Goal: Task Accomplishment & Management: Use online tool/utility

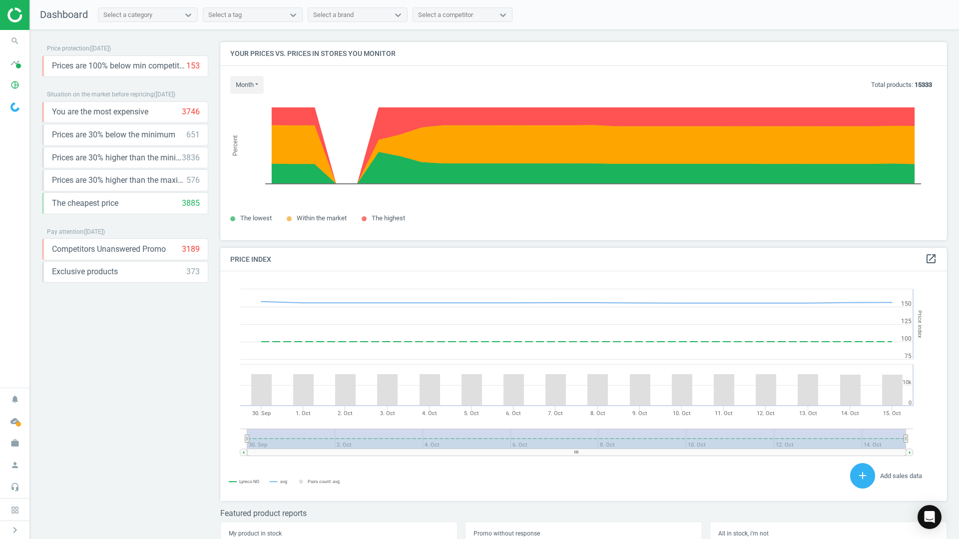
scroll to position [245, 735]
drag, startPoint x: 99, startPoint y: 431, endPoint x: 94, endPoint y: 6, distance: 425.3
click at [99, 431] on div "Price protection ( [DATE] ) Prices are 100% below min competitor 153 keyboard_a…" at bounding box center [125, 287] width 166 height 490
click at [182, 320] on div "Price protection ( [DATE] ) Prices are 100% below min competitor 153 keyboard_a…" at bounding box center [125, 287] width 166 height 490
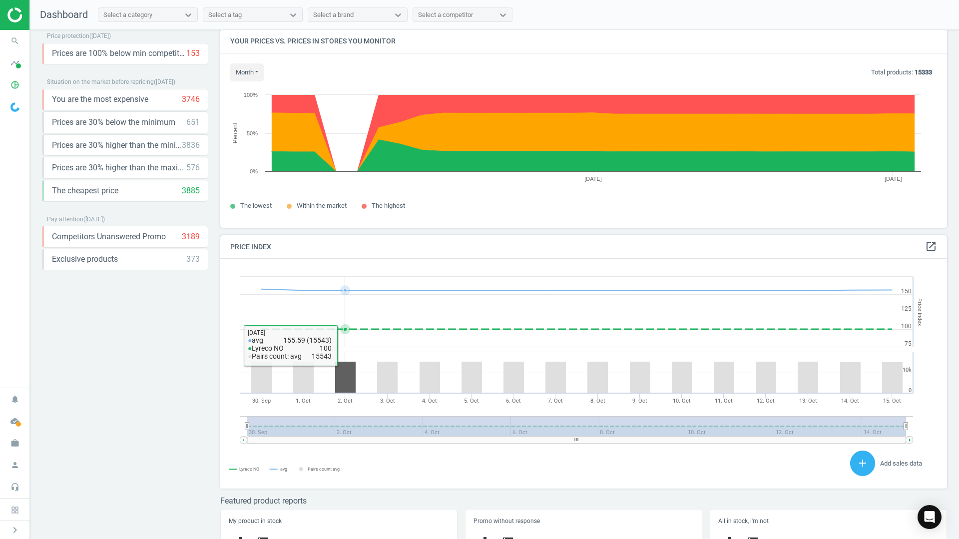
scroll to position [0, 0]
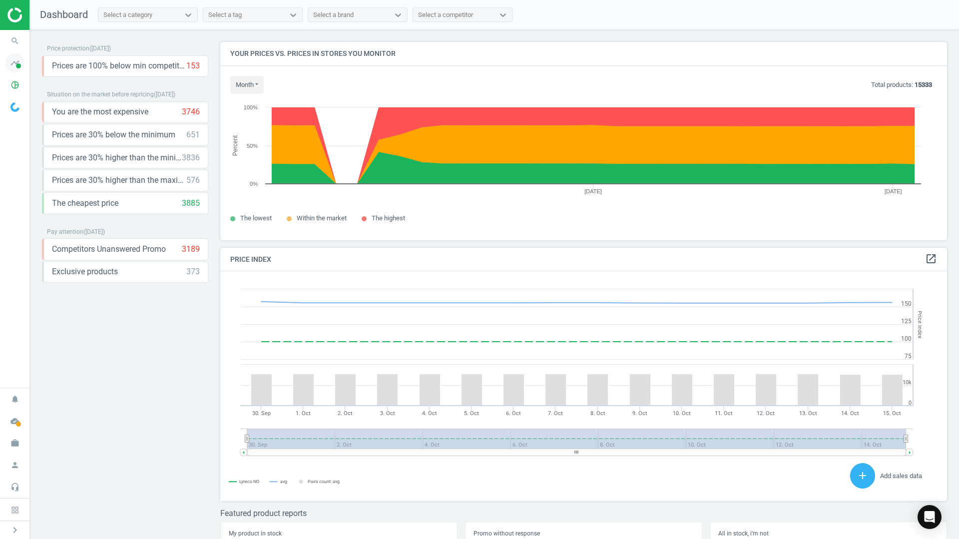
click at [19, 58] on icon "timeline" at bounding box center [14, 62] width 19 height 19
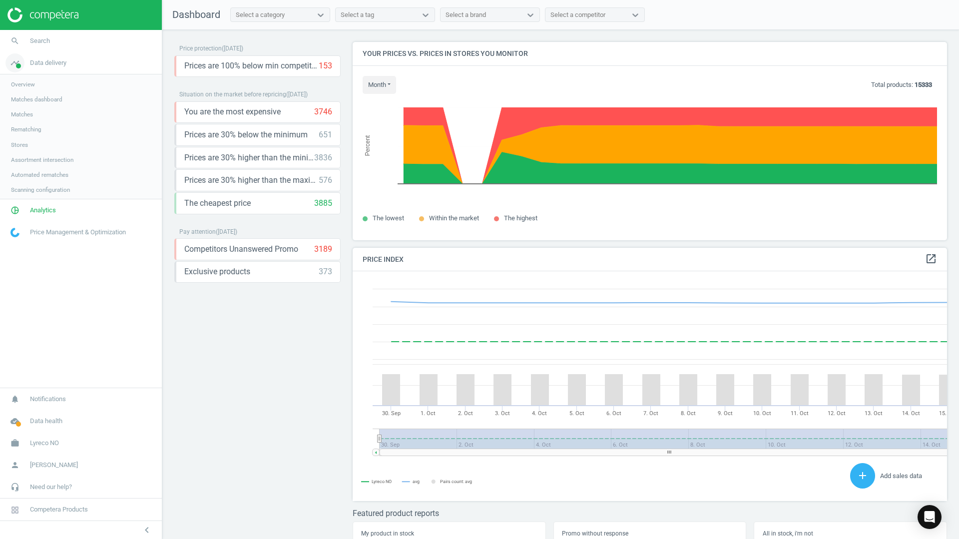
scroll to position [245, 603]
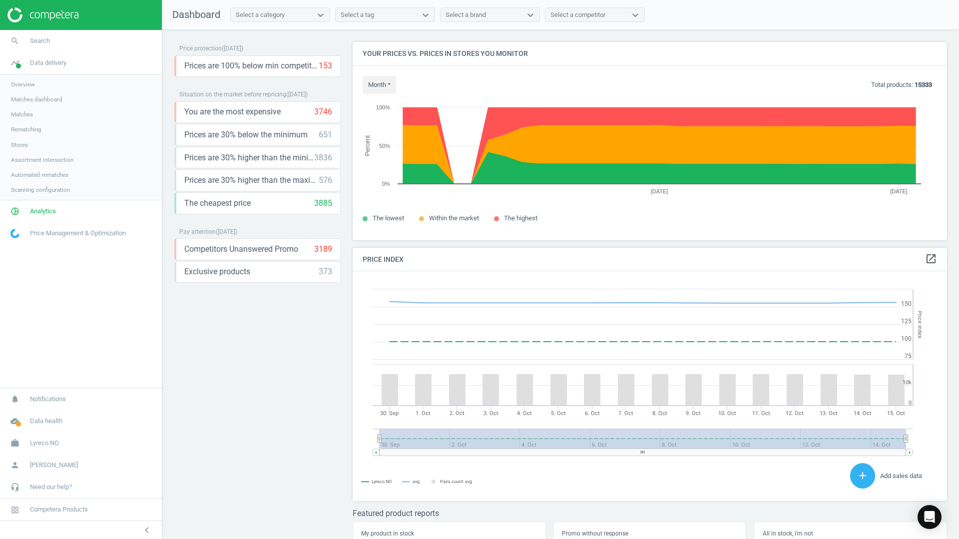
click at [40, 113] on link "Matches" at bounding box center [81, 114] width 162 height 15
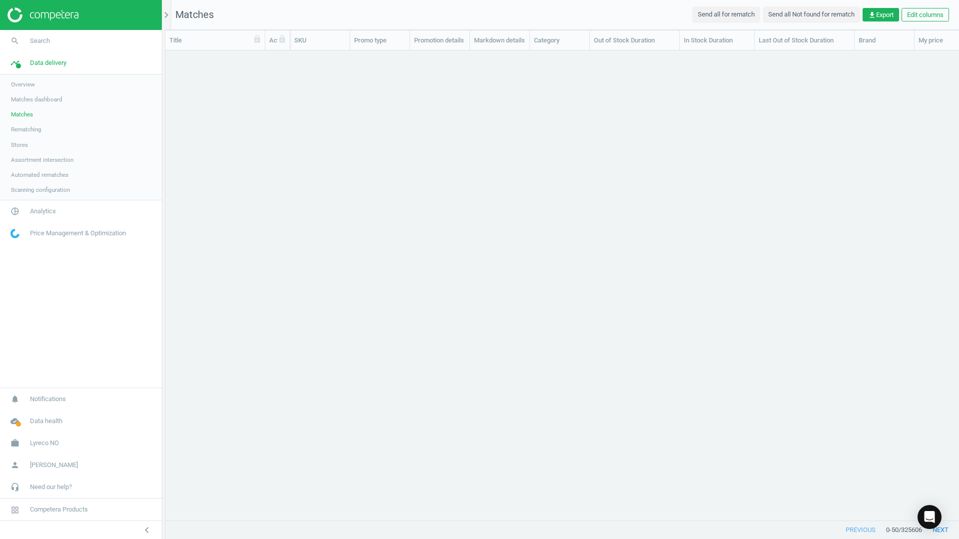
scroll to position [455, 786]
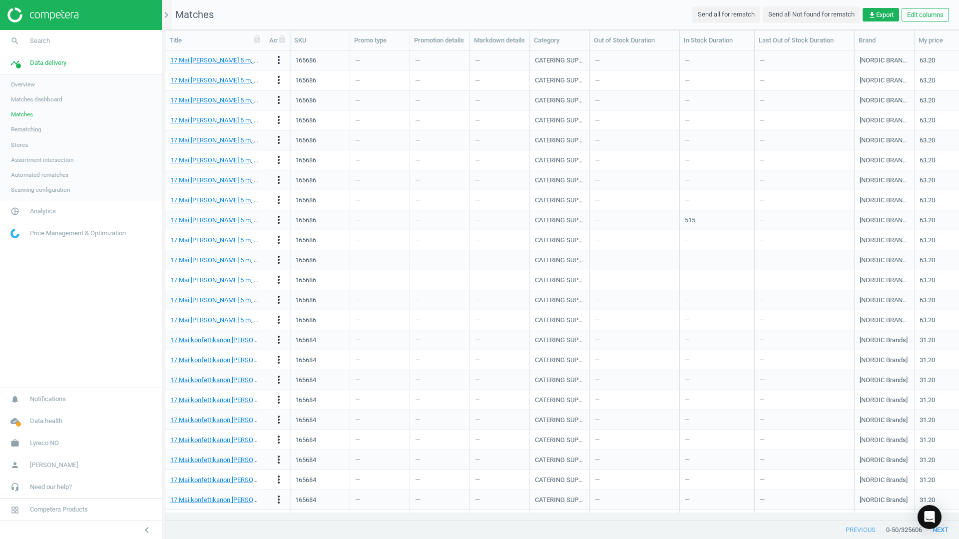
click at [24, 81] on span "Overview" at bounding box center [23, 84] width 24 height 8
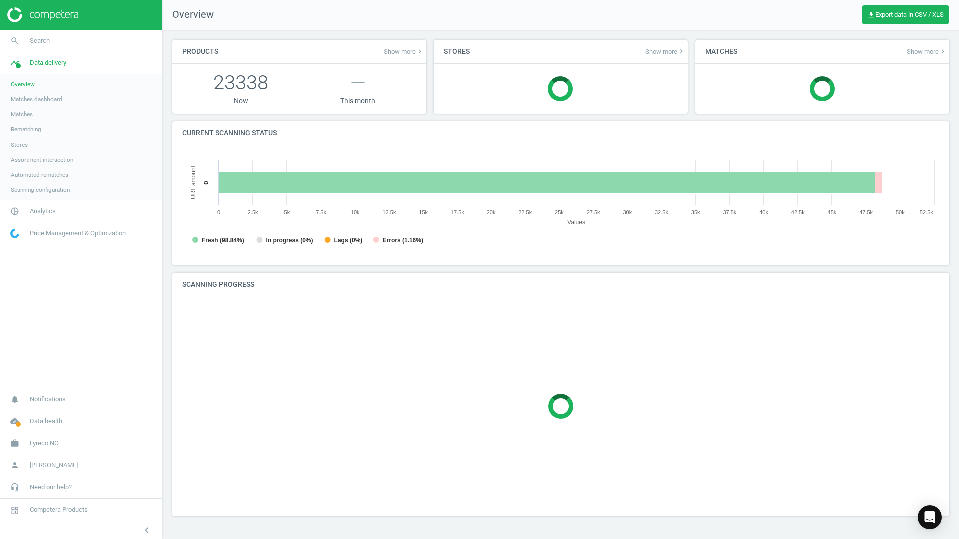
scroll to position [215, 772]
click at [26, 101] on span "Matches dashboard" at bounding box center [36, 99] width 51 height 8
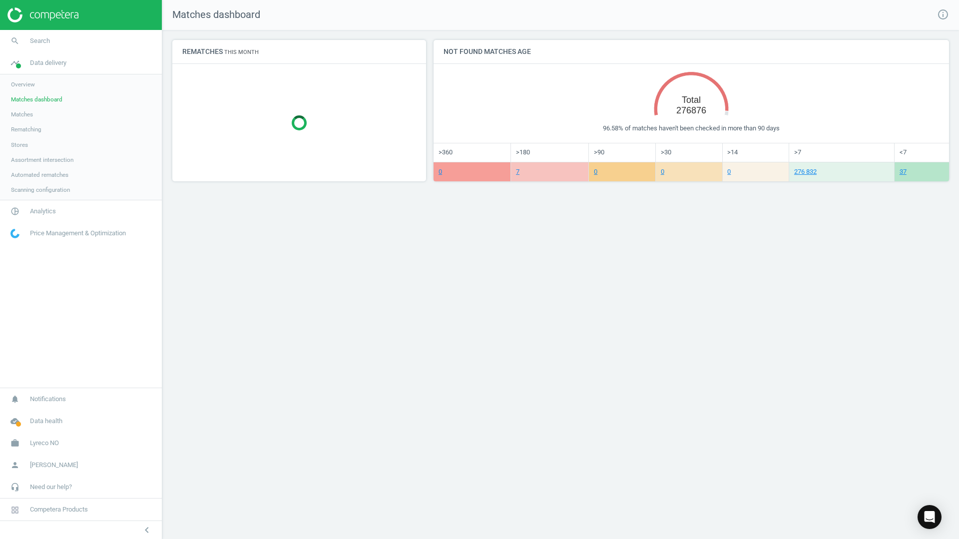
click at [390, 265] on div "Matches dashboard info_outline Rematches This month Not found matches age Creat…" at bounding box center [560, 269] width 797 height 539
click at [328, 290] on div "Matches dashboard info_outline Rematches This month Not found matches age Creat…" at bounding box center [560, 269] width 797 height 539
click at [248, 310] on div "Matches dashboard info_outline Rematches This month Not found matches age Creat…" at bounding box center [560, 269] width 797 height 539
drag, startPoint x: 247, startPoint y: 297, endPoint x: 196, endPoint y: 257, distance: 64.5
click at [245, 294] on div "Matches dashboard info_outline Rematches This month Not found matches age Creat…" at bounding box center [560, 269] width 797 height 539
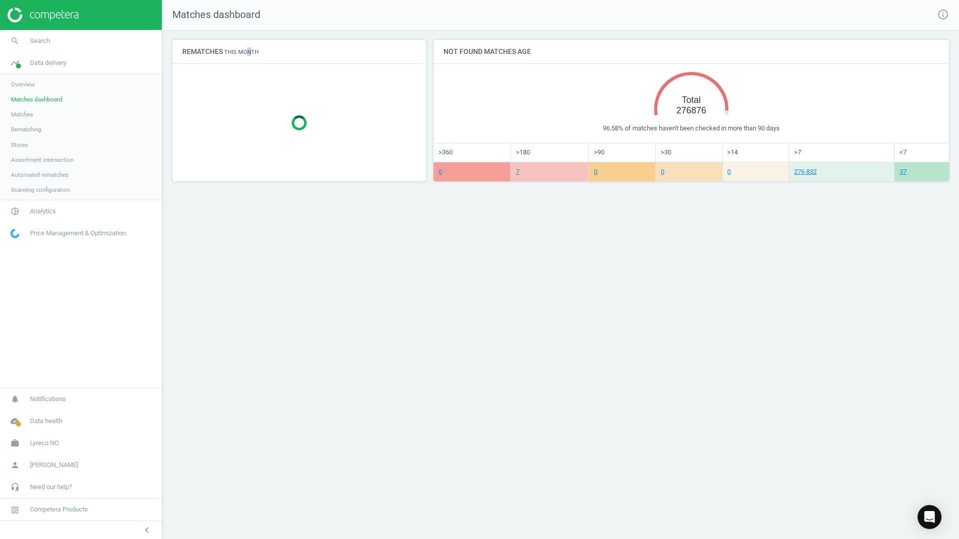
click at [29, 87] on span "Overview" at bounding box center [23, 84] width 24 height 8
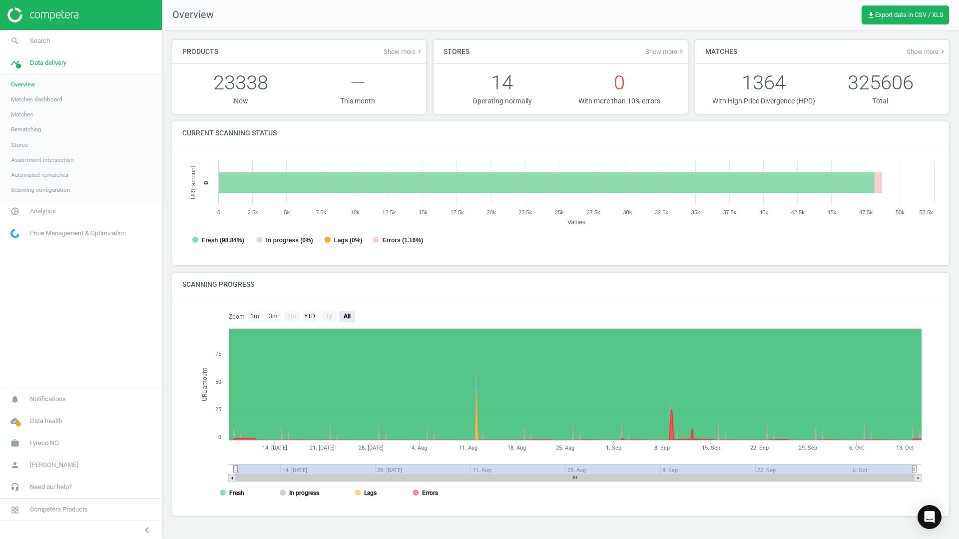
scroll to position [215, 772]
click at [110, 309] on nav "search Search timeline Data delivery Overview Matches dashboard Matches Rematch…" at bounding box center [81, 209] width 162 height 358
click at [352, 300] on div "Created with Highstock 6.2.0 URL amount [DATE]. [DATE] 28. [DATE]. Aug [DATE]. …" at bounding box center [560, 406] width 777 height 220
click at [313, 315] on text "YTD" at bounding box center [309, 316] width 11 height 7
click at [253, 318] on text "1m" at bounding box center [254, 316] width 9 height 7
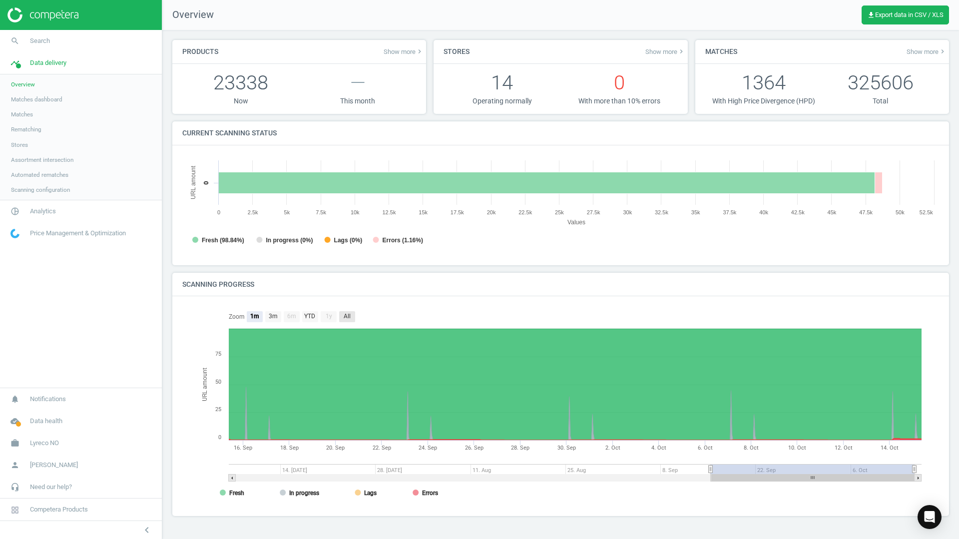
click at [343, 312] on rect at bounding box center [347, 316] width 16 height 11
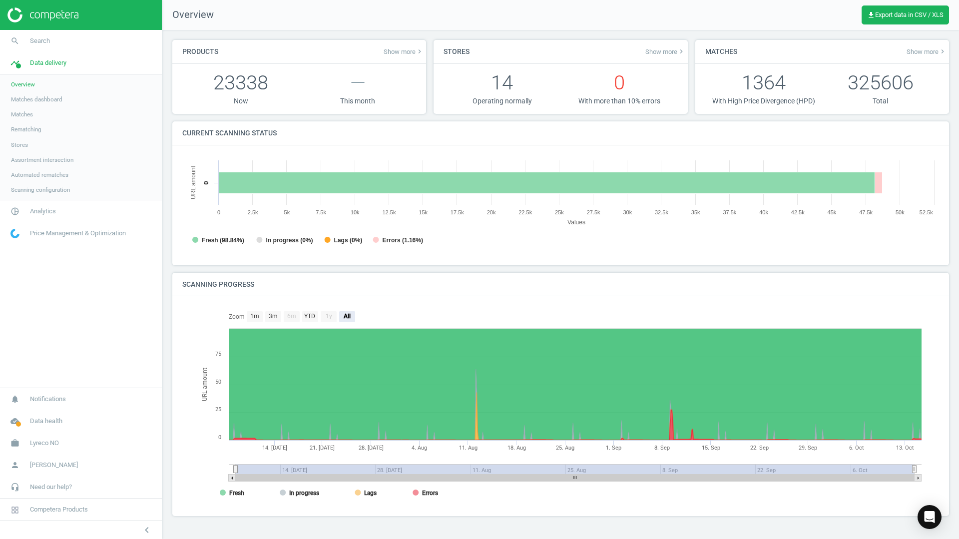
click at [111, 346] on nav "search Search timeline Data delivery Overview Matches dashboard Matches Rematch…" at bounding box center [81, 209] width 162 height 358
click at [283, 299] on div "Created with Highstock 6.2.0 URL amount 22. [DATE]. Oct [DATE]. [DATE] 28. [DAT…" at bounding box center [560, 406] width 777 height 220
drag, startPoint x: 479, startPoint y: 396, endPoint x: 475, endPoint y: 300, distance: 96.5
click at [475, 300] on div "Created with Highstock 6.2.0 URL amount 22. [DATE]. Oct [DATE]. [DATE] 28. [DAT…" at bounding box center [560, 406] width 777 height 220
click at [481, 268] on div "Current scanning status Created with Highcharts 6.2.0 URL amount Values Fresh (…" at bounding box center [561, 196] width 784 height 151
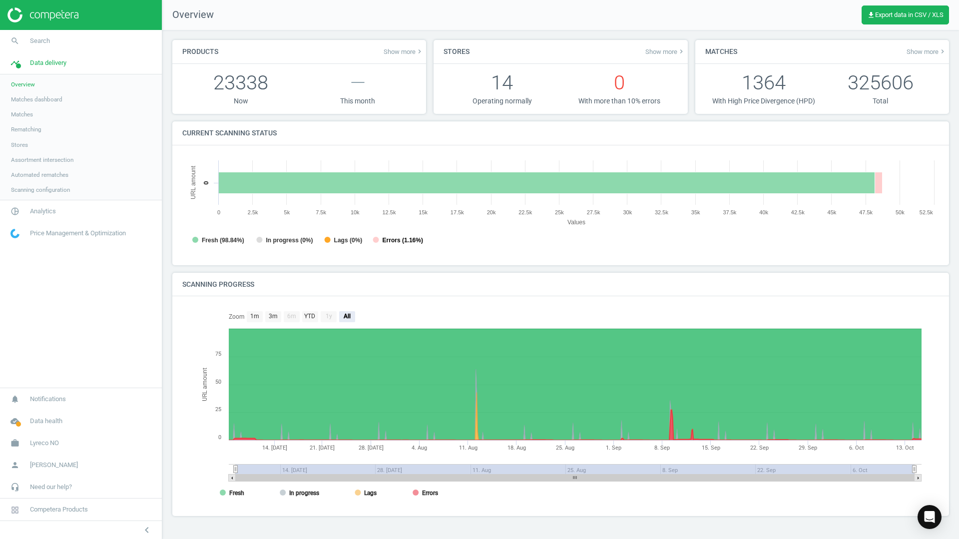
click at [392, 239] on tspan "Errors (1.16%)" at bounding box center [403, 240] width 40 height 7
click at [205, 240] on tspan "Fresh (98.84%)" at bounding box center [223, 240] width 42 height 7
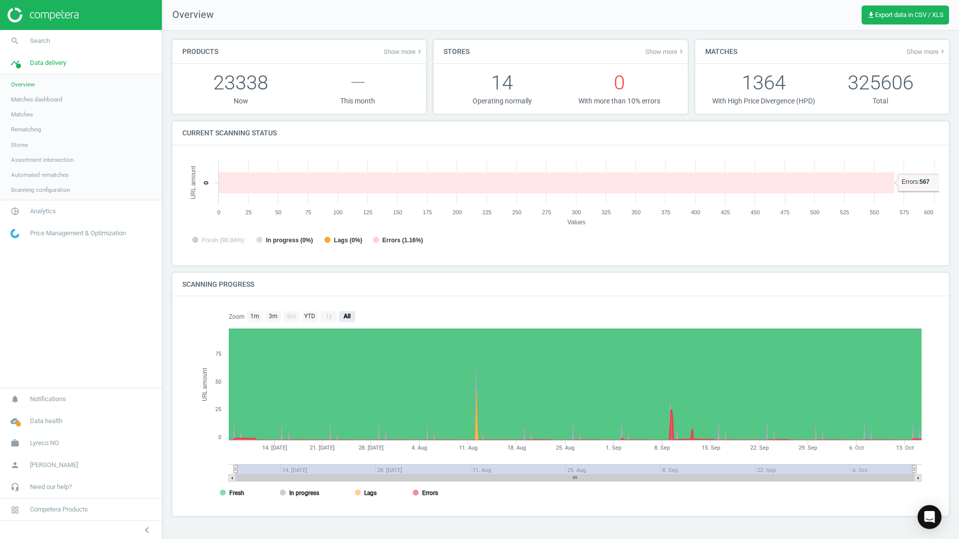
click at [277, 189] on rect at bounding box center [557, 182] width 676 height 21
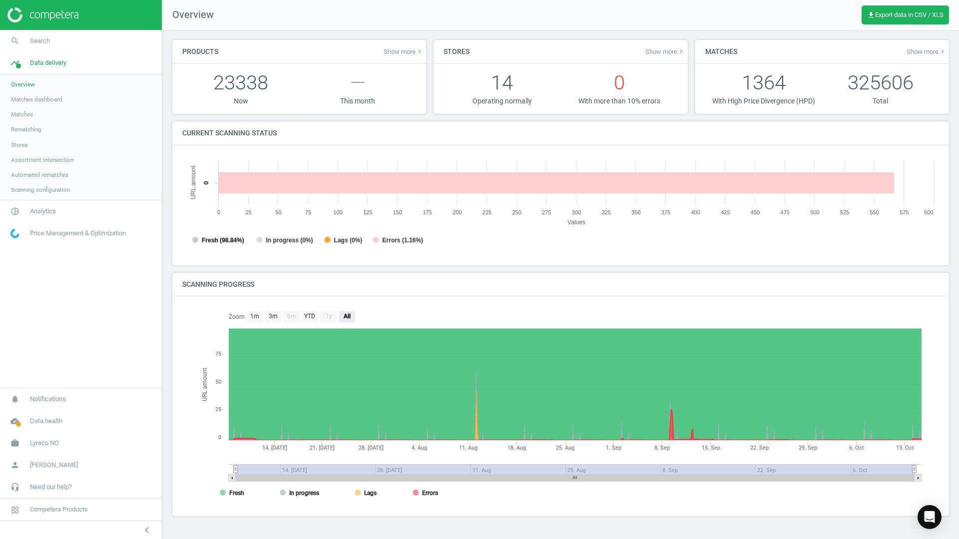
click at [229, 237] on tspan "Fresh (98.84%)" at bounding box center [223, 240] width 42 height 7
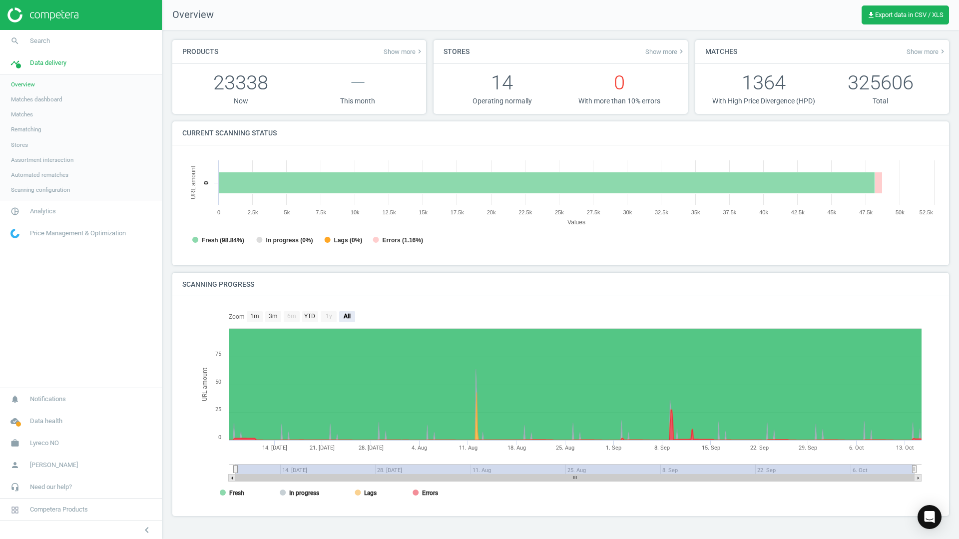
click at [21, 116] on span "Matches" at bounding box center [22, 114] width 22 height 8
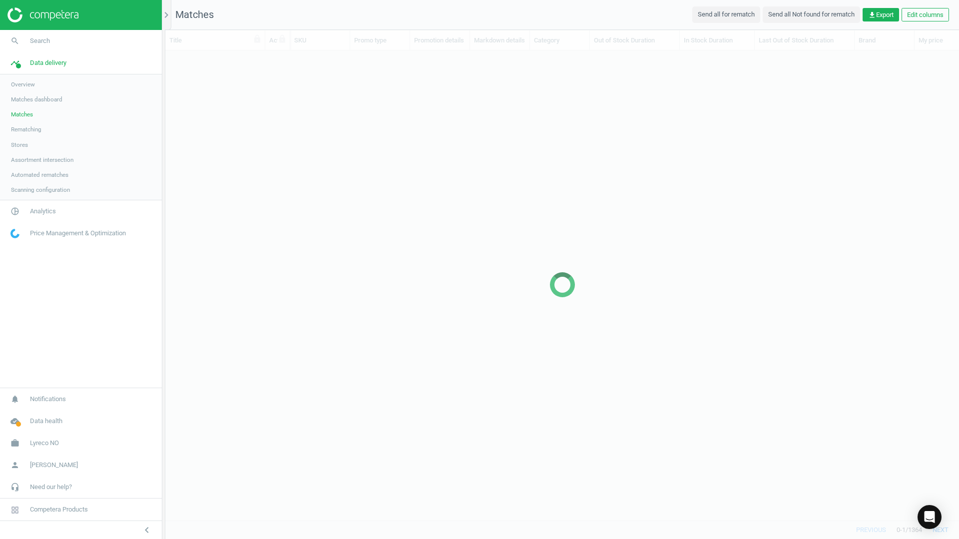
scroll to position [455, 786]
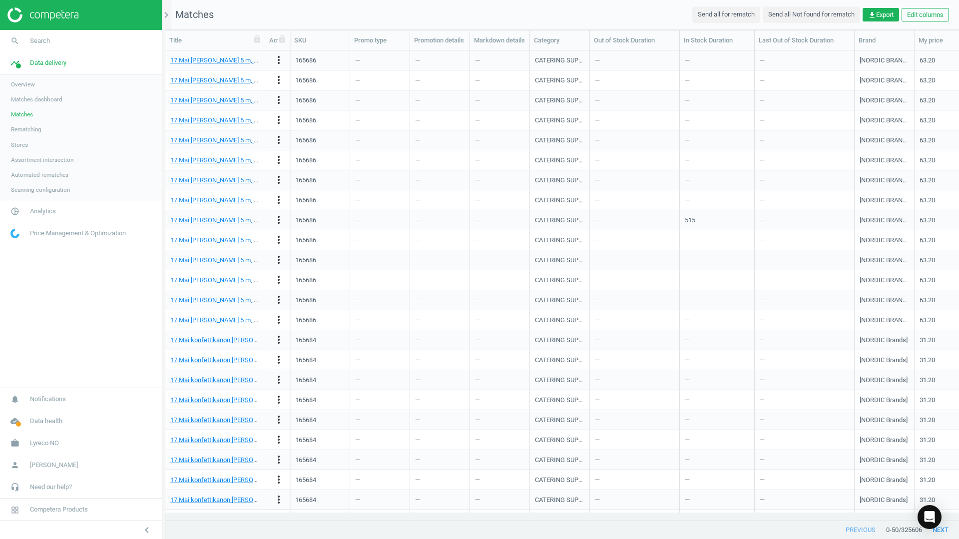
click at [34, 102] on span "Matches dashboard" at bounding box center [36, 99] width 51 height 8
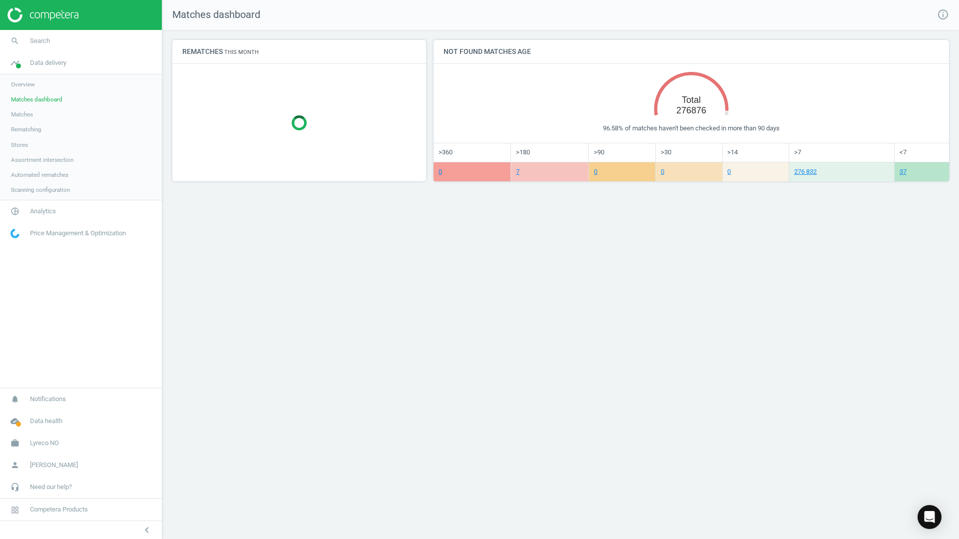
click at [681, 112] on tspan "276876" at bounding box center [692, 110] width 30 height 10
click at [686, 112] on tspan "276876" at bounding box center [692, 110] width 30 height 10
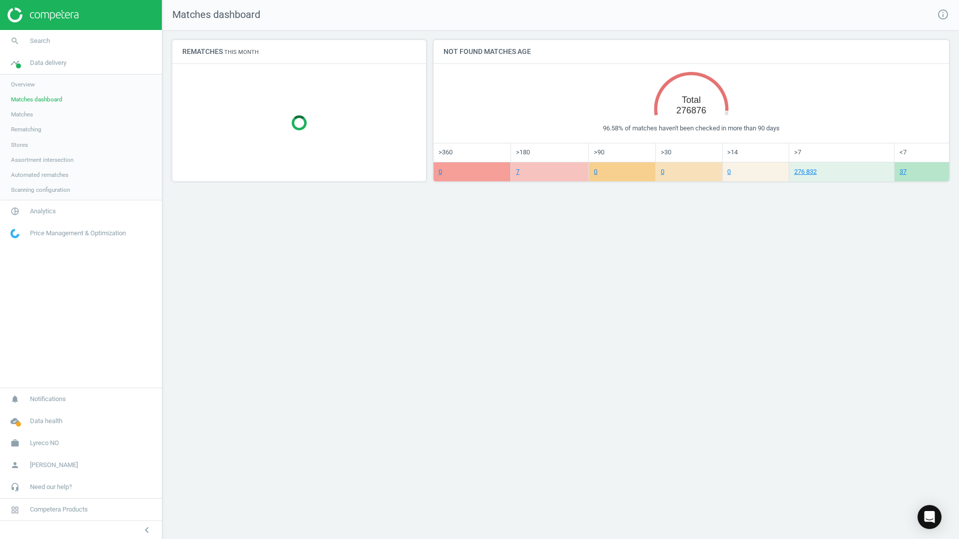
click at [639, 239] on div "Matches dashboard info_outline Rematches This month Not found matches age Creat…" at bounding box center [560, 269] width 797 height 539
drag, startPoint x: 284, startPoint y: 313, endPoint x: 288, endPoint y: 325, distance: 12.5
click at [285, 313] on div "Matches dashboard info_outline Rematches This month Not found matches age Creat…" at bounding box center [560, 269] width 797 height 539
click at [296, 317] on div "Matches dashboard info_outline Rematches This month Not found matches age Creat…" at bounding box center [560, 269] width 797 height 539
click at [138, 285] on nav "search Search timeline Data delivery Overview Matches dashboard Matches Rematch…" at bounding box center [81, 209] width 162 height 358
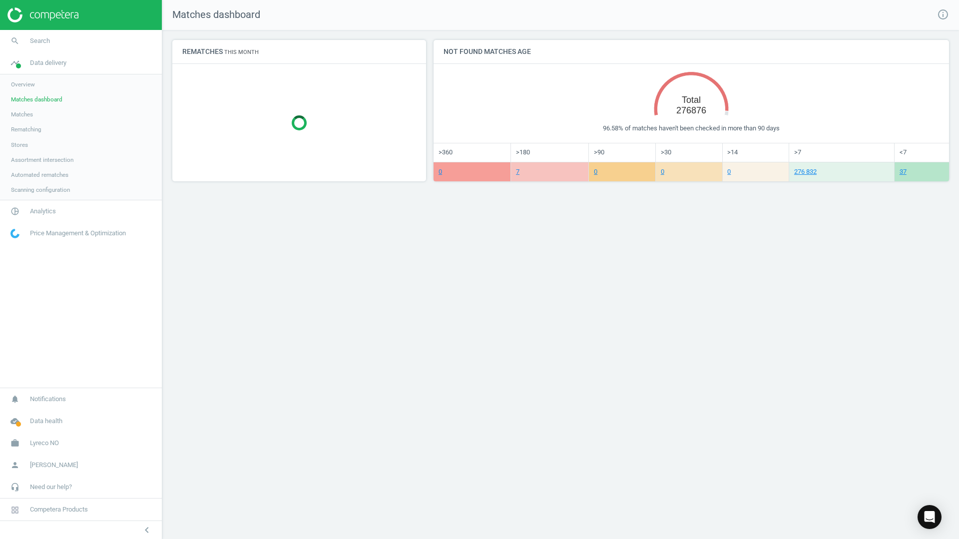
drag, startPoint x: 351, startPoint y: 344, endPoint x: 506, endPoint y: 354, distance: 154.7
click at [451, 358] on div "Matches dashboard info_outline Rematches This month Not found matches age Creat…" at bounding box center [560, 269] width 797 height 539
click at [347, 262] on div "Matches dashboard info_outline Rematches This month Not found matches age Creat…" at bounding box center [560, 269] width 797 height 539
drag, startPoint x: 308, startPoint y: 286, endPoint x: 283, endPoint y: 293, distance: 25.3
click at [307, 286] on div "Matches dashboard info_outline Rematches This month Not found matches age Creat…" at bounding box center [560, 269] width 797 height 539
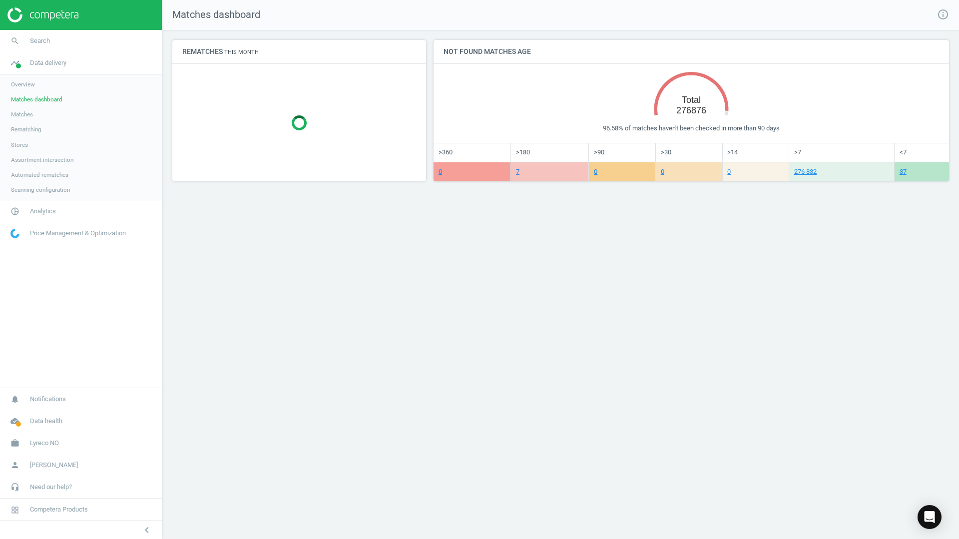
click at [391, 377] on div "Matches dashboard info_outline Rematches This month Not found matches age Creat…" at bounding box center [560, 269] width 797 height 539
click at [334, 394] on div "Matches dashboard info_outline Rematches This month Not found matches age Creat…" at bounding box center [560, 269] width 797 height 539
click at [200, 341] on div "Matches dashboard info_outline Rematches This month Not found matches age Creat…" at bounding box center [560, 269] width 797 height 539
click at [196, 306] on div "Matches dashboard info_outline Rematches This month Not found matches age Creat…" at bounding box center [560, 269] width 797 height 539
click at [27, 87] on span "Overview" at bounding box center [23, 84] width 24 height 8
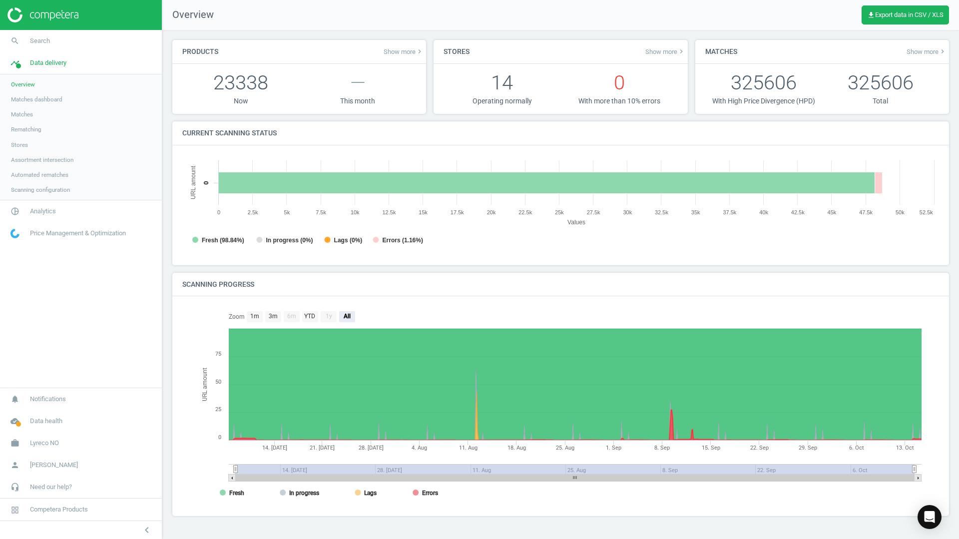
scroll to position [215, 772]
click at [22, 114] on span "Matches" at bounding box center [22, 114] width 22 height 8
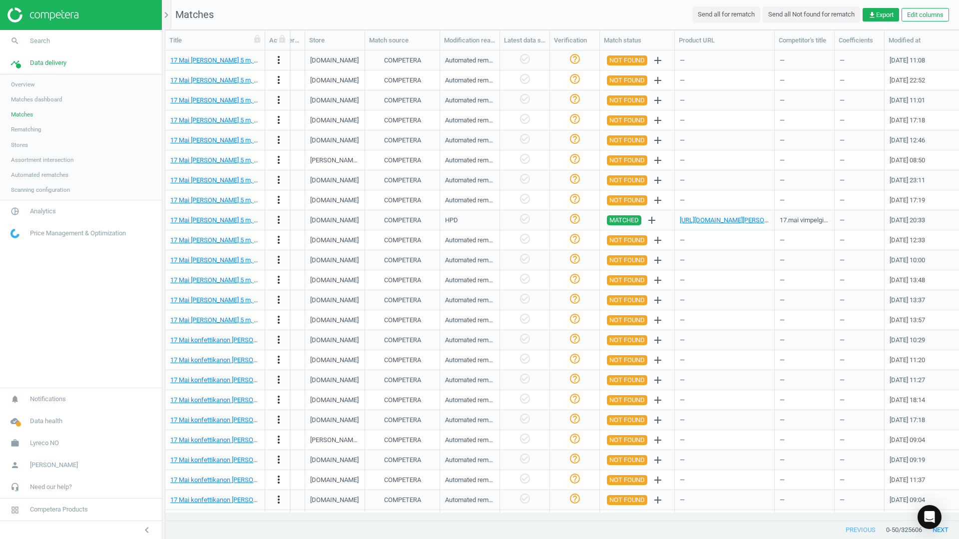
scroll to position [0, 899]
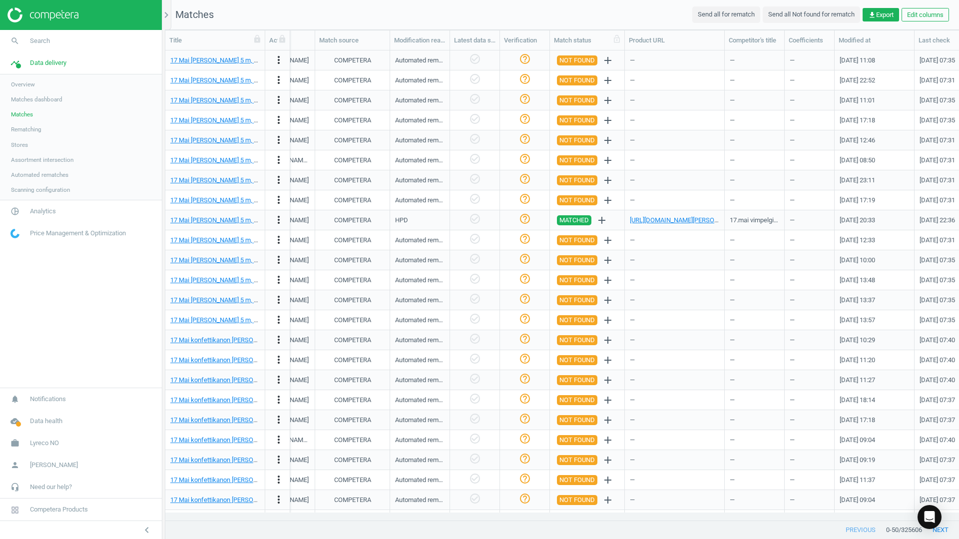
click at [597, 40] on div "Match status" at bounding box center [587, 40] width 66 height 9
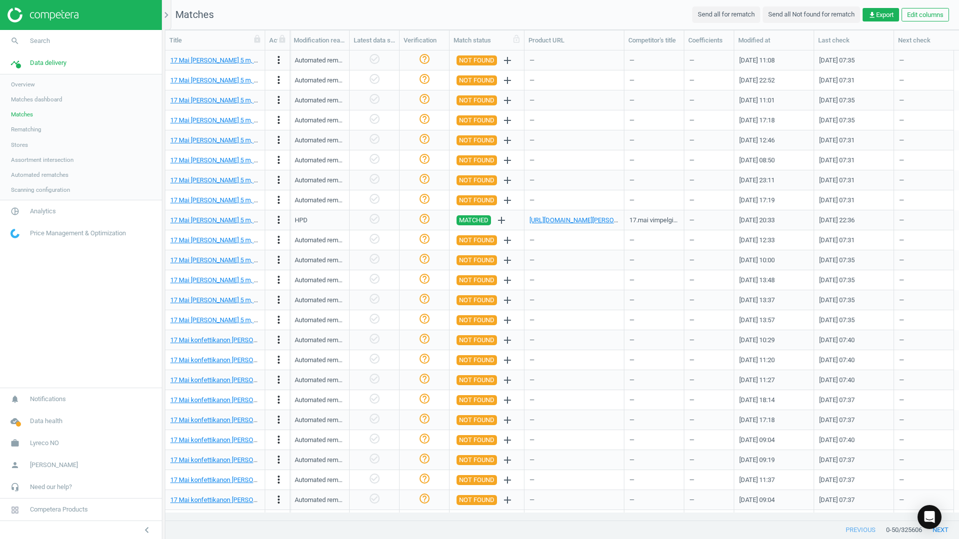
click at [474, 34] on div "Match status" at bounding box center [487, 39] width 75 height 19
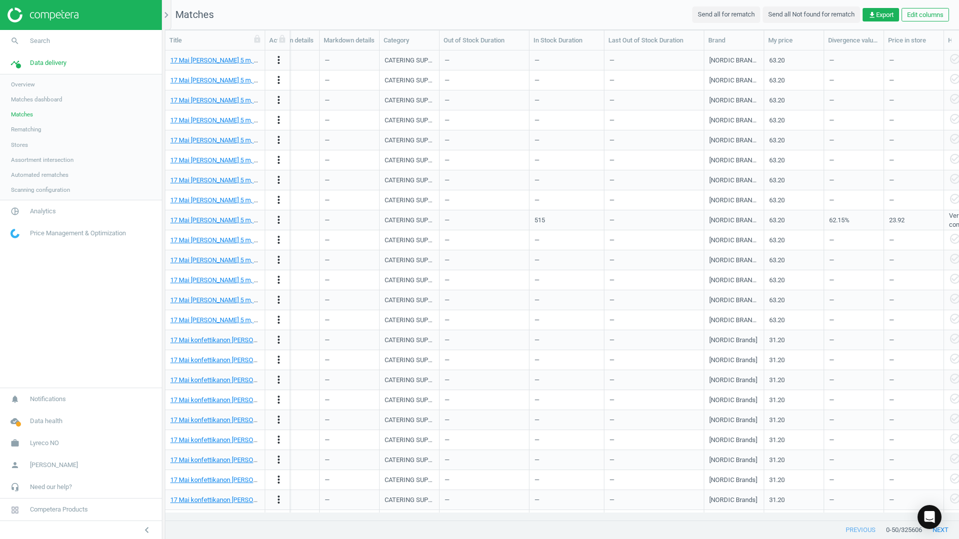
scroll to position [0, 0]
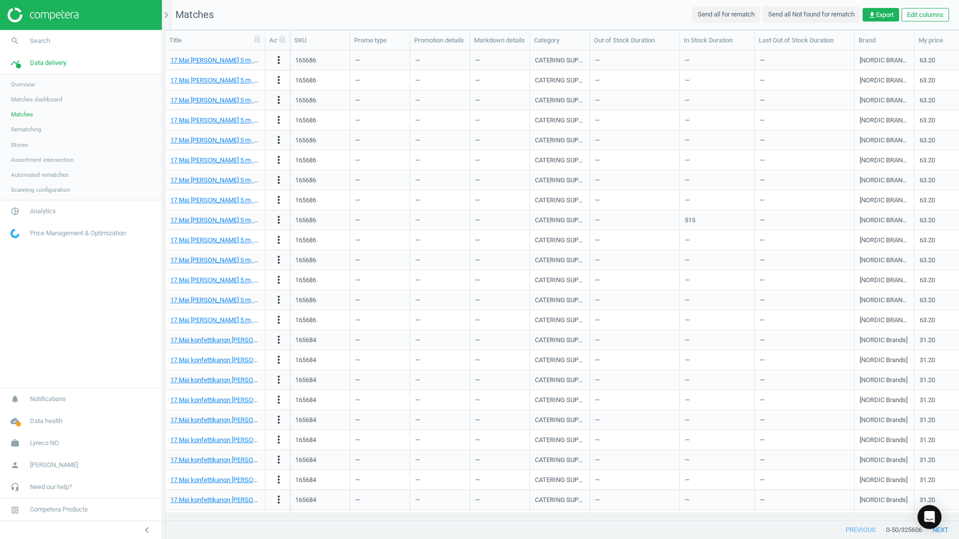
click at [193, 40] on div "Title" at bounding box center [214, 40] width 91 height 9
click at [26, 87] on span "Overview" at bounding box center [23, 84] width 24 height 8
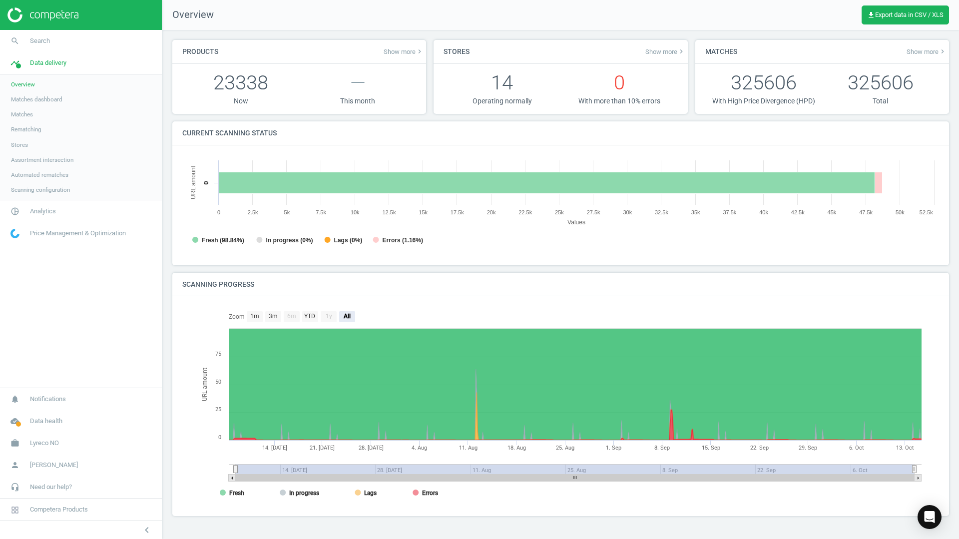
scroll to position [215, 772]
click at [393, 54] on span "Show more keyboard_arrow_right" at bounding box center [404, 51] width 40 height 8
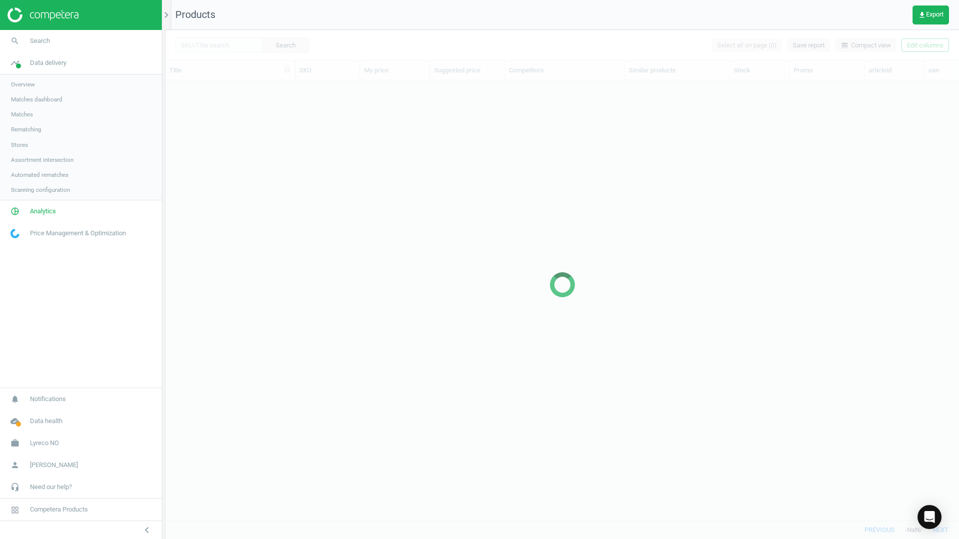
scroll to position [425, 786]
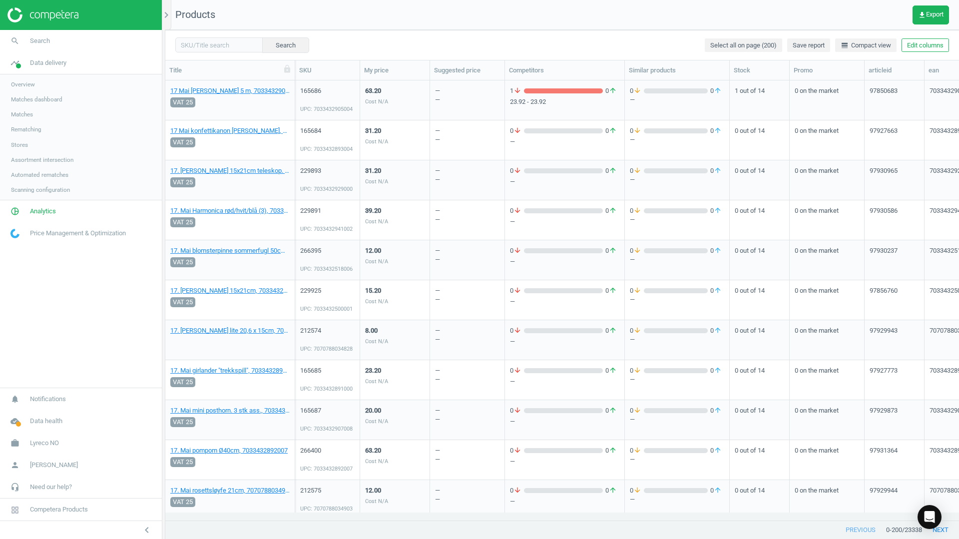
click at [22, 113] on span "Matches" at bounding box center [22, 114] width 22 height 8
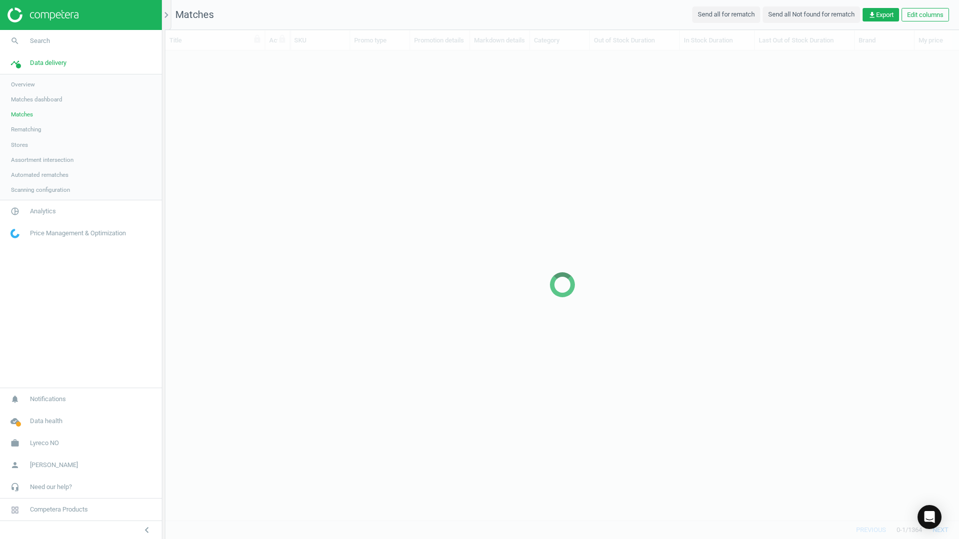
scroll to position [455, 786]
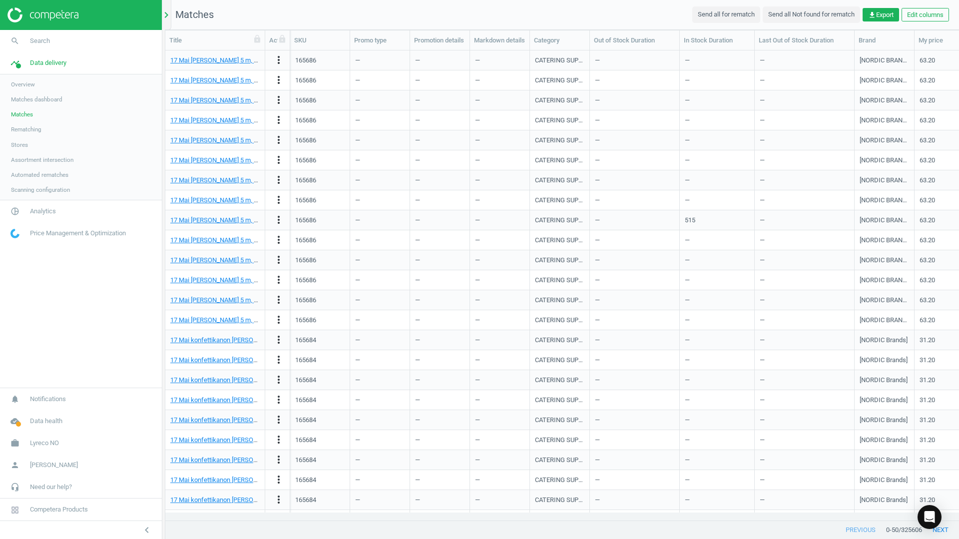
click at [169, 12] on icon "chevron_right" at bounding box center [166, 15] width 12 height 12
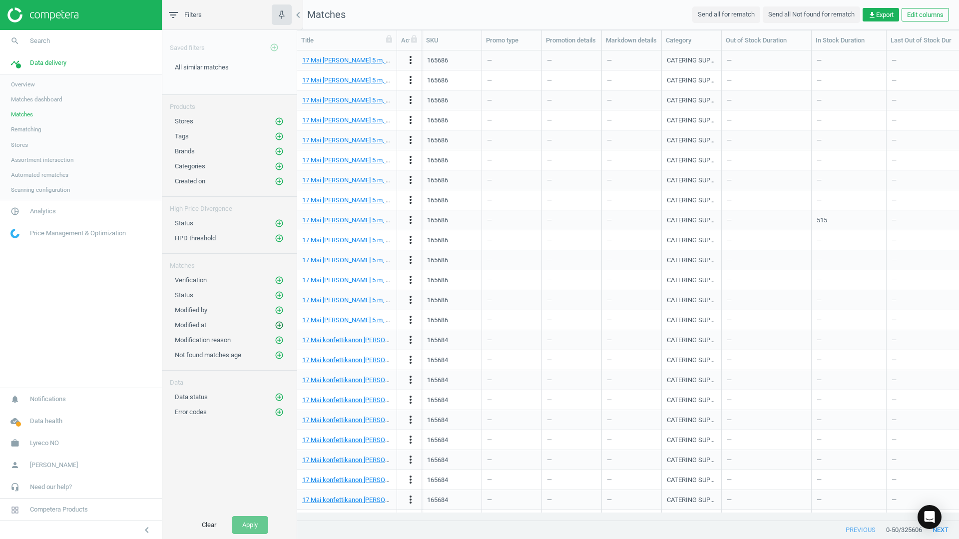
click at [277, 326] on icon "add_circle_outline" at bounding box center [279, 325] width 9 height 9
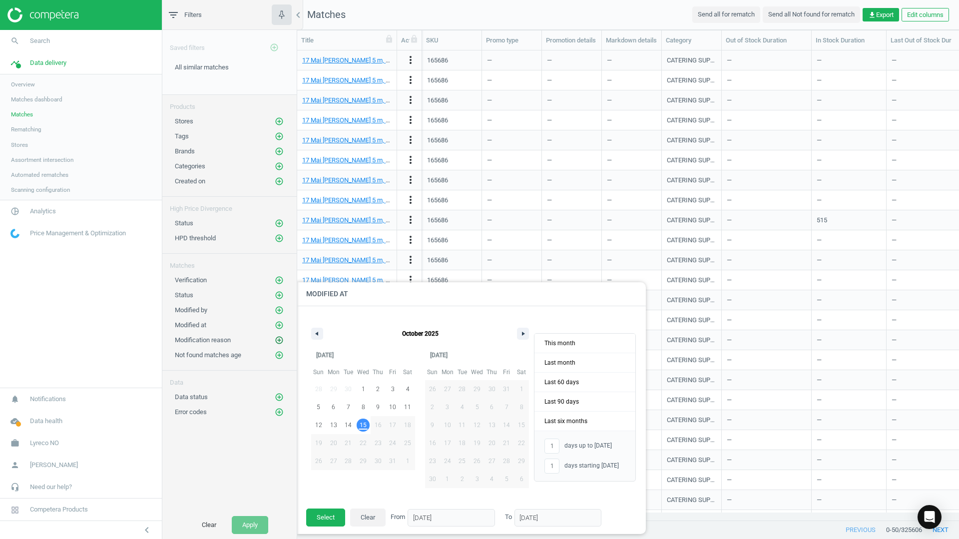
click at [276, 338] on icon "add_circle_outline" at bounding box center [279, 340] width 9 height 9
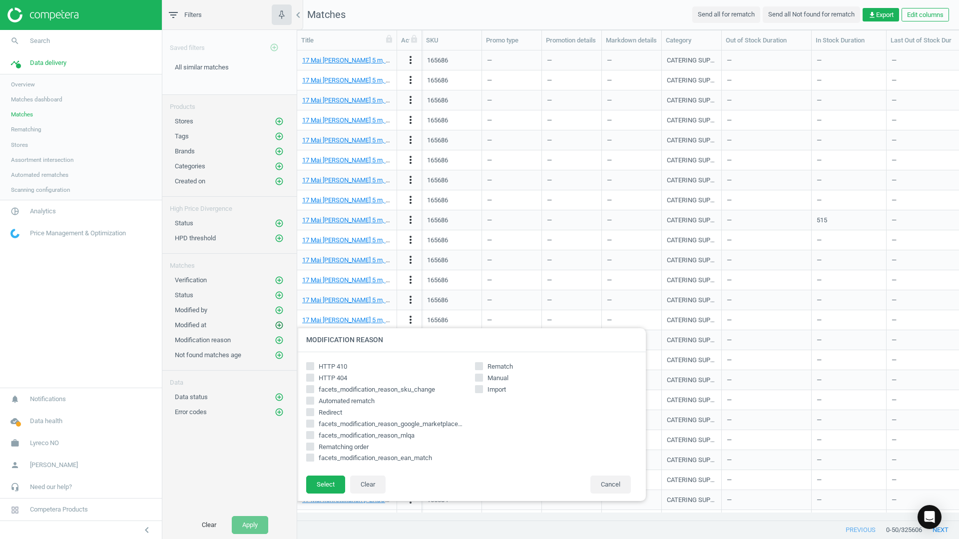
click at [279, 328] on icon "add_circle_outline" at bounding box center [279, 325] width 9 height 9
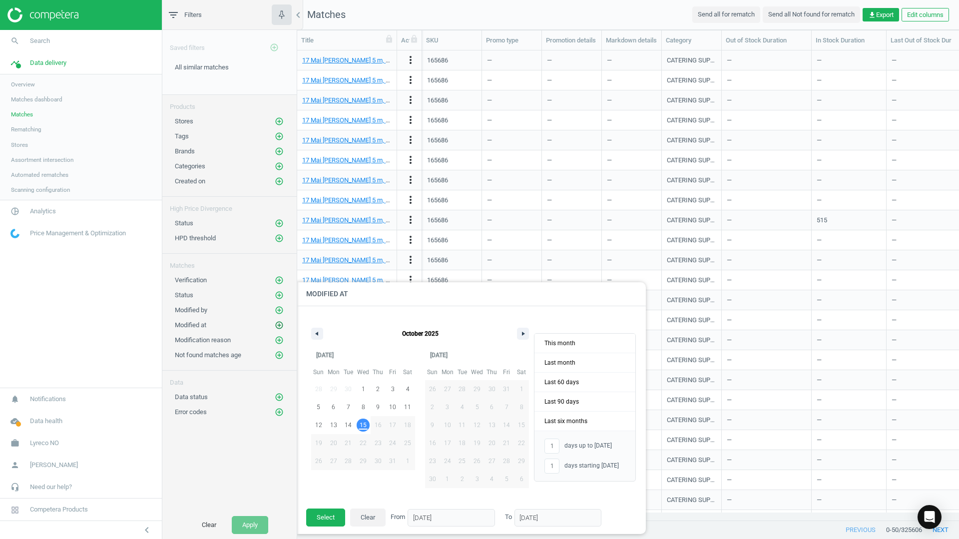
click at [275, 321] on icon "add_circle_outline" at bounding box center [279, 325] width 9 height 9
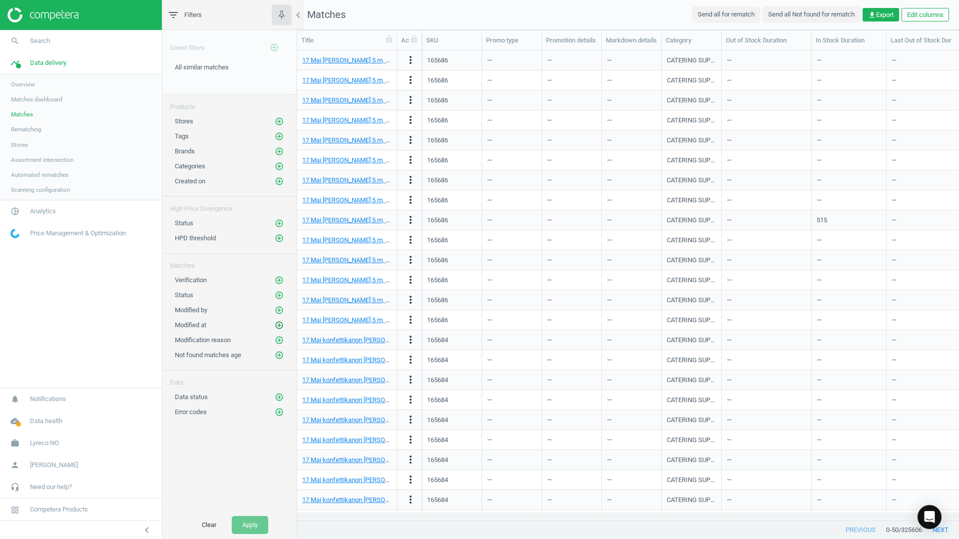
click at [280, 326] on icon "add_circle_outline" at bounding box center [279, 325] width 9 height 9
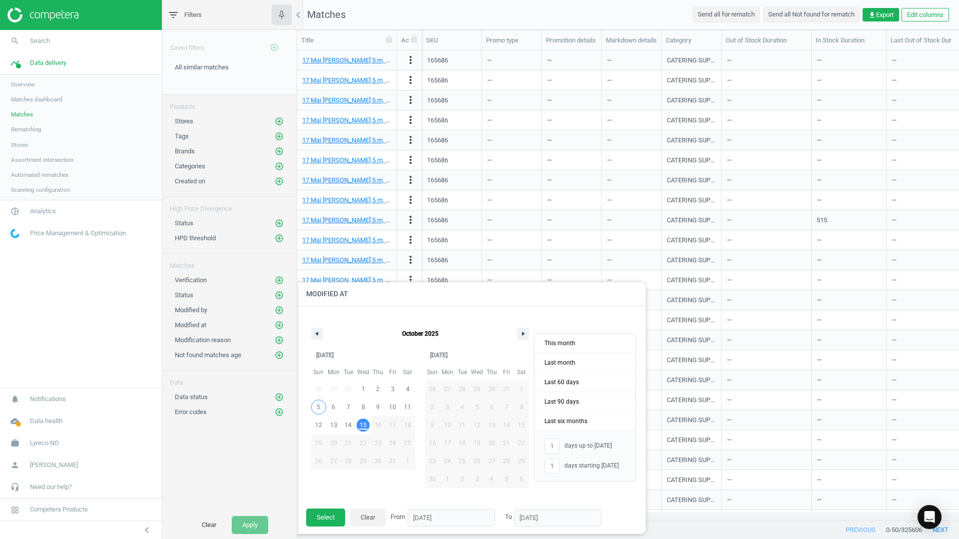
click at [315, 400] on button "5" at bounding box center [318, 407] width 15 height 18
type input "-"
type input "[DATE]"
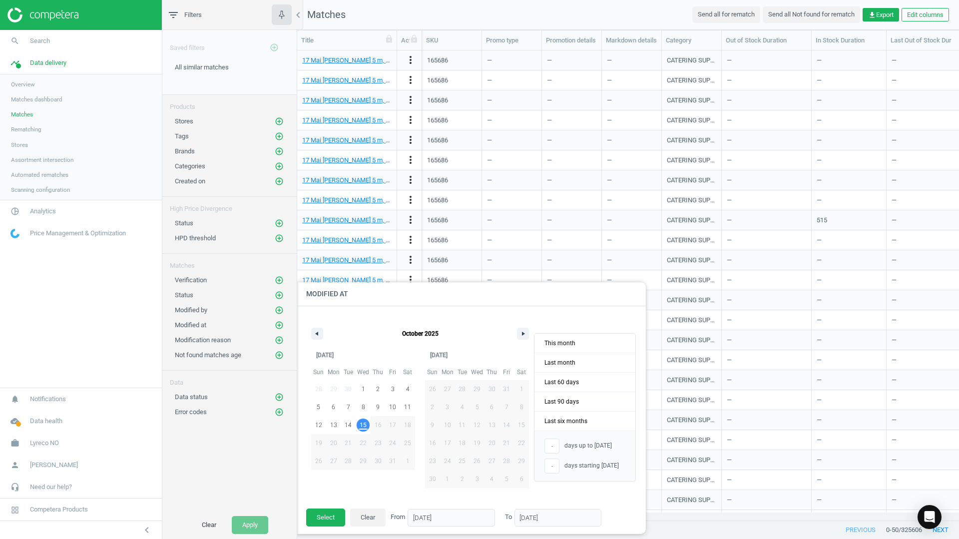
click at [365, 424] on span "15" at bounding box center [363, 425] width 7 height 18
type input "11"
type input "[DATE]"
click at [571, 343] on span "This month" at bounding box center [585, 343] width 101 height 19
type input "15"
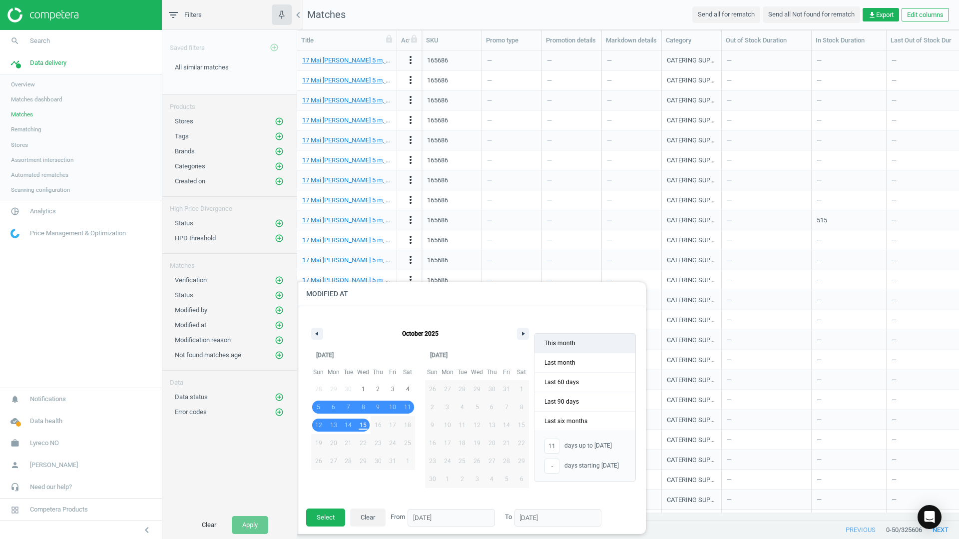
type input "[DATE]"
click at [328, 518] on button "Select" at bounding box center [325, 518] width 39 height 18
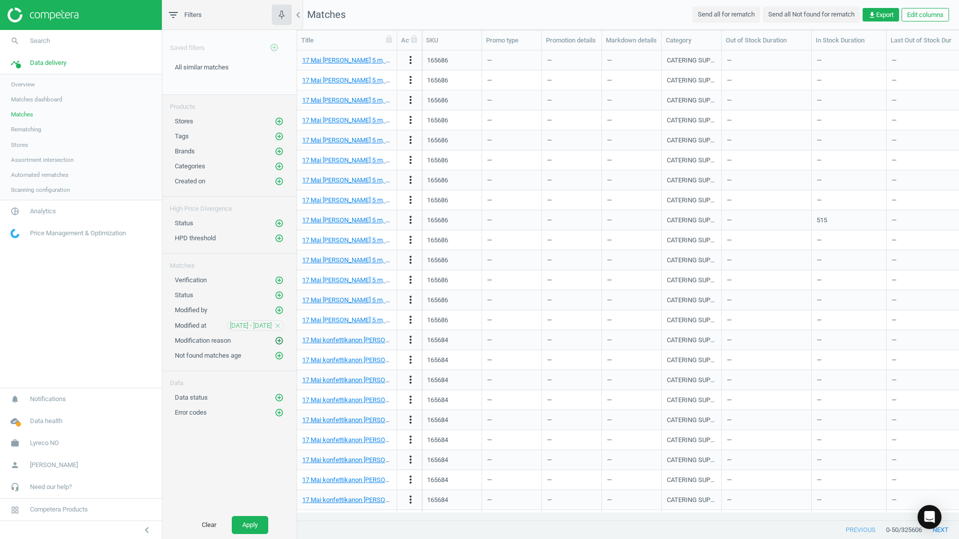
click at [275, 337] on icon "add_circle_outline" at bounding box center [279, 340] width 9 height 9
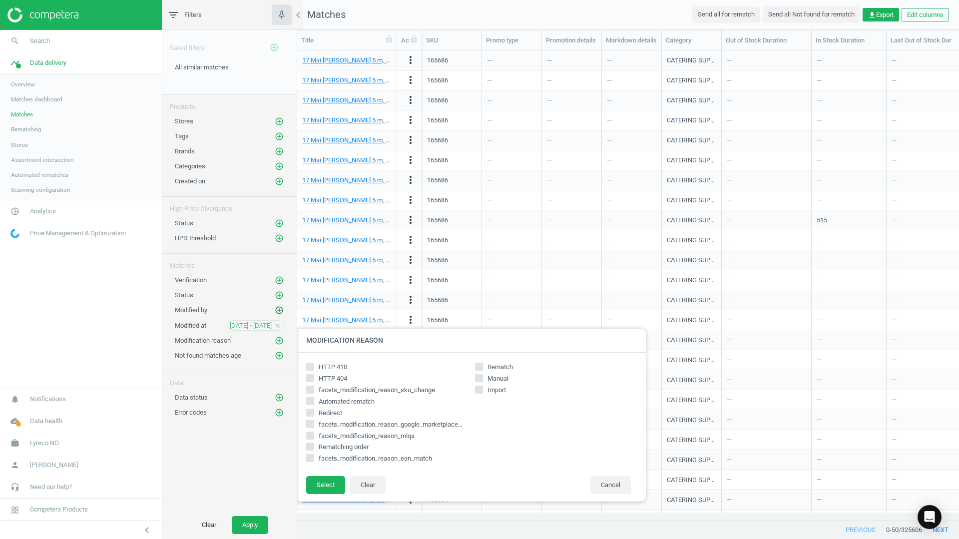
click at [283, 311] on icon "add_circle_outline" at bounding box center [279, 310] width 9 height 9
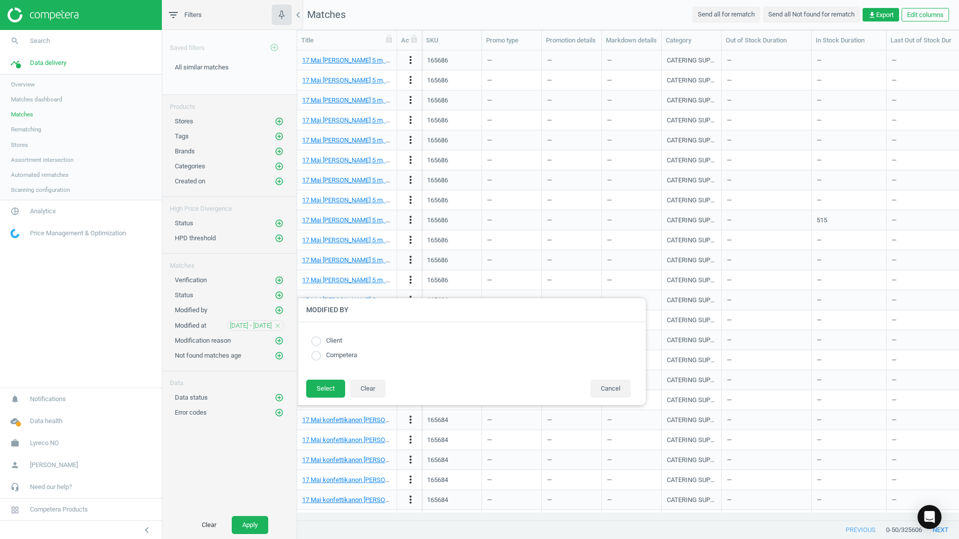
click at [336, 342] on label "Client" at bounding box center [331, 340] width 21 height 9
click at [318, 340] on input "radio" at bounding box center [316, 341] width 10 height 10
radio input "true"
click at [322, 388] on button "Select" at bounding box center [325, 389] width 39 height 18
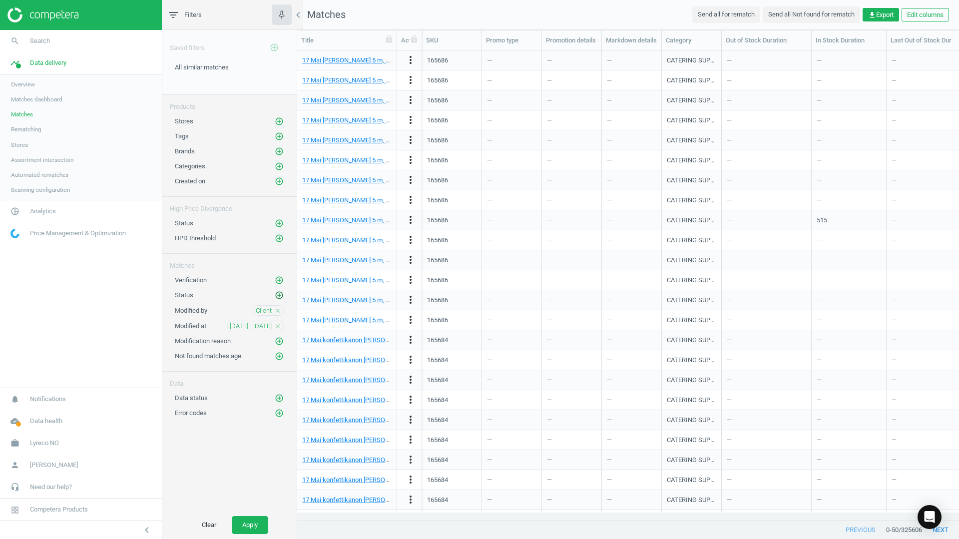
click at [280, 294] on icon "add_circle_outline" at bounding box center [279, 295] width 9 height 9
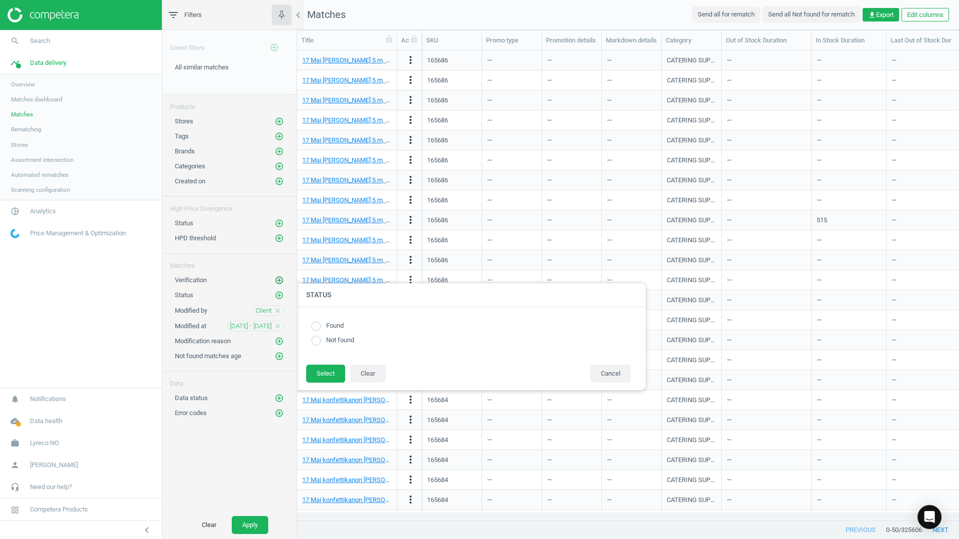
click at [279, 281] on icon "add_circle_outline" at bounding box center [279, 280] width 9 height 9
click at [329, 339] on span "Declined matches only" at bounding box center [356, 338] width 64 height 7
click at [319, 339] on input "Declined matches only" at bounding box center [315, 338] width 6 height 6
checkbox input "true"
click at [323, 376] on button "Select" at bounding box center [325, 372] width 39 height 18
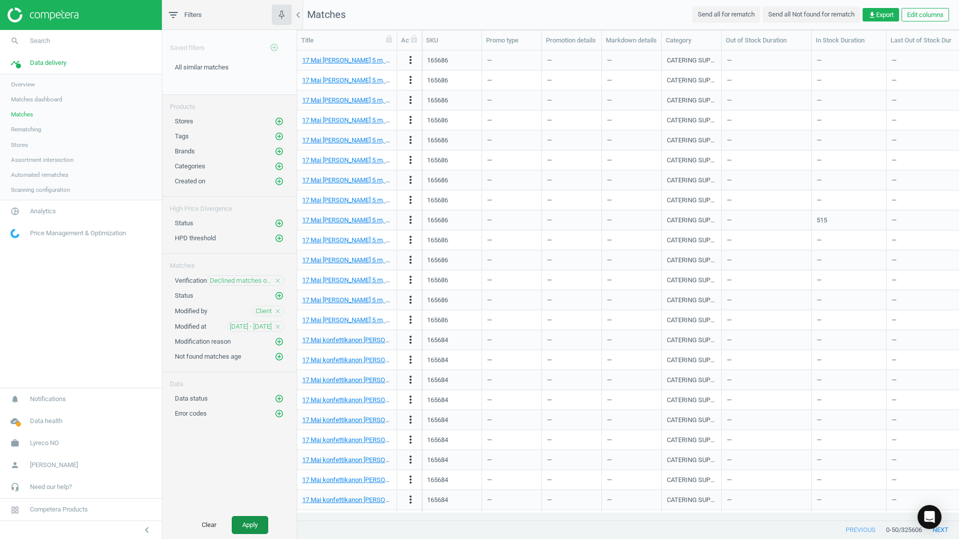
click at [249, 524] on button "Apply" at bounding box center [250, 525] width 36 height 18
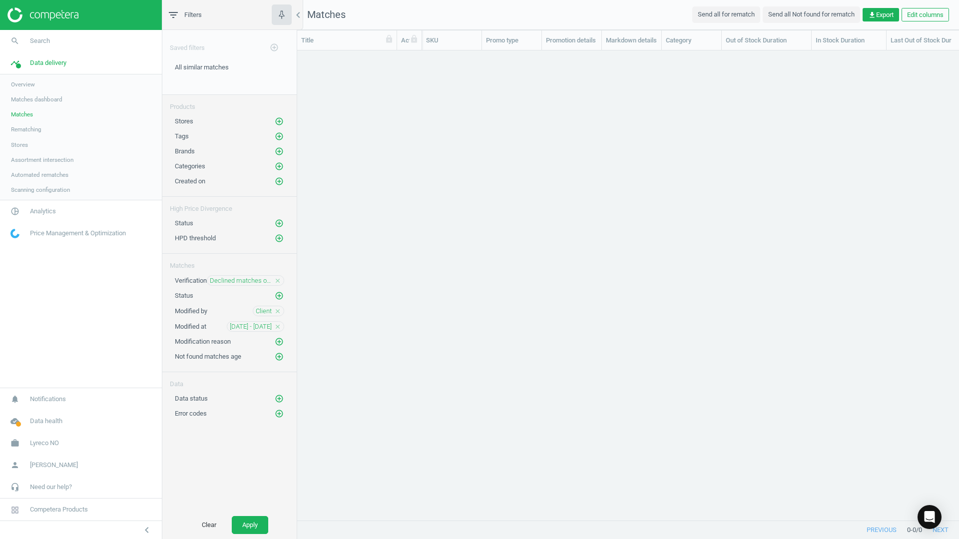
click at [280, 279] on icon "close" at bounding box center [277, 280] width 7 height 7
click at [279, 279] on icon "add_circle_outline" at bounding box center [279, 280] width 9 height 9
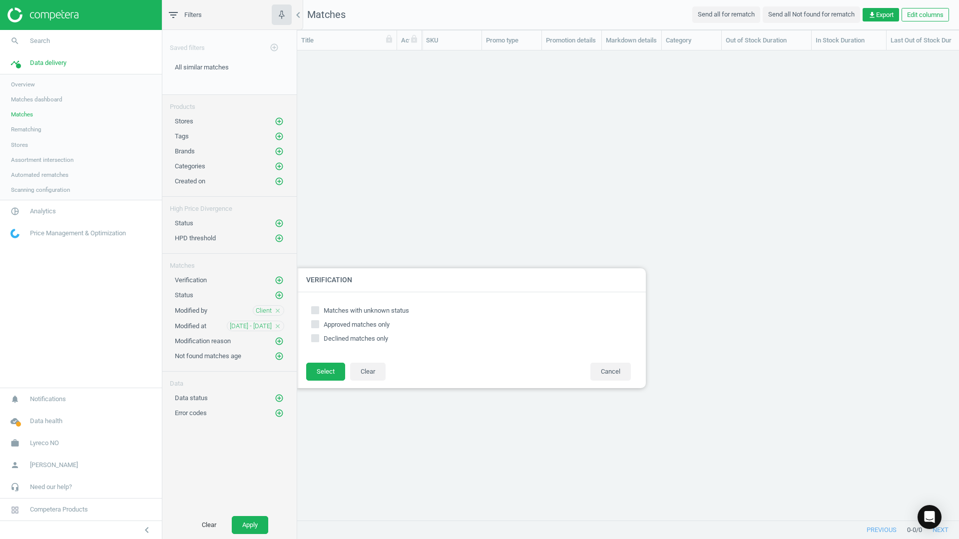
click at [314, 323] on input "Approved matches only" at bounding box center [315, 324] width 6 height 6
checkbox input "true"
click at [319, 367] on button "Select" at bounding box center [325, 372] width 39 height 18
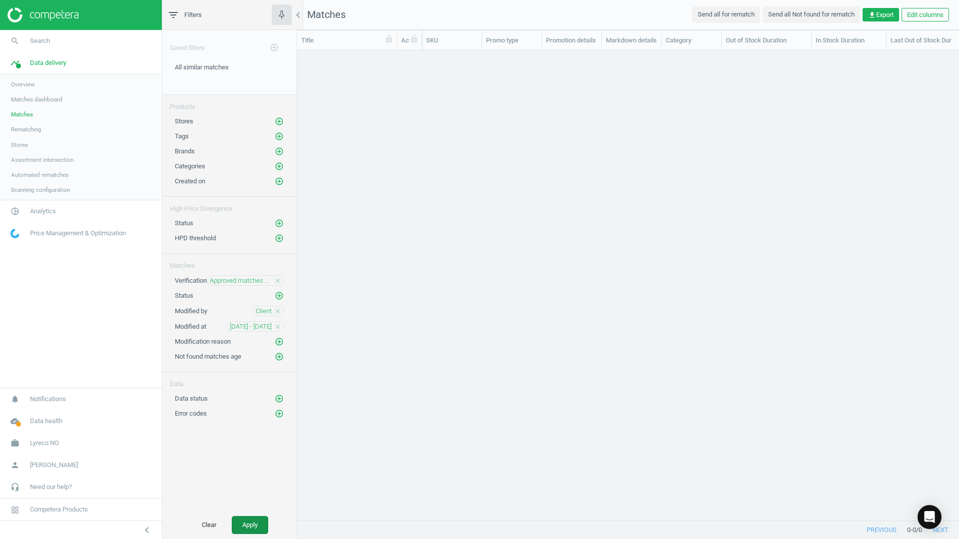
click at [255, 523] on button "Apply" at bounding box center [250, 525] width 36 height 18
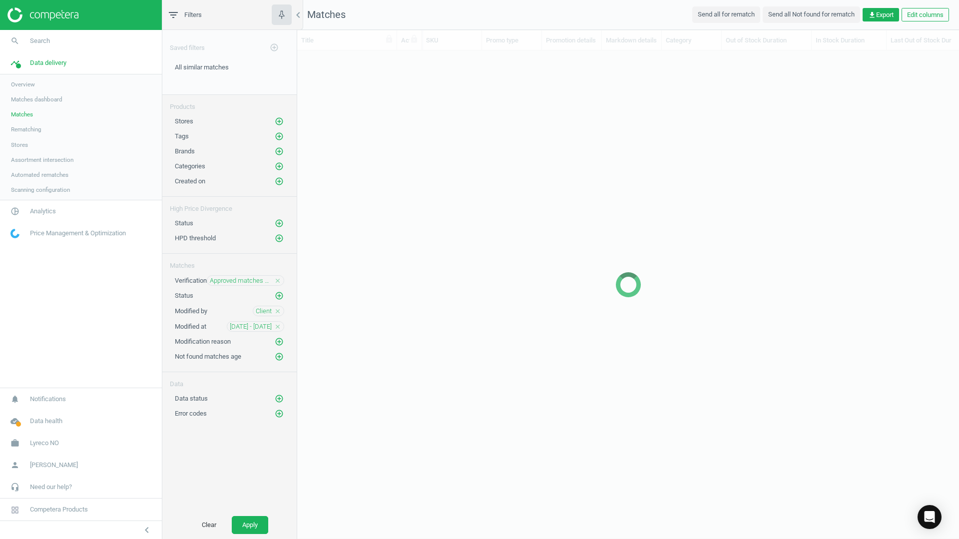
scroll to position [455, 655]
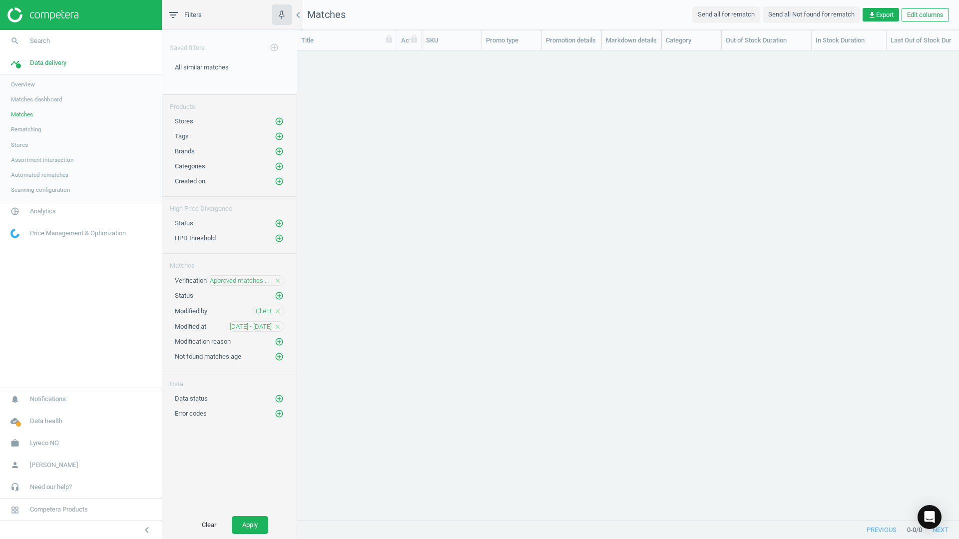
click at [276, 281] on icon "close" at bounding box center [277, 280] width 7 height 7
click at [252, 519] on button "Apply" at bounding box center [250, 525] width 36 height 18
click at [278, 306] on div "Client close" at bounding box center [268, 310] width 31 height 10
click at [278, 309] on icon "close" at bounding box center [277, 310] width 7 height 7
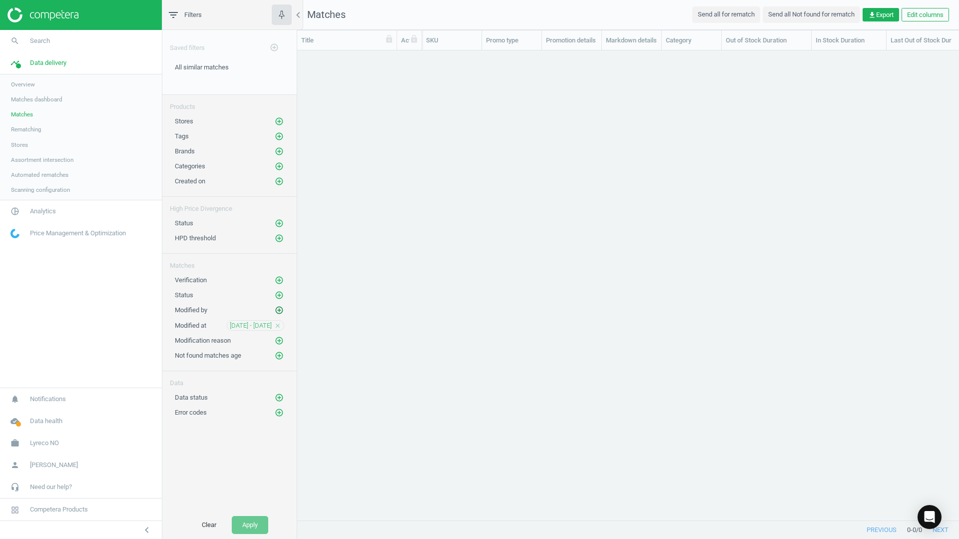
click at [280, 309] on icon "add_circle_outline" at bounding box center [279, 310] width 9 height 9
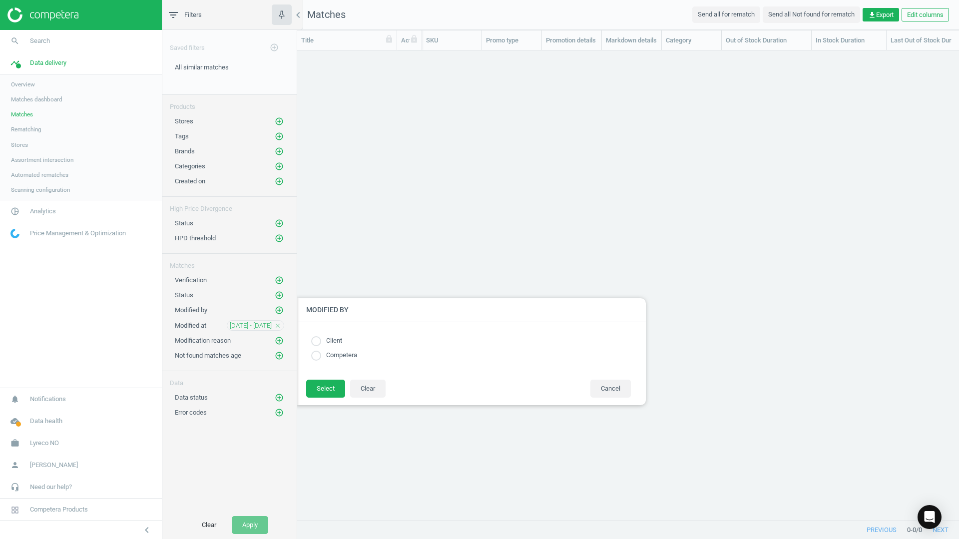
click at [316, 357] on input "radio" at bounding box center [316, 356] width 10 height 10
radio input "true"
click at [319, 389] on button "Select" at bounding box center [325, 389] width 39 height 18
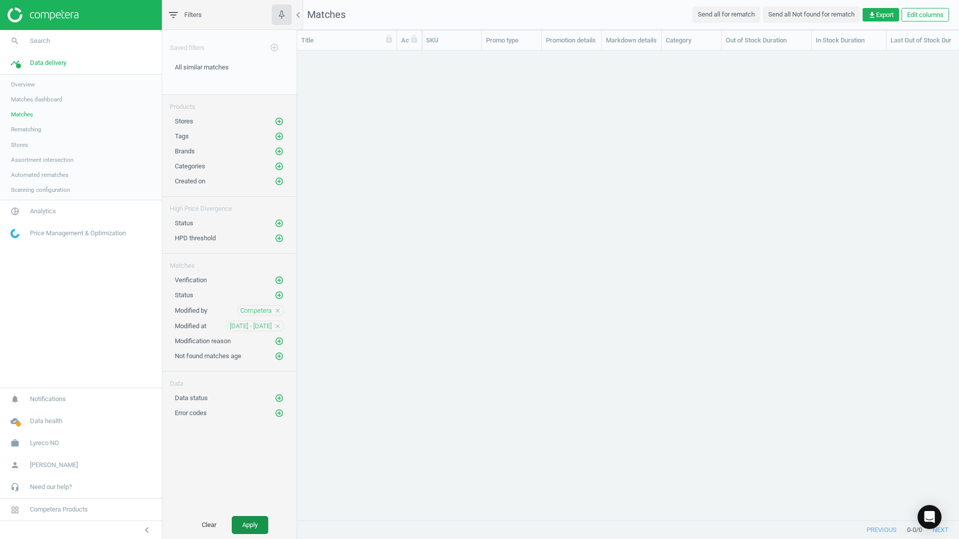
drag, startPoint x: 255, startPoint y: 513, endPoint x: 252, endPoint y: 527, distance: 14.4
click at [255, 514] on div "Clear Apply" at bounding box center [229, 525] width 134 height 28
click at [251, 528] on button "Apply" at bounding box center [250, 525] width 36 height 18
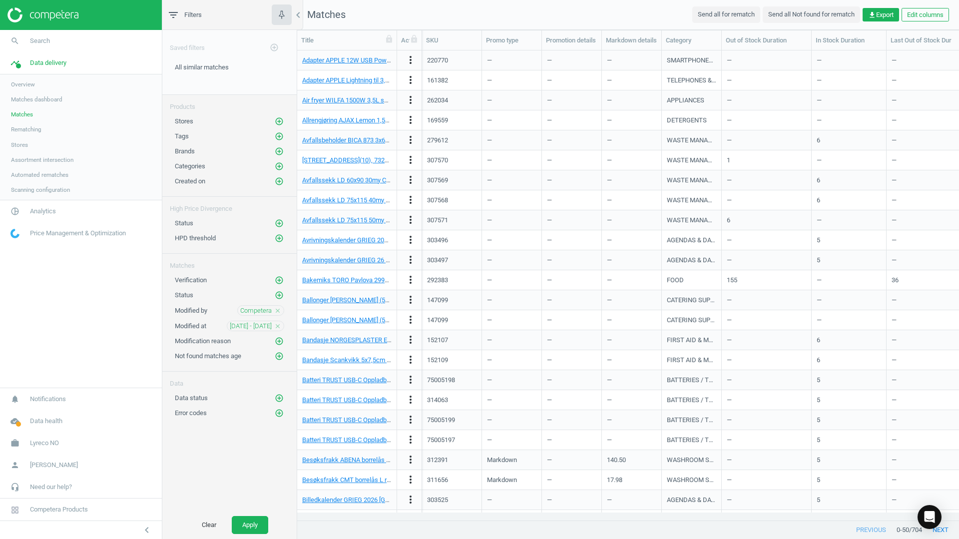
click at [275, 310] on icon "close" at bounding box center [277, 310] width 7 height 7
drag, startPoint x: 275, startPoint y: 310, endPoint x: 226, endPoint y: 217, distance: 105.0
drag, startPoint x: 226, startPoint y: 217, endPoint x: 153, endPoint y: 328, distance: 133.2
click at [153, 328] on nav "search Search timeline Data delivery Overview Matches dashboard Matches Rematch…" at bounding box center [81, 209] width 162 height 358
click at [278, 282] on icon "add_circle_outline" at bounding box center [279, 280] width 9 height 9
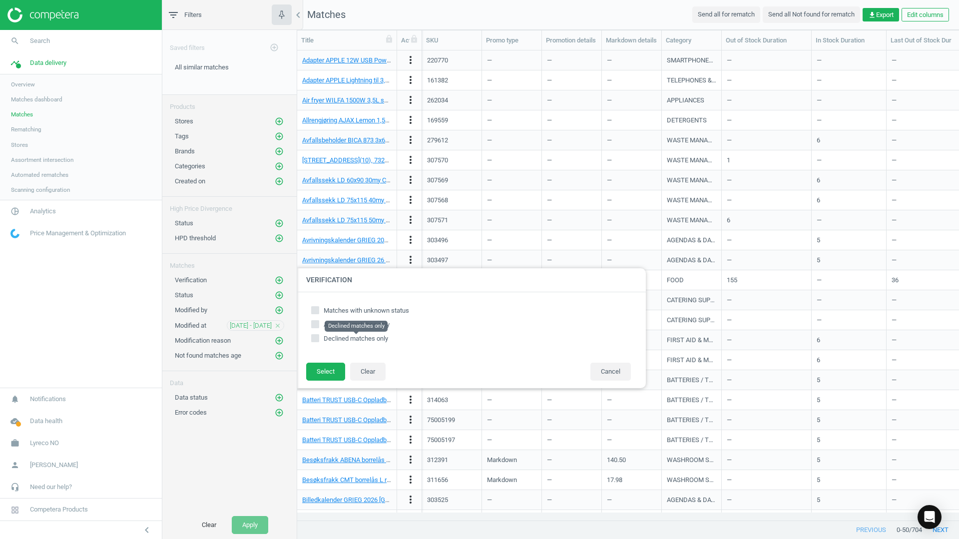
click at [360, 338] on span "Declined matches only" at bounding box center [356, 338] width 64 height 7
click at [319, 338] on input "Declined matches only" at bounding box center [315, 338] width 6 height 6
checkbox input "true"
click at [329, 372] on button "Select" at bounding box center [325, 372] width 39 height 18
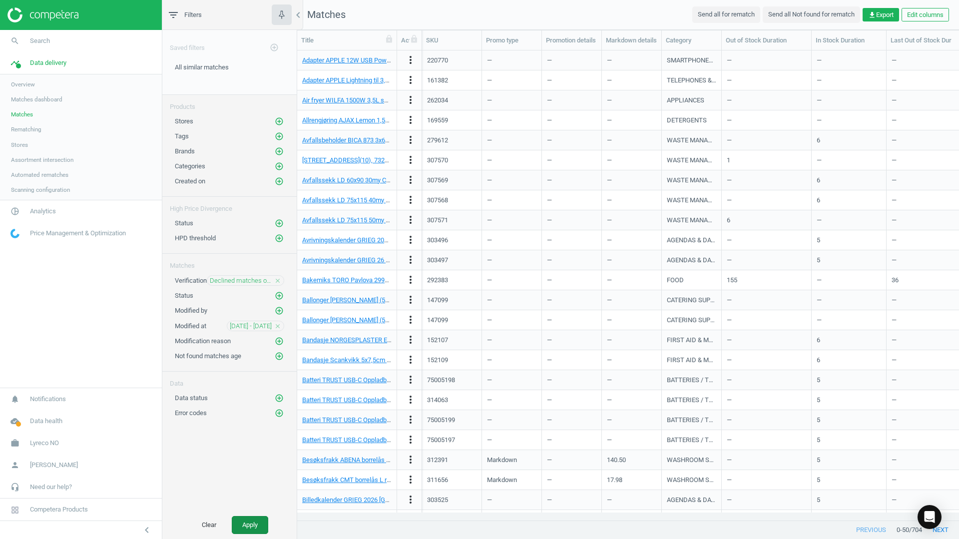
click at [257, 531] on button "Apply" at bounding box center [250, 525] width 36 height 18
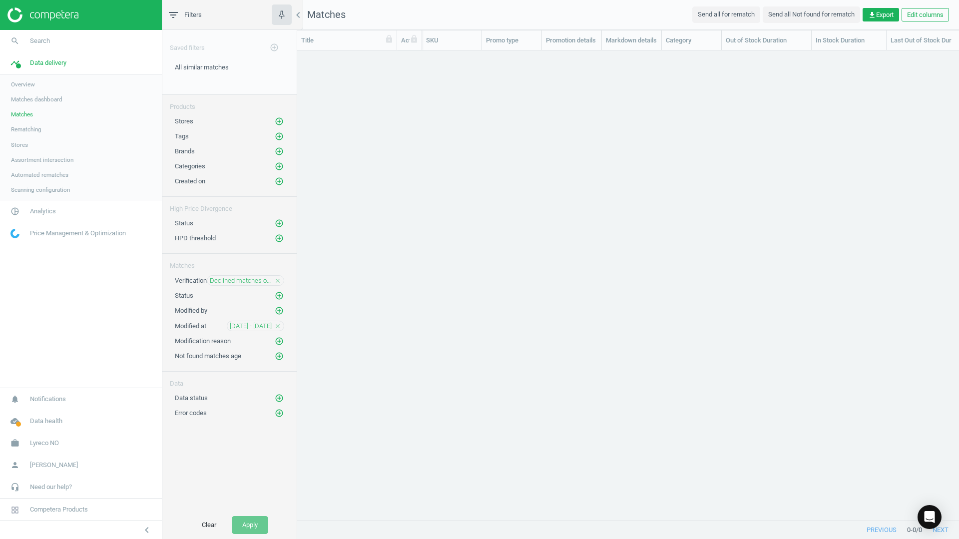
click at [281, 279] on icon "close" at bounding box center [277, 280] width 7 height 7
click at [281, 293] on icon "add_circle_outline" at bounding box center [279, 295] width 9 height 9
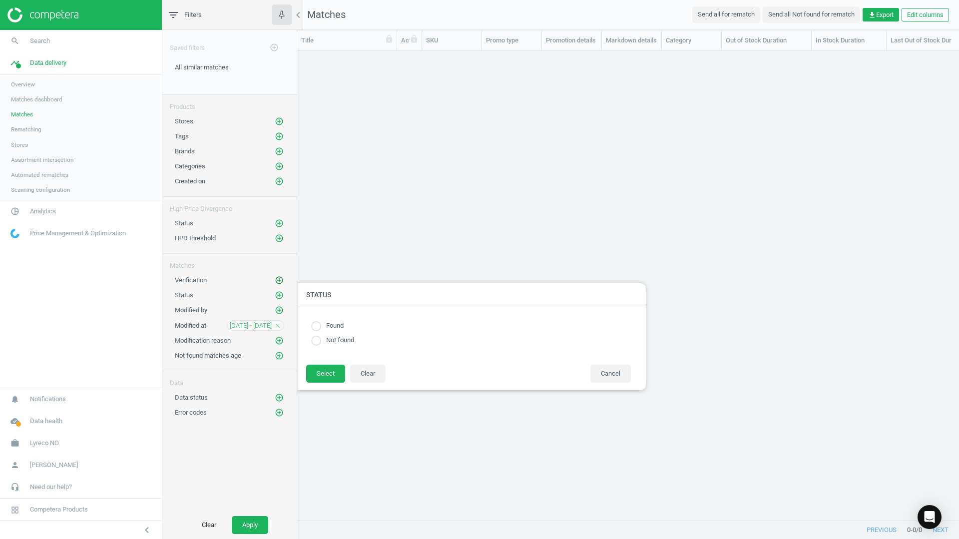
click at [279, 278] on icon "add_circle_outline" at bounding box center [279, 280] width 9 height 9
click at [314, 311] on input "Matches with unknown status" at bounding box center [315, 310] width 6 height 6
checkbox input "false"
click at [316, 327] on input "Approved matches only" at bounding box center [315, 324] width 6 height 6
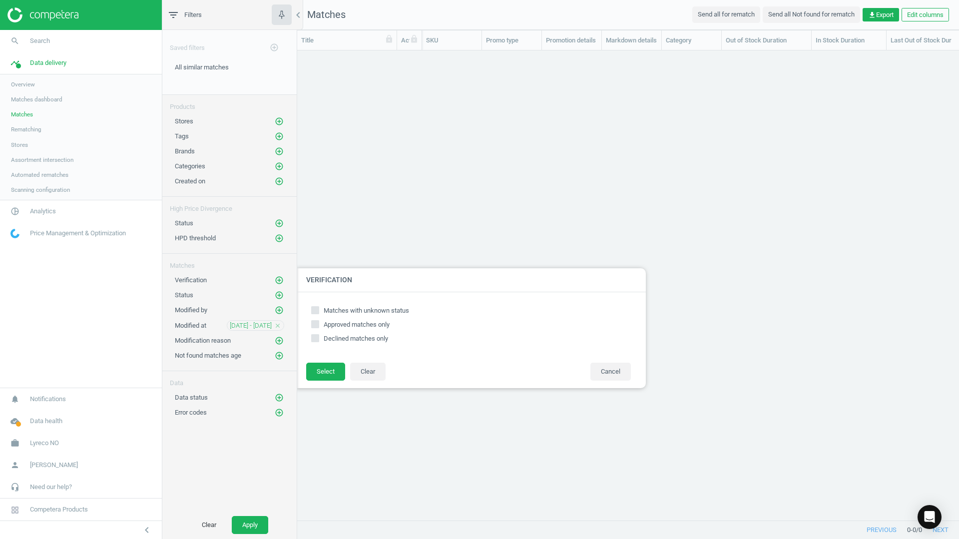
checkbox input "true"
click at [317, 363] on button "Select" at bounding box center [325, 372] width 39 height 18
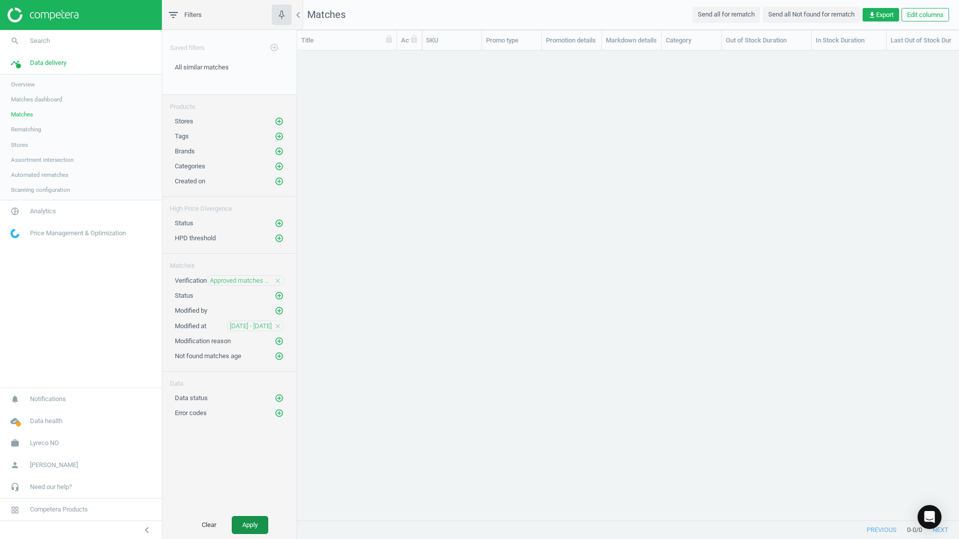
click at [251, 521] on button "Apply" at bounding box center [250, 525] width 36 height 18
click at [280, 399] on icon "add_circle_outline" at bounding box center [279, 398] width 9 height 9
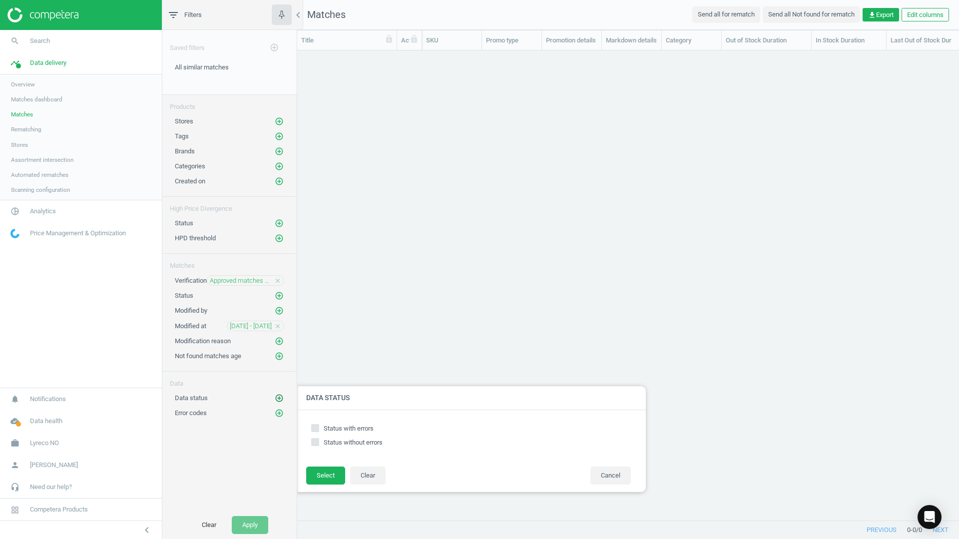
click at [280, 400] on icon "add_circle_outline" at bounding box center [279, 398] width 9 height 9
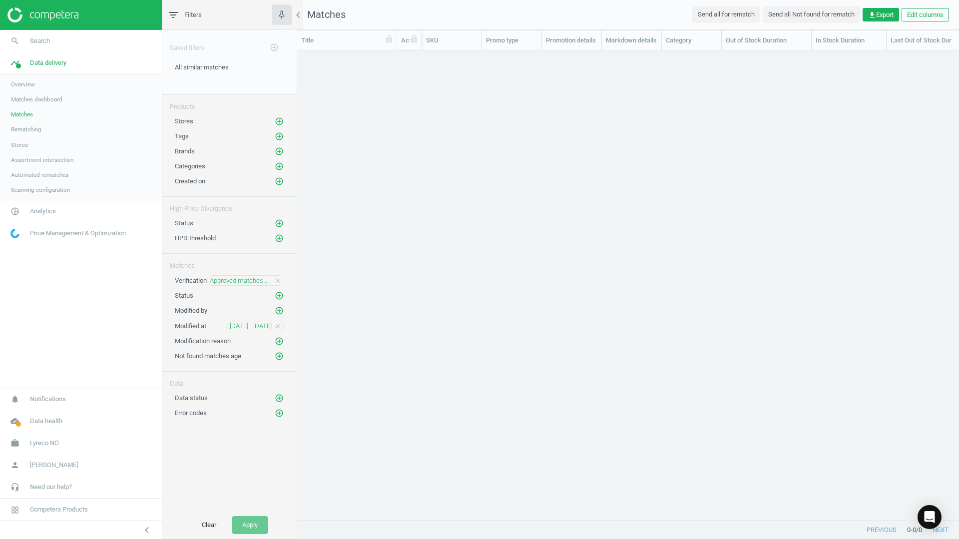
click at [278, 281] on icon "close" at bounding box center [277, 280] width 7 height 7
click at [258, 530] on button "Apply" at bounding box center [250, 525] width 36 height 18
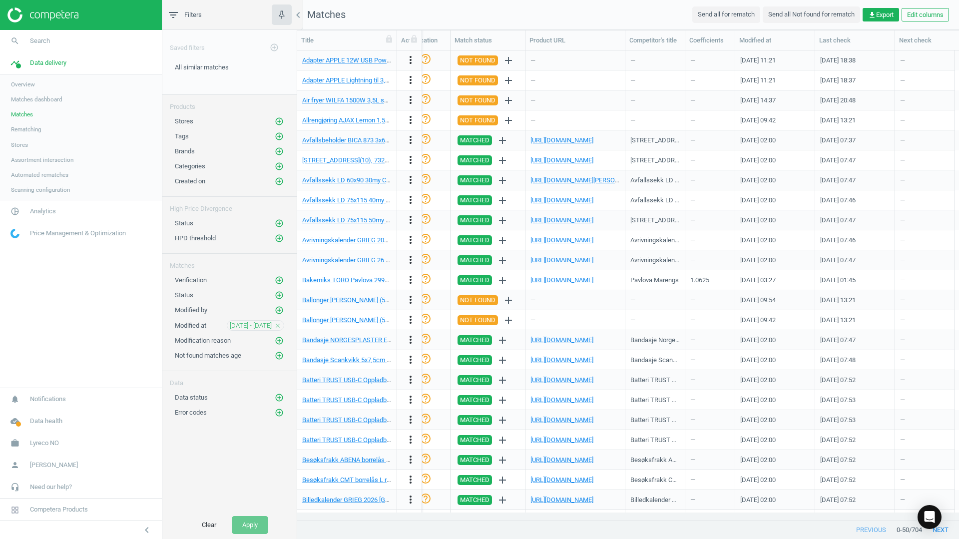
scroll to position [0, 1081]
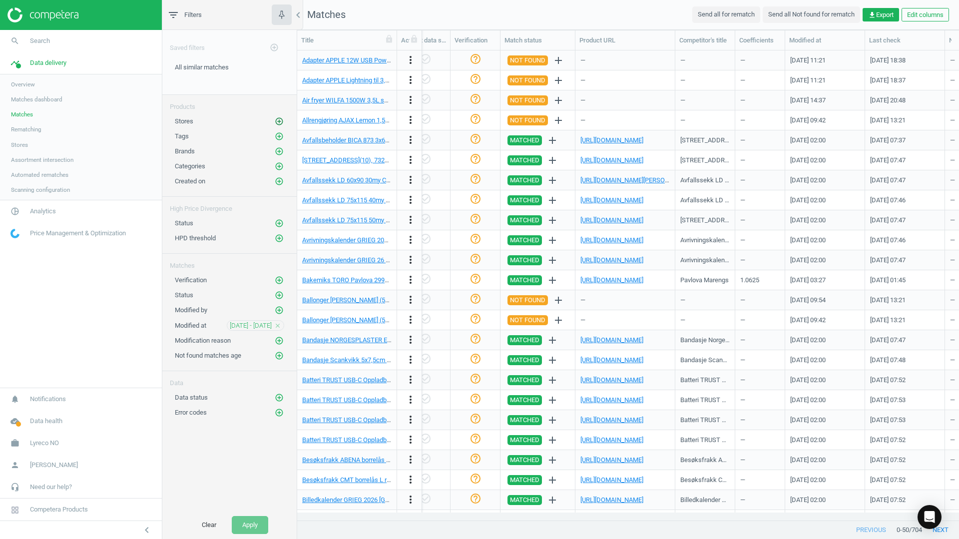
click at [282, 121] on icon "add_circle_outline" at bounding box center [279, 121] width 9 height 9
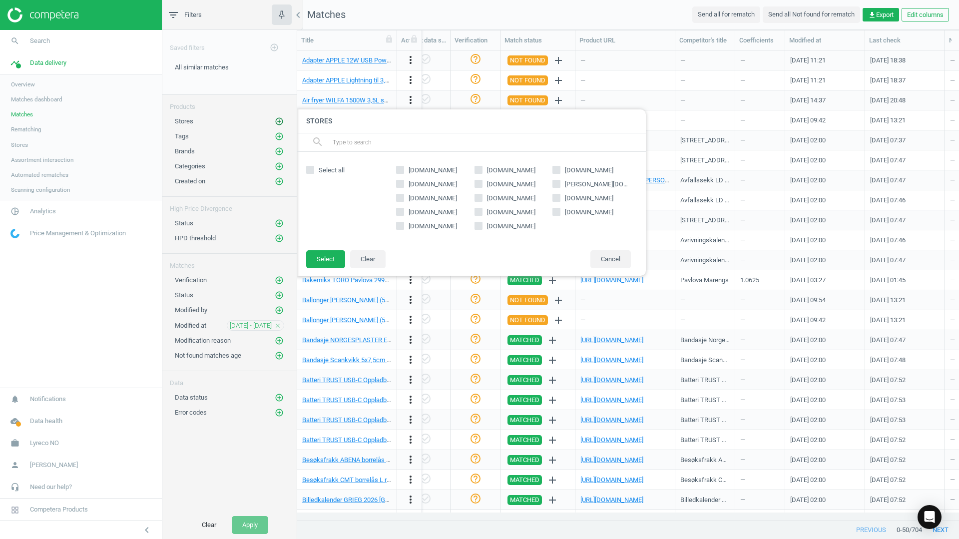
click at [282, 122] on icon "add_circle_outline" at bounding box center [279, 121] width 9 height 9
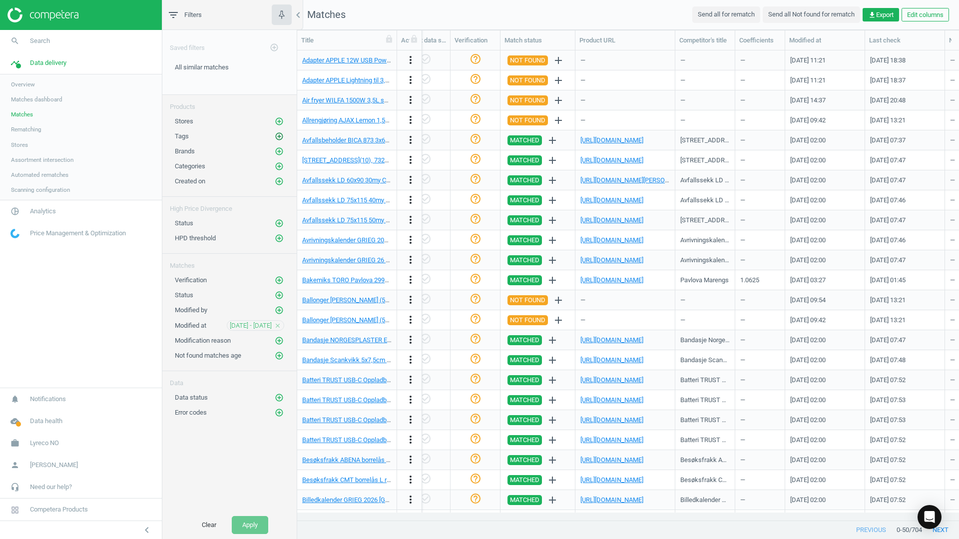
click at [279, 139] on icon "add_circle_outline" at bounding box center [279, 136] width 9 height 9
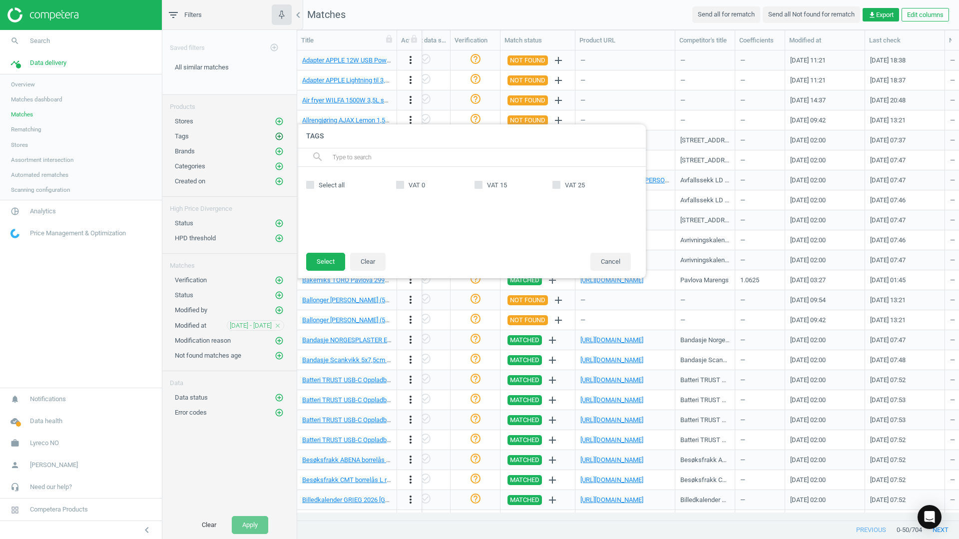
click at [282, 138] on icon "add_circle_outline" at bounding box center [279, 136] width 9 height 9
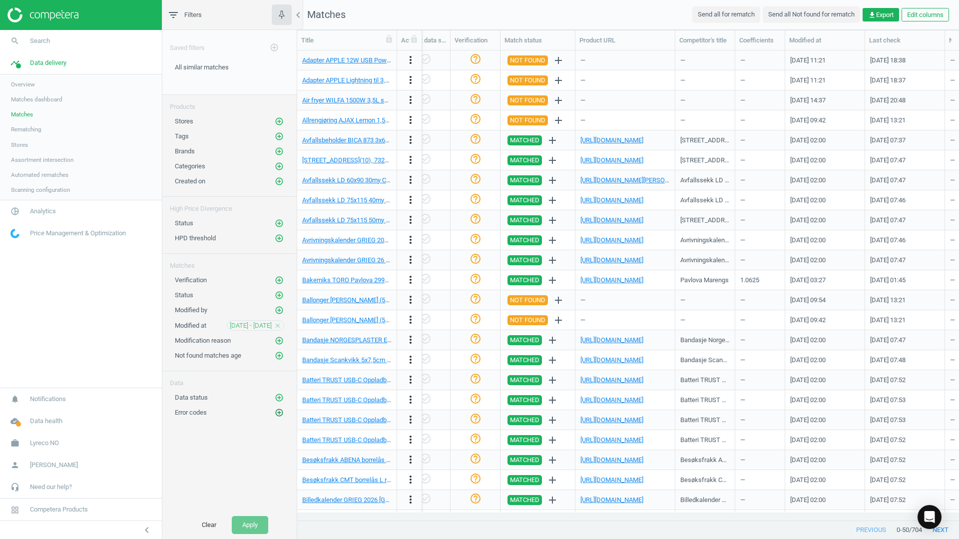
click at [281, 415] on icon "add_circle_outline" at bounding box center [279, 412] width 9 height 9
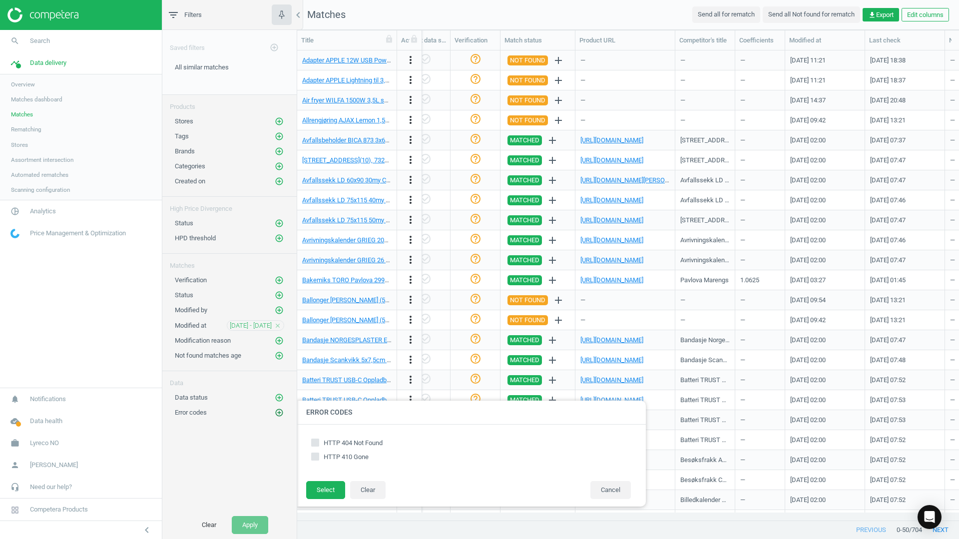
click at [281, 415] on icon "add_circle_outline" at bounding box center [279, 412] width 9 height 9
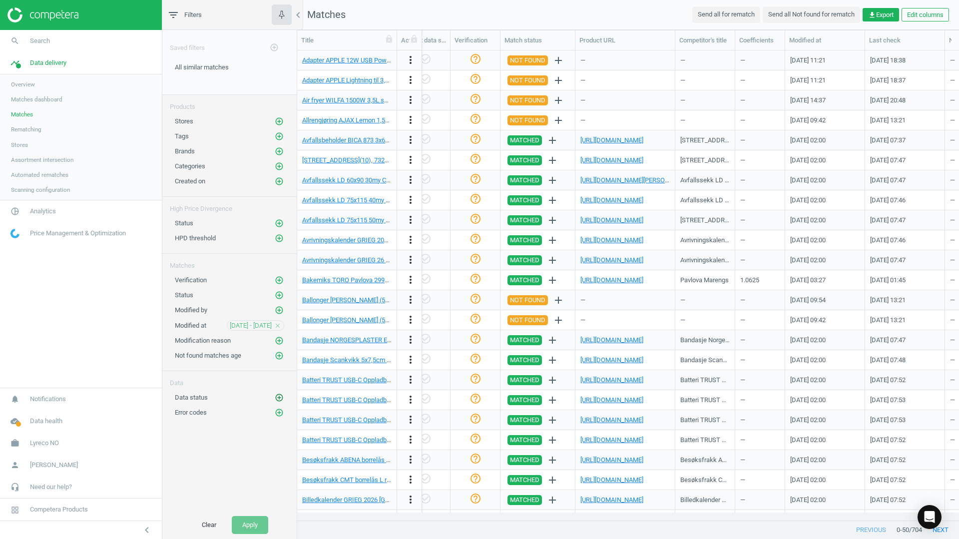
click at [282, 395] on icon "add_circle_outline" at bounding box center [279, 397] width 9 height 9
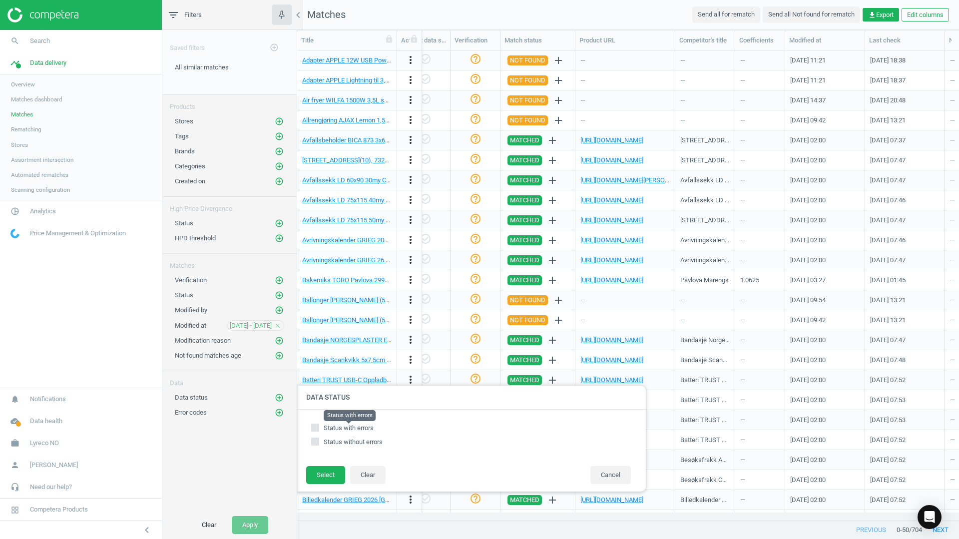
click at [331, 431] on span "Status with errors" at bounding box center [349, 427] width 50 height 7
click at [319, 431] on input "Status with errors" at bounding box center [315, 427] width 6 height 6
checkbox input "true"
click at [321, 475] on button "Select" at bounding box center [325, 475] width 39 height 18
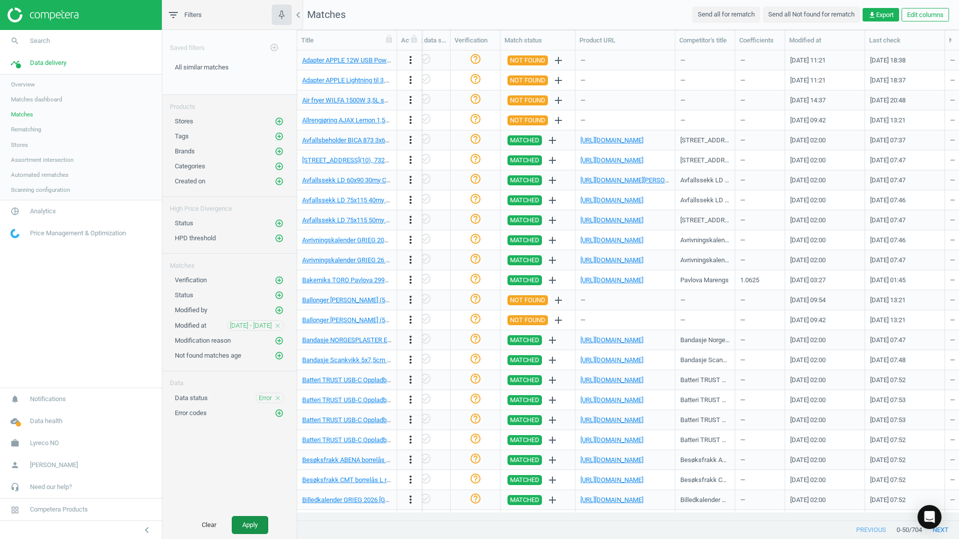
click at [263, 526] on button "Apply" at bounding box center [250, 525] width 36 height 18
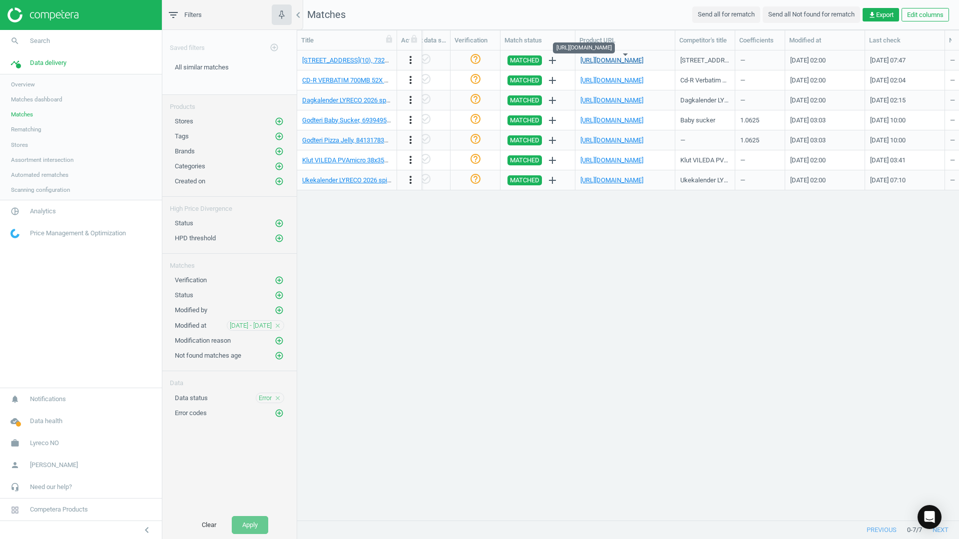
click at [641, 59] on link "[URL][DOMAIN_NAME]" at bounding box center [612, 59] width 63 height 7
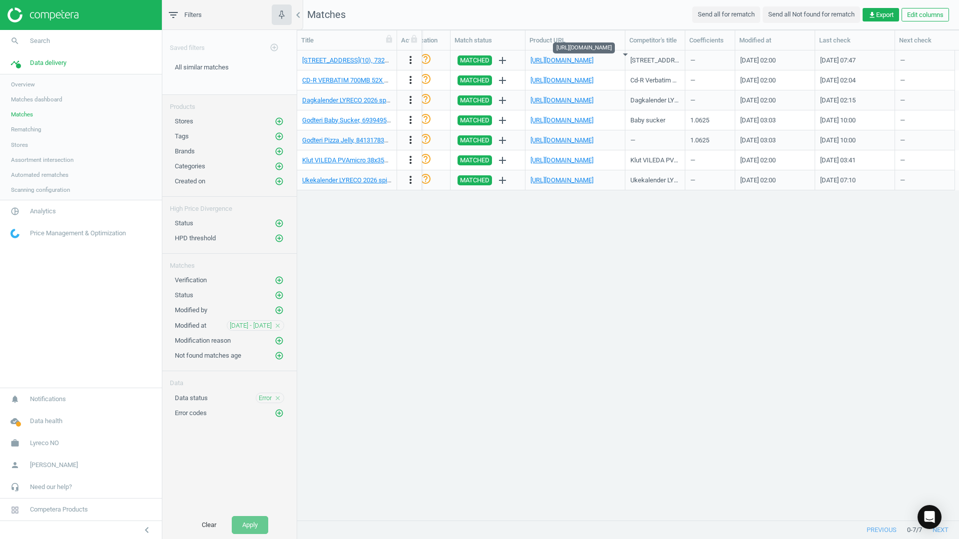
scroll to position [0, 831]
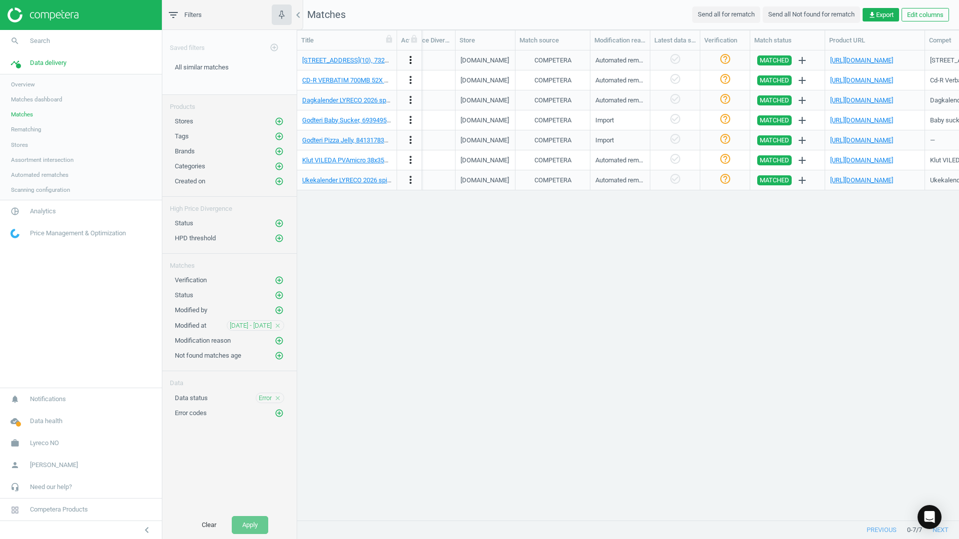
click at [413, 61] on icon "more_vert" at bounding box center [411, 60] width 12 height 12
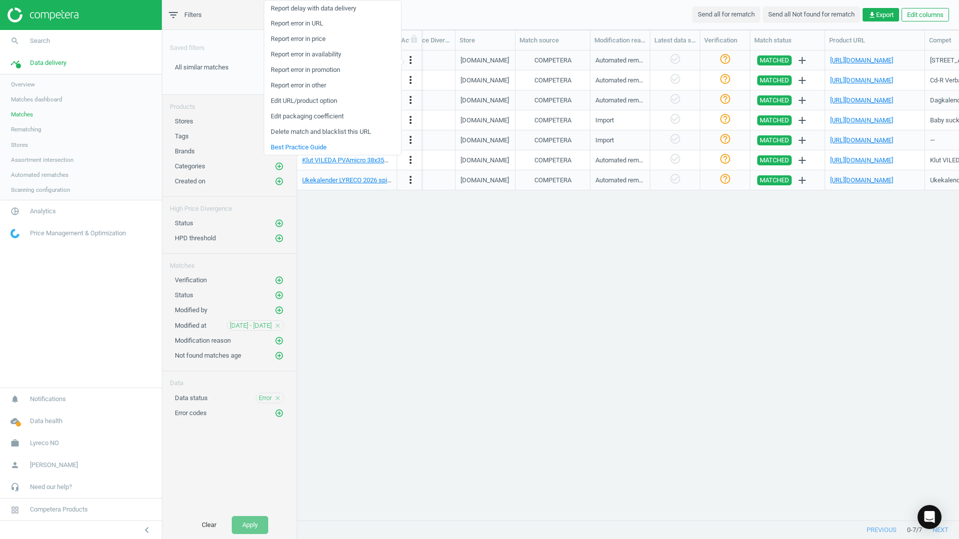
click at [345, 129] on link "Delete match and blacklist this URL" at bounding box center [332, 131] width 137 height 15
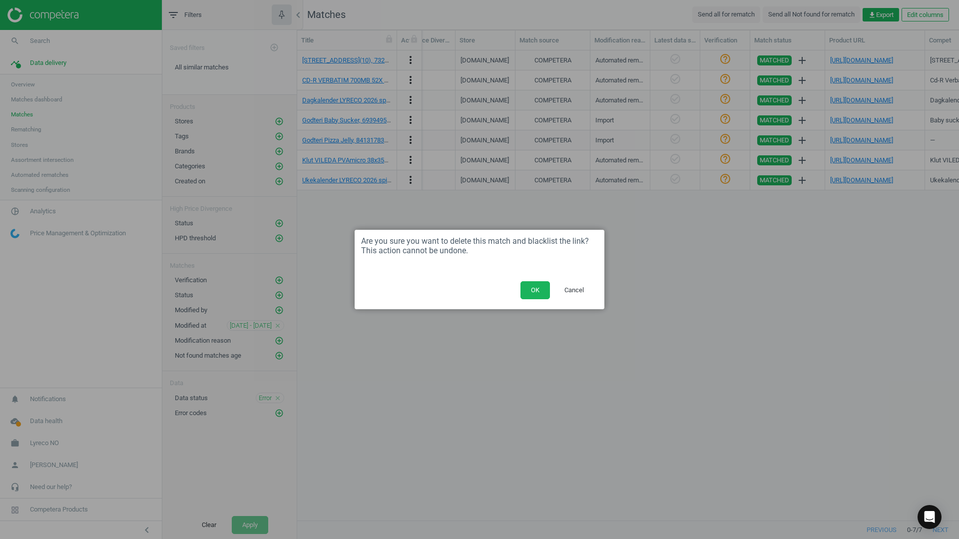
click at [531, 292] on button "OK" at bounding box center [535, 290] width 29 height 18
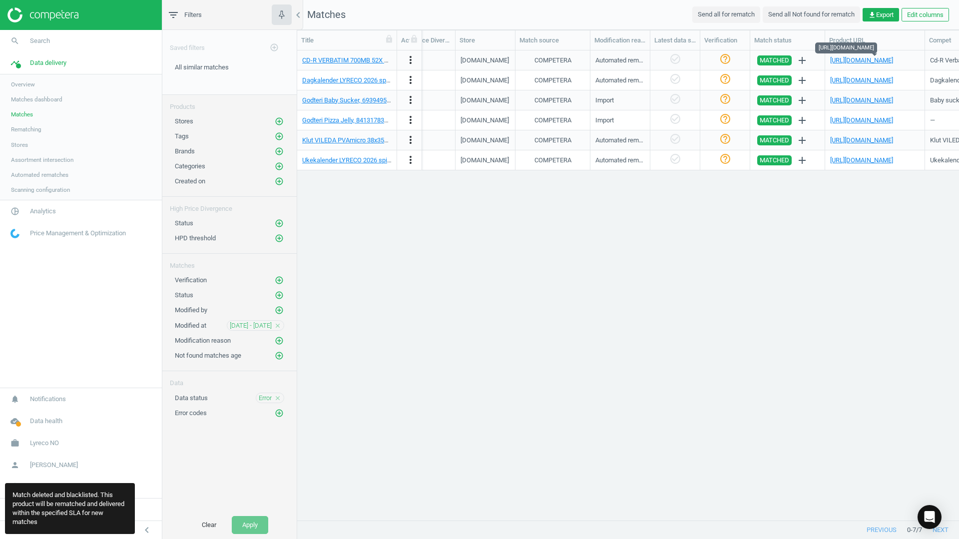
click at [888, 64] on div "[URL][DOMAIN_NAME]" at bounding box center [861, 60] width 63 height 9
click at [889, 62] on link "[URL][DOMAIN_NAME]" at bounding box center [861, 59] width 63 height 7
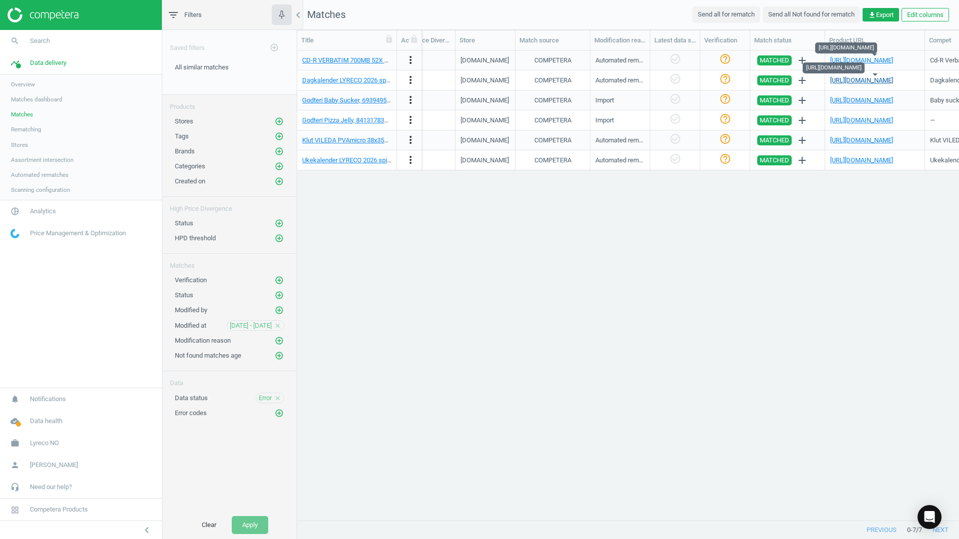
click at [845, 77] on link "[URL][DOMAIN_NAME]" at bounding box center [861, 79] width 63 height 7
click at [853, 100] on link "[URL][DOMAIN_NAME]" at bounding box center [861, 99] width 63 height 7
click at [410, 59] on icon "more_vert" at bounding box center [411, 60] width 12 height 12
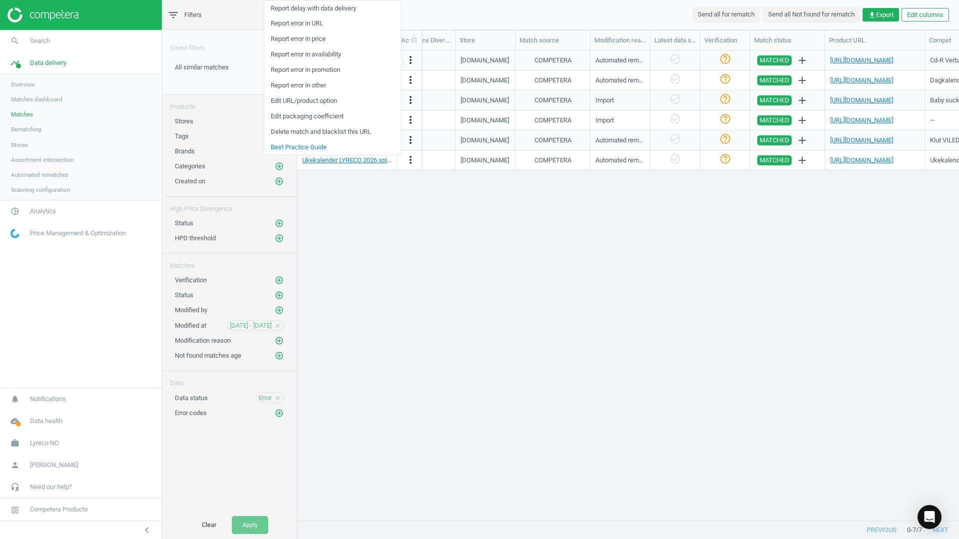
click at [335, 133] on link "Delete match and blacklist this URL" at bounding box center [332, 131] width 137 height 15
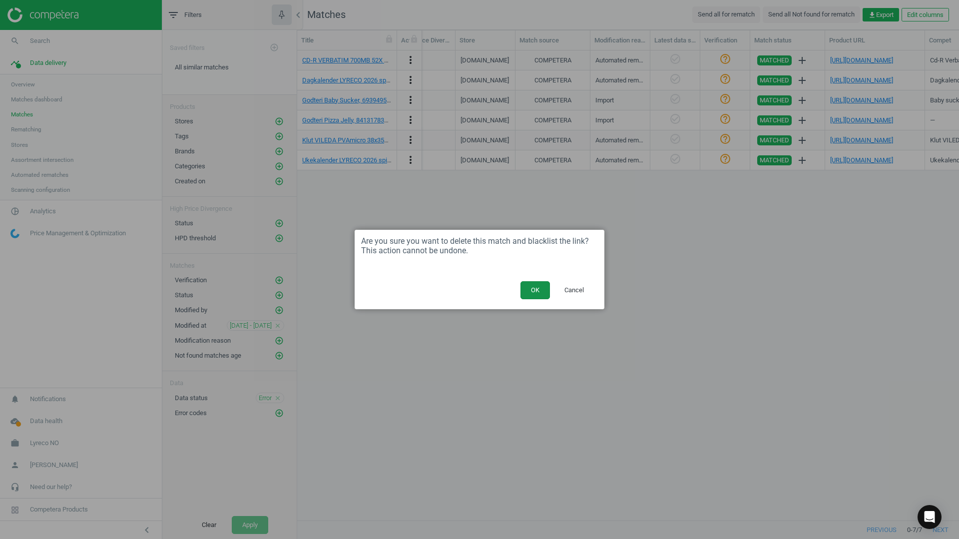
click at [527, 290] on button "OK" at bounding box center [535, 290] width 29 height 18
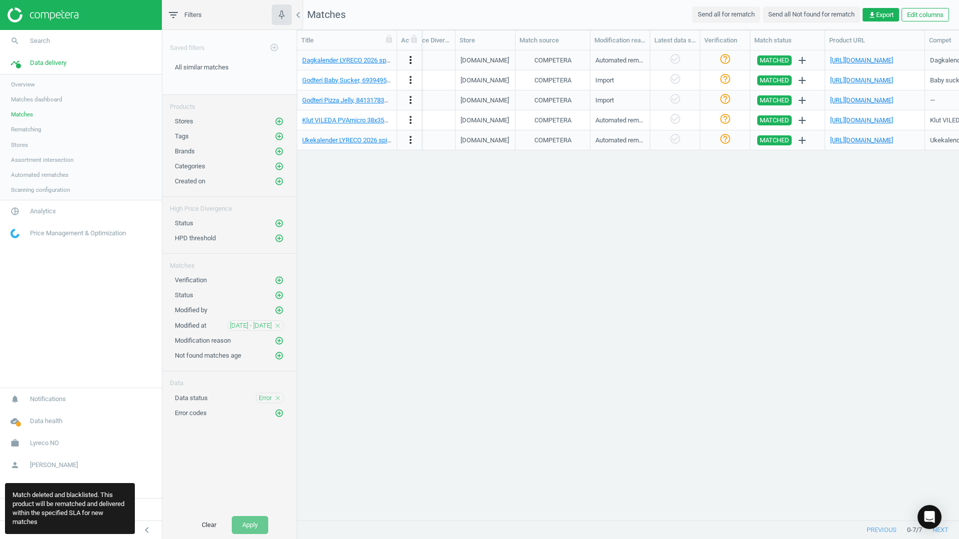
click at [410, 57] on icon "more_vert" at bounding box center [411, 60] width 12 height 12
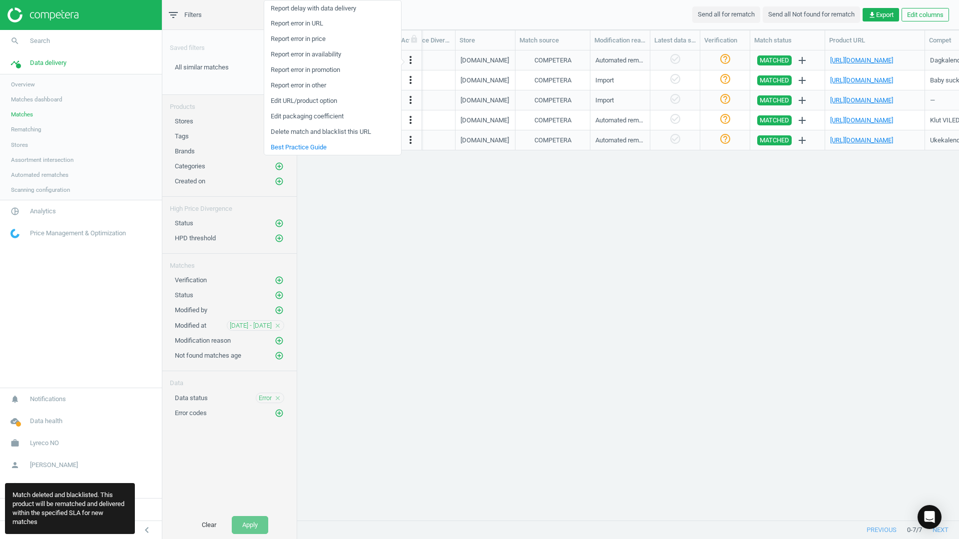
click at [334, 133] on link "Delete match and blacklist this URL" at bounding box center [332, 131] width 137 height 15
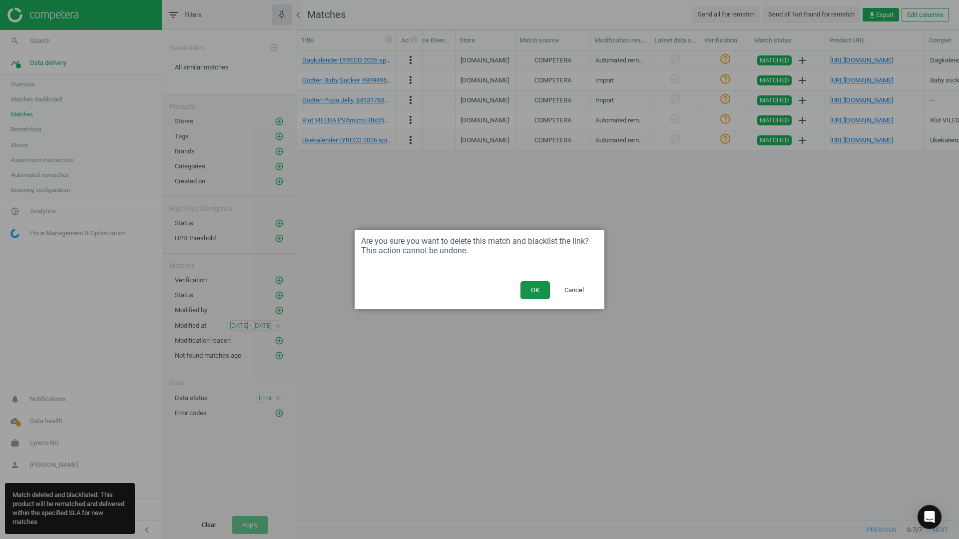
click at [534, 289] on button "OK" at bounding box center [535, 290] width 29 height 18
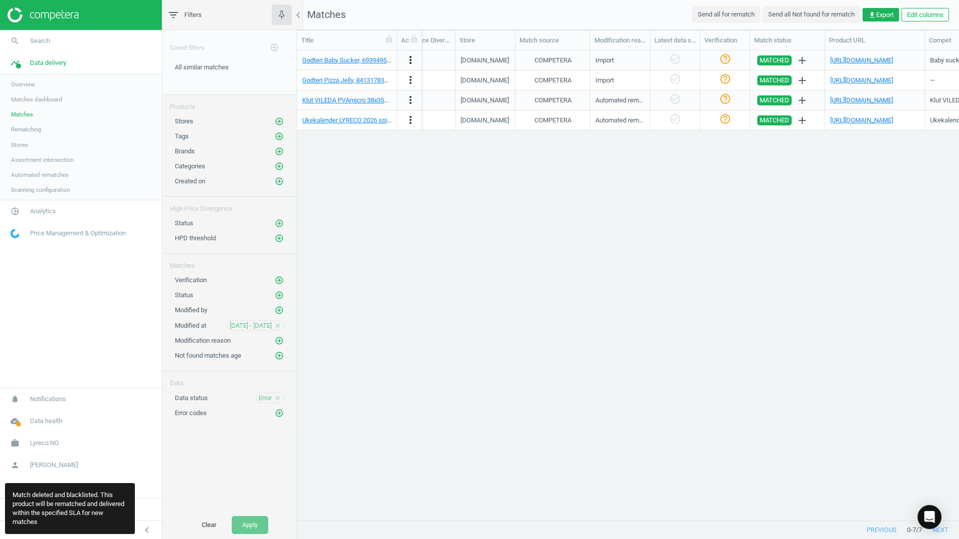
click at [411, 56] on icon "more_vert" at bounding box center [411, 60] width 12 height 12
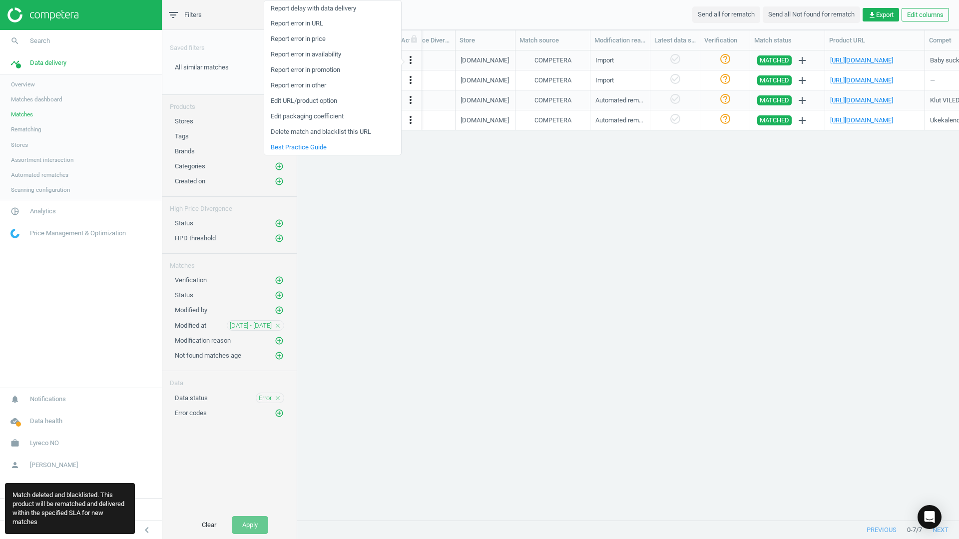
click at [340, 130] on link "Delete match and blacklist this URL" at bounding box center [332, 131] width 137 height 15
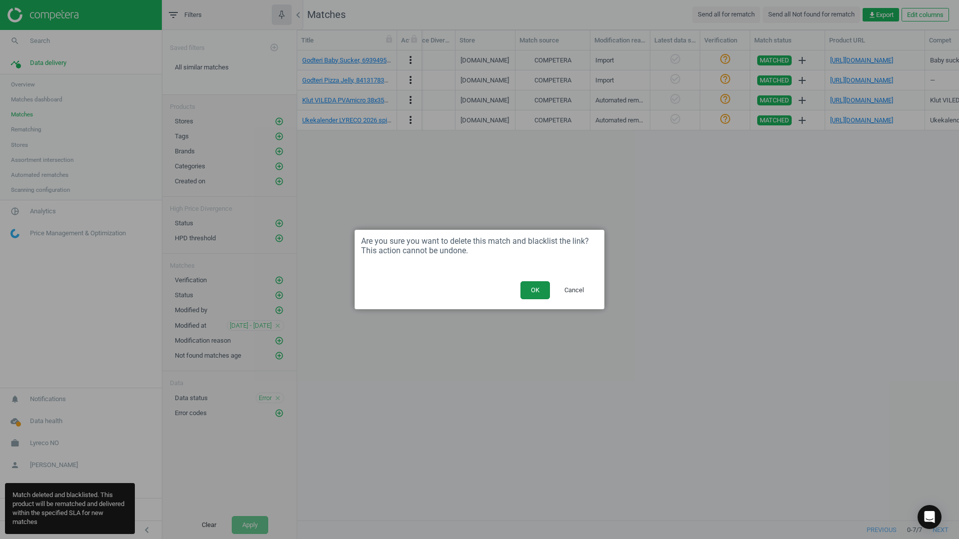
click at [543, 289] on button "OK" at bounding box center [535, 290] width 29 height 18
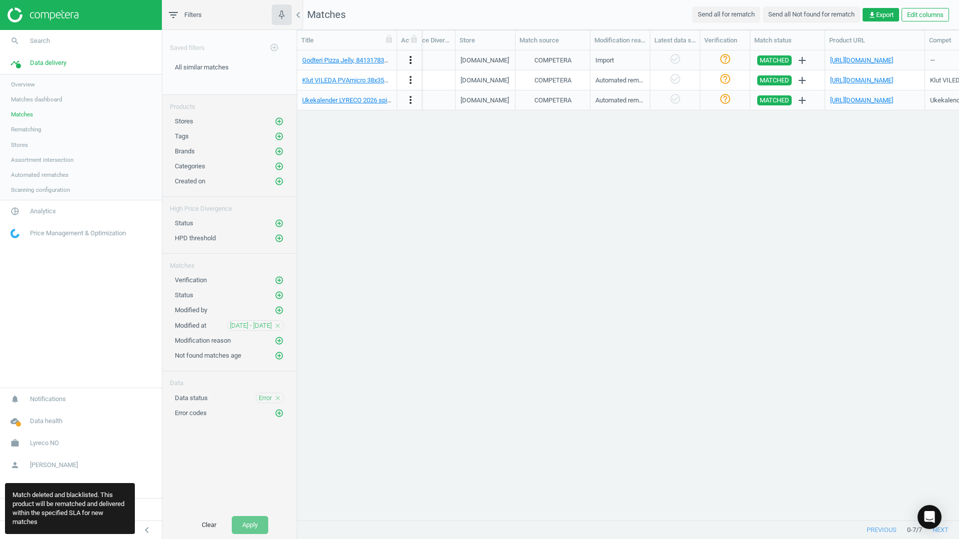
click at [412, 59] on icon "more_vert" at bounding box center [411, 60] width 12 height 12
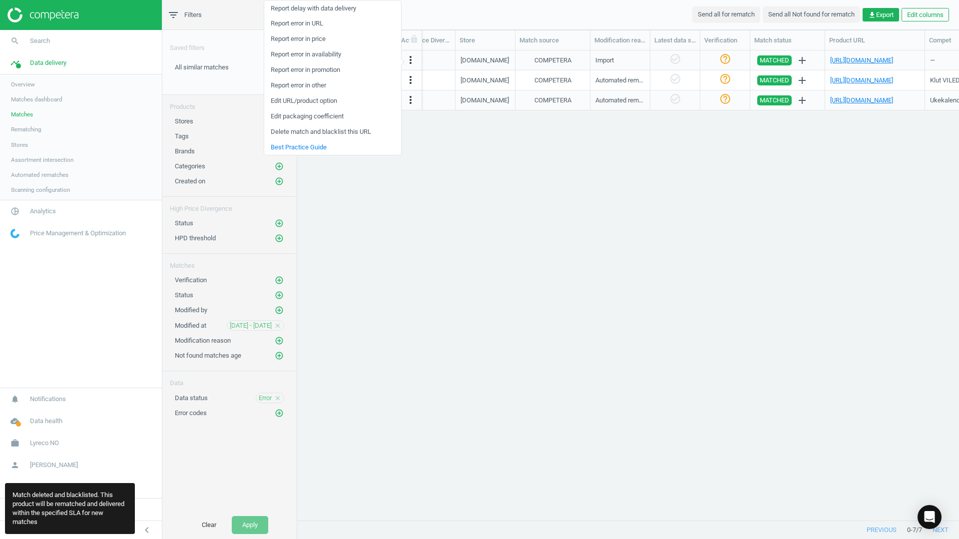
click at [340, 134] on link "Delete match and blacklist this URL" at bounding box center [332, 131] width 137 height 15
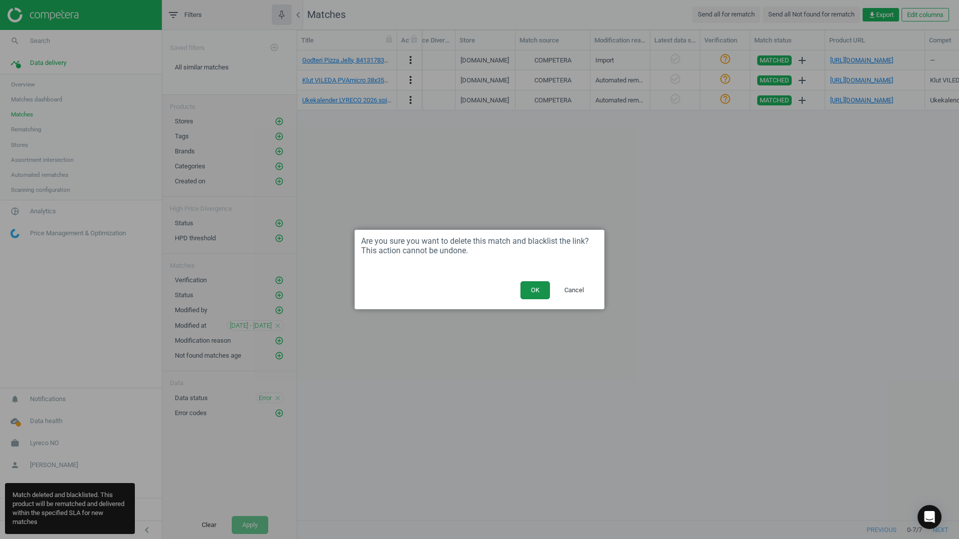
click at [529, 287] on button "OK" at bounding box center [535, 290] width 29 height 18
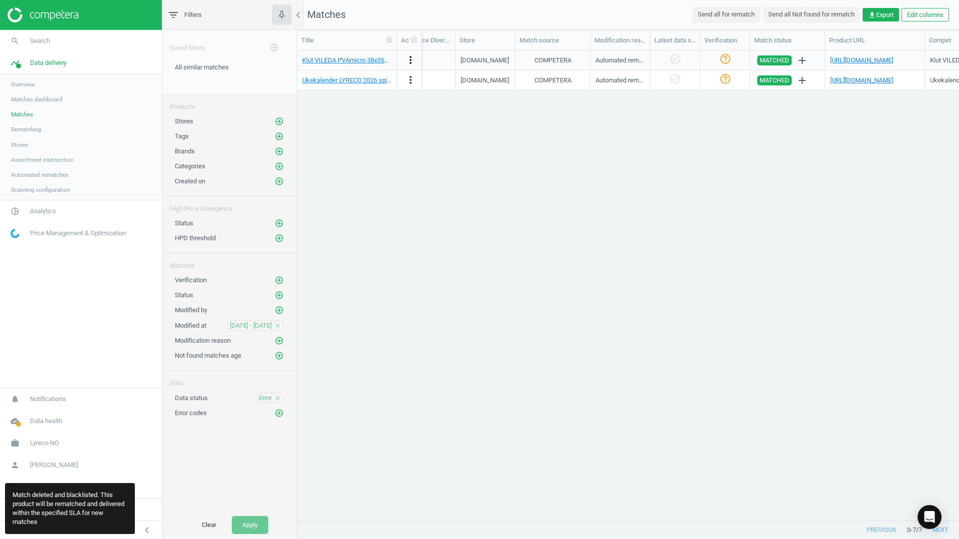
drag, startPoint x: 413, startPoint y: 55, endPoint x: 448, endPoint y: 158, distance: 108.2
click at [413, 55] on icon "more_vert" at bounding box center [411, 60] width 12 height 12
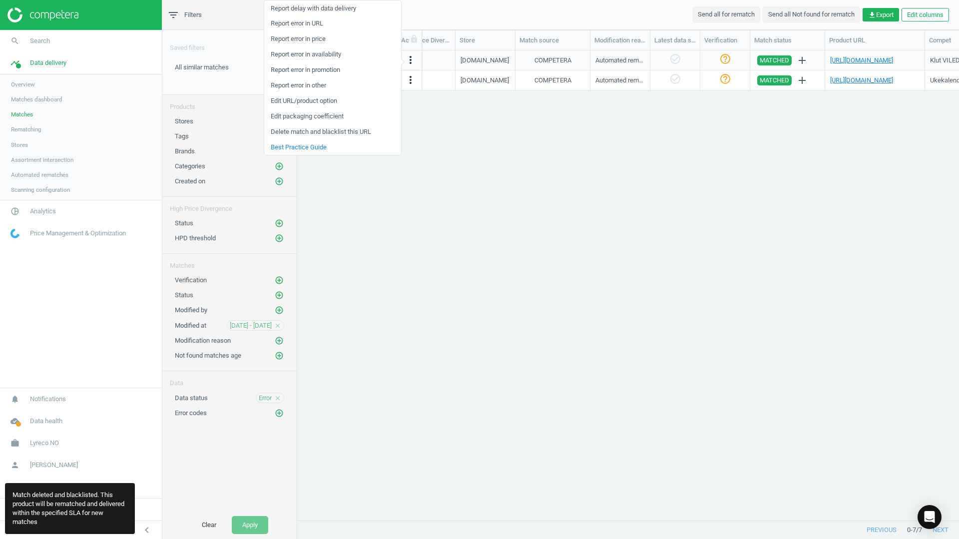
click at [323, 133] on link "Delete match and blacklist this URL" at bounding box center [332, 131] width 137 height 15
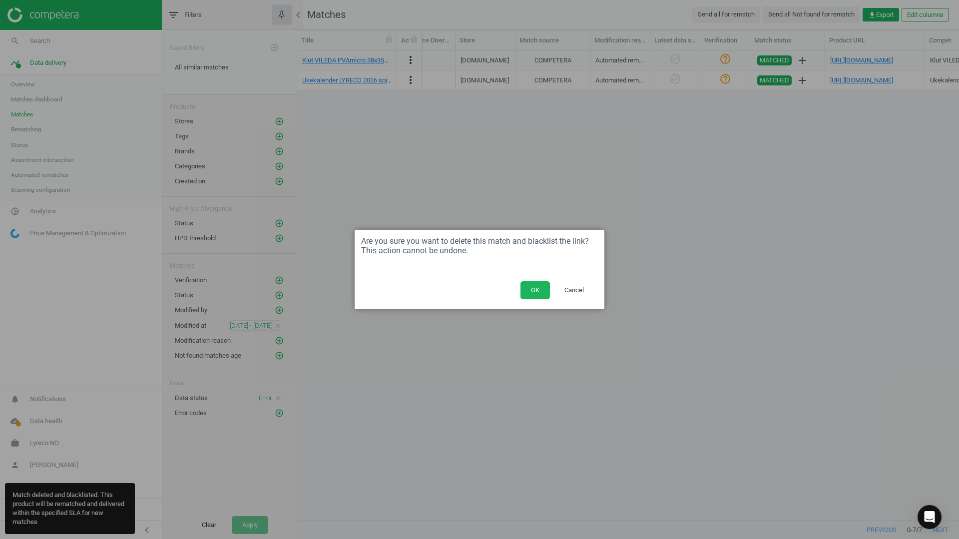
drag, startPoint x: 530, startPoint y: 290, endPoint x: 523, endPoint y: 280, distance: 12.2
click at [531, 290] on button "OK" at bounding box center [535, 290] width 29 height 18
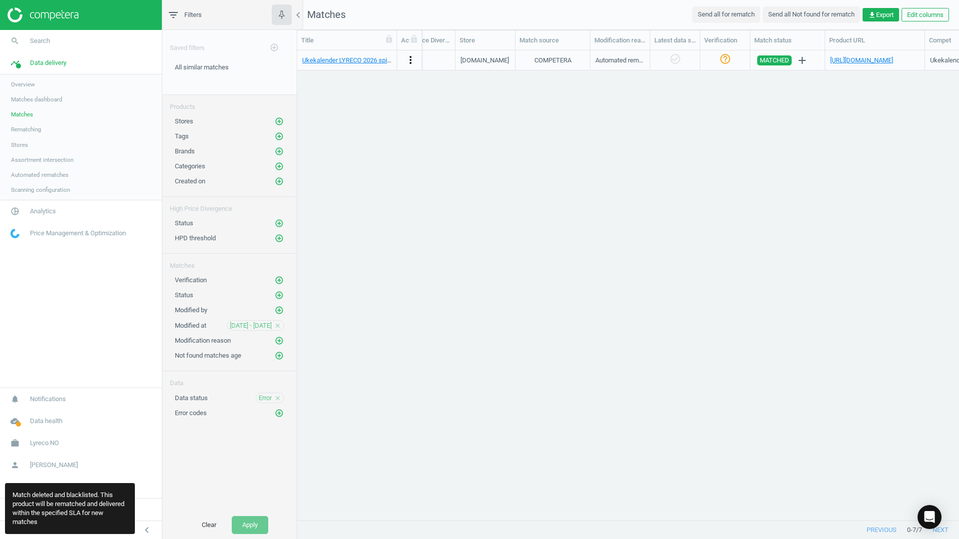
click at [410, 58] on icon "more_vert" at bounding box center [411, 60] width 12 height 12
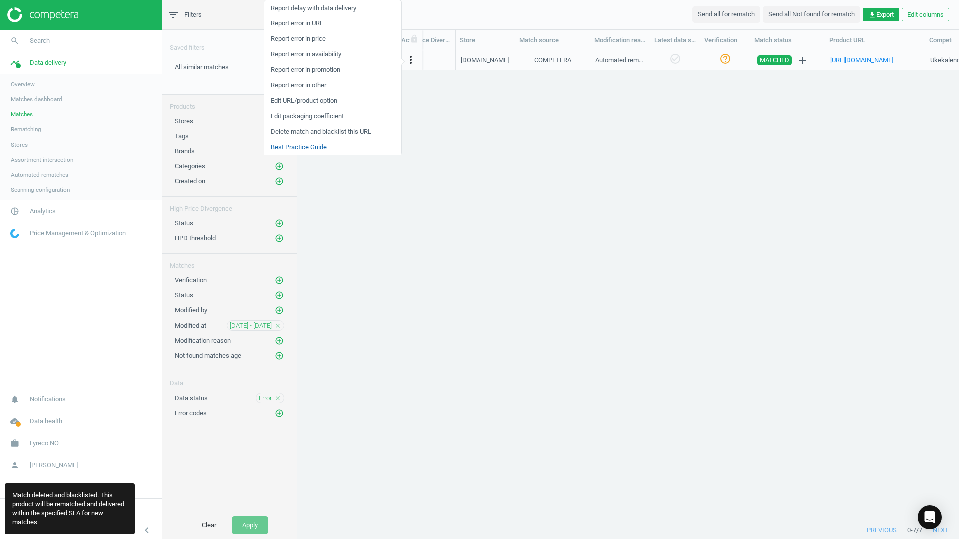
click at [333, 141] on link "Best Practice Guide" at bounding box center [332, 146] width 137 height 15
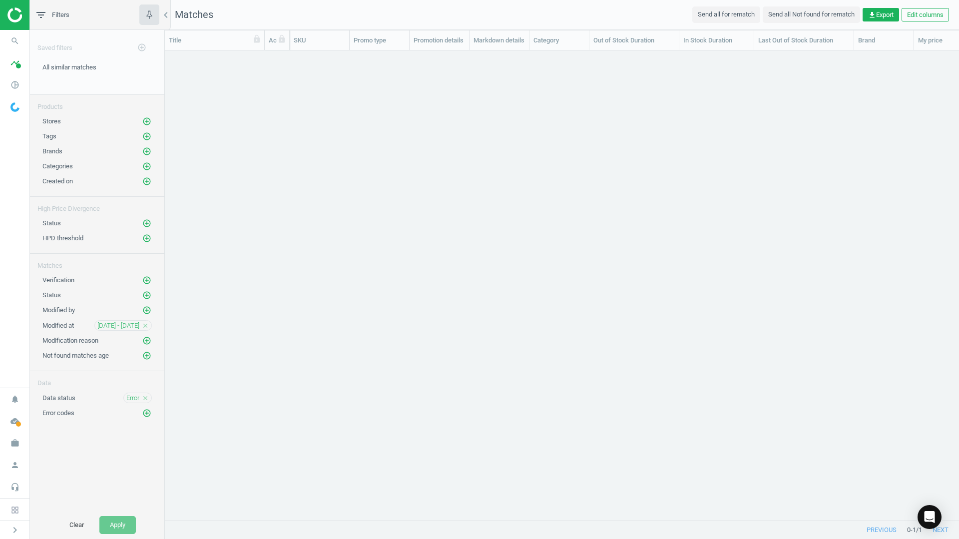
scroll to position [455, 787]
click at [280, 65] on icon "more_vert" at bounding box center [278, 60] width 12 height 12
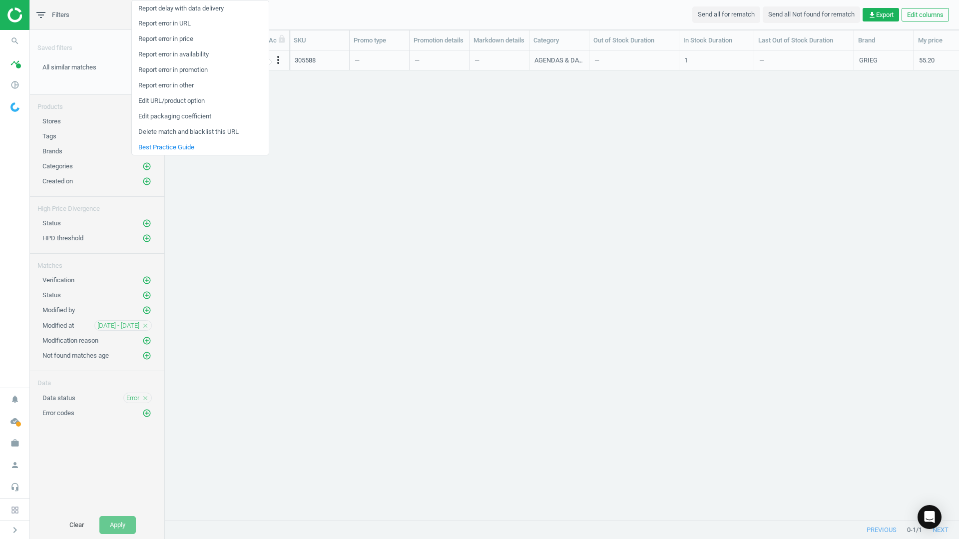
click at [165, 138] on link "Delete match and blacklist this URL" at bounding box center [200, 131] width 137 height 15
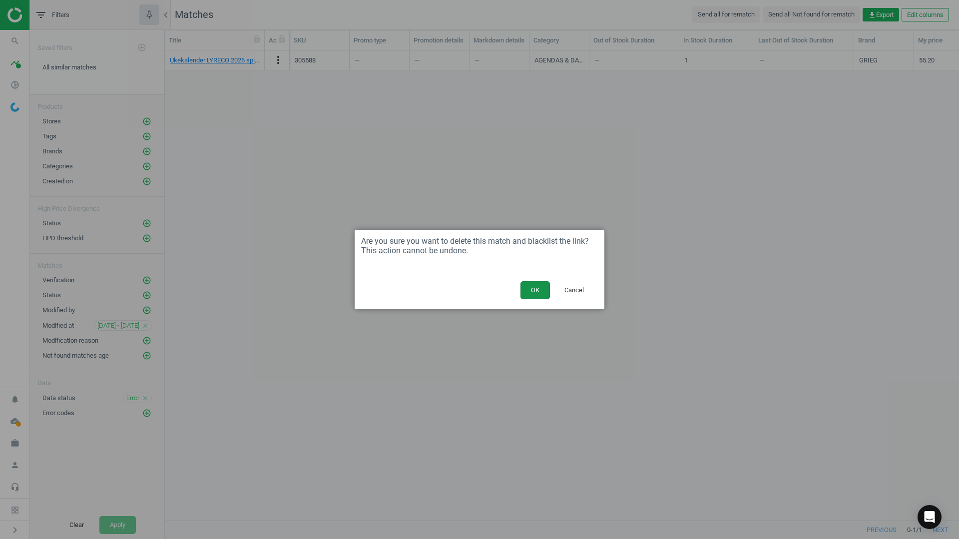
click at [527, 293] on button "OK" at bounding box center [535, 290] width 29 height 18
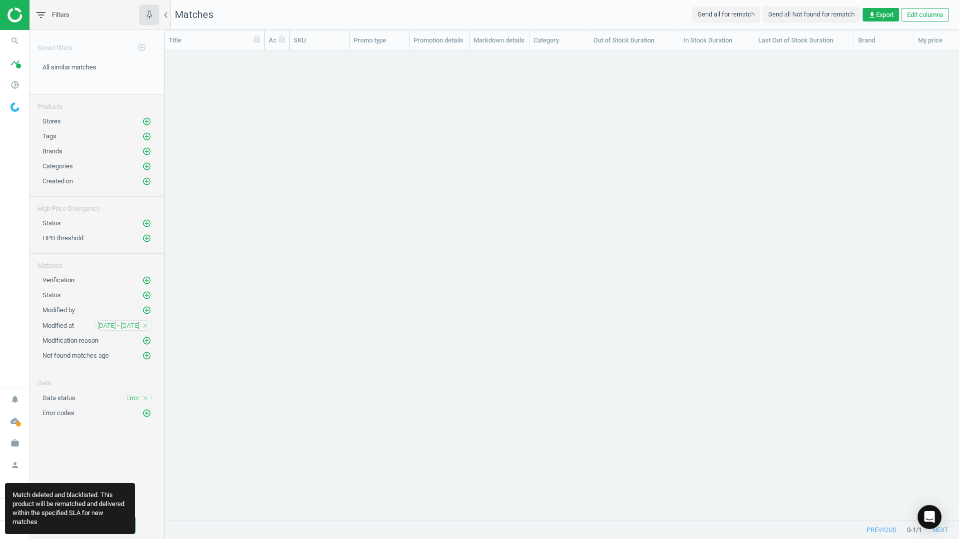
click at [144, 395] on icon "close" at bounding box center [145, 398] width 7 height 7
click at [251, 445] on div "grid" at bounding box center [562, 281] width 794 height 462
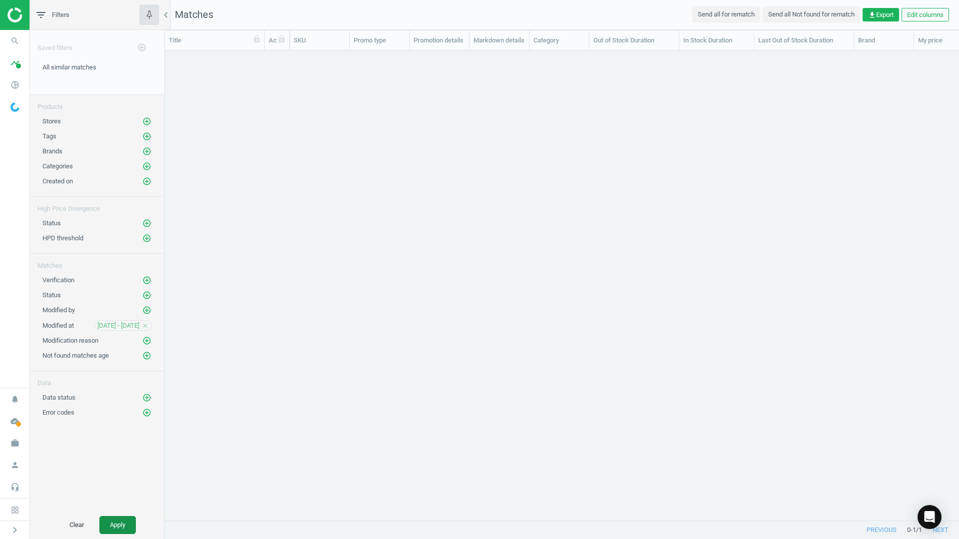
click at [119, 530] on button "Apply" at bounding box center [117, 525] width 36 height 18
click at [147, 325] on icon "close" at bounding box center [145, 325] width 7 height 7
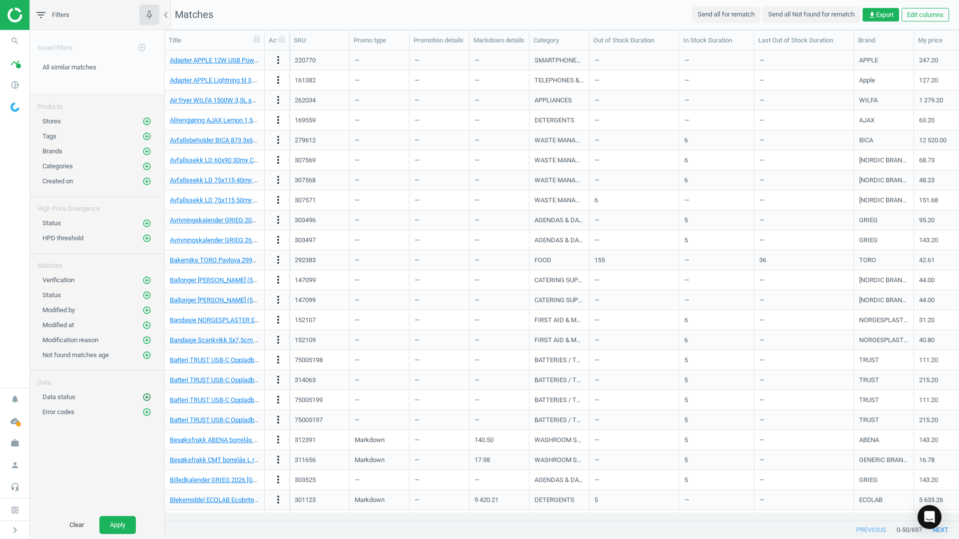
click at [145, 396] on icon "add_circle_outline" at bounding box center [146, 397] width 9 height 9
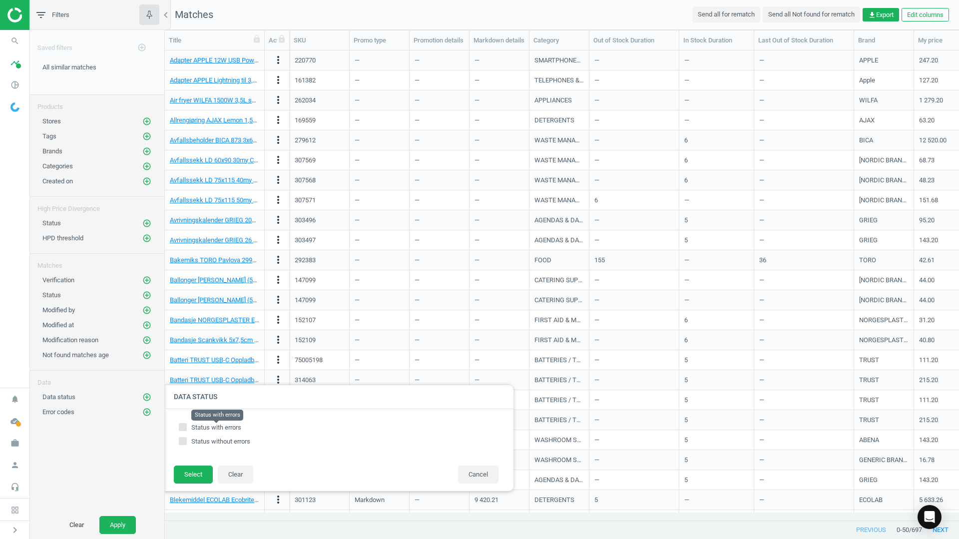
click at [213, 428] on span "Status with errors" at bounding box center [216, 427] width 50 height 7
click at [186, 428] on input "Status with errors" at bounding box center [183, 427] width 6 height 6
checkbox input "true"
click at [189, 475] on button "Select" at bounding box center [193, 475] width 39 height 18
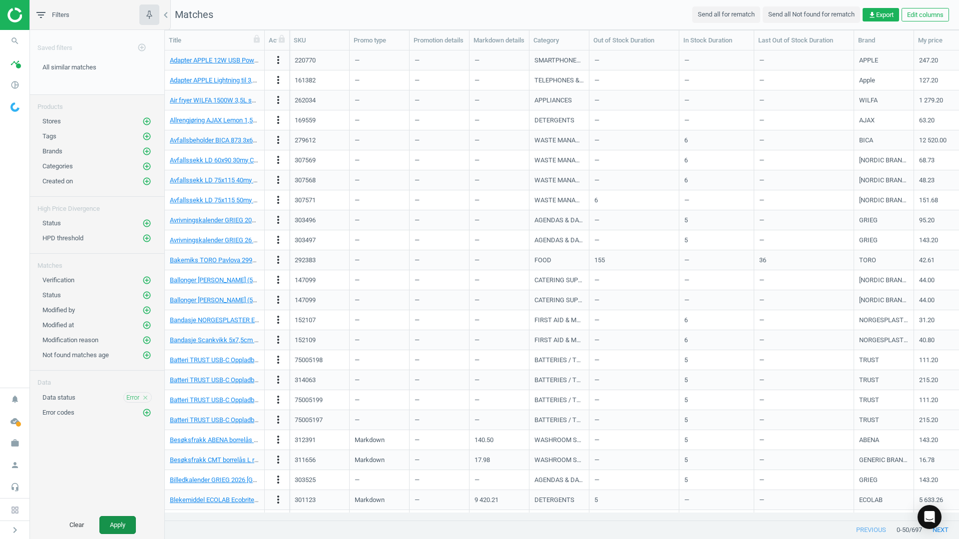
click at [118, 526] on button "Apply" at bounding box center [117, 525] width 36 height 18
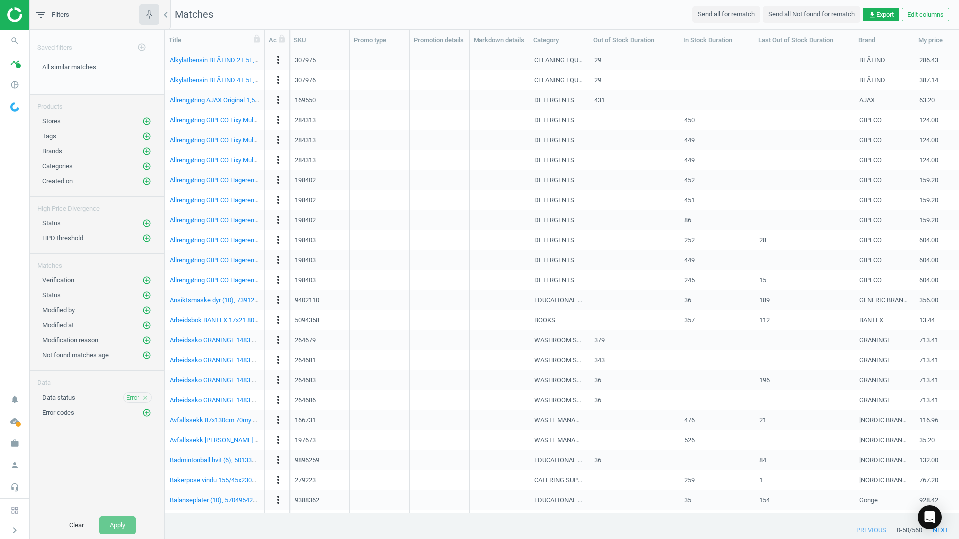
scroll to position [537, 0]
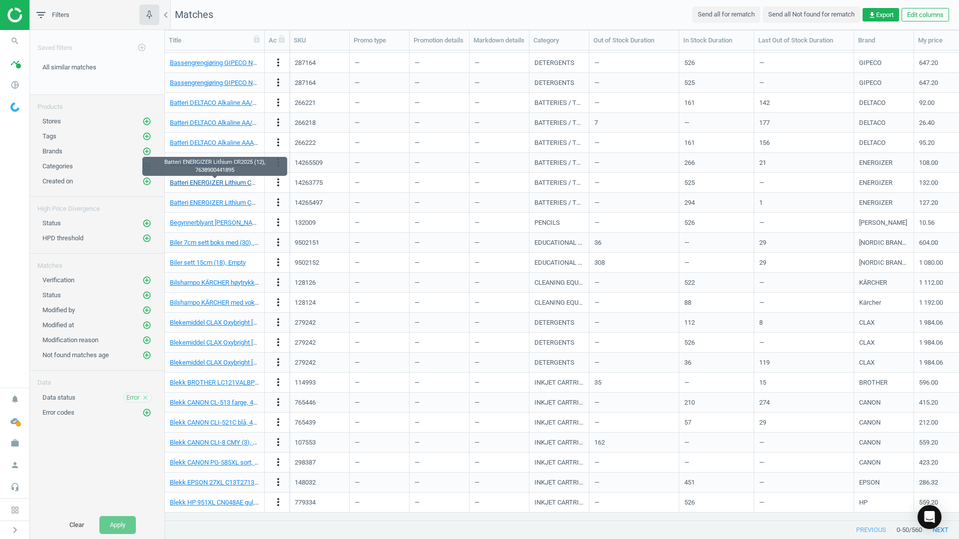
click at [201, 184] on link "Batteri ENERGIZER Lithium CR2025 (12), 7638900441895" at bounding box center [250, 182] width 161 height 7
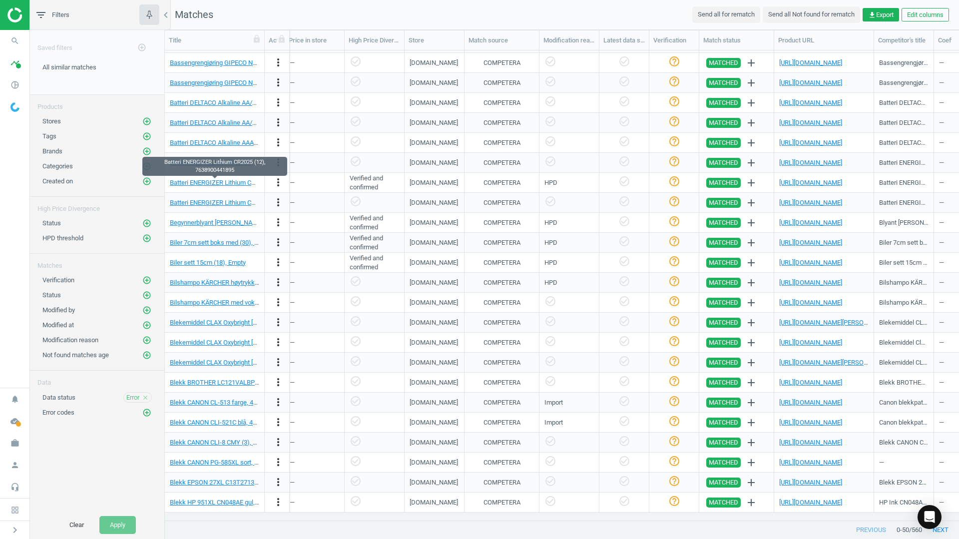
scroll to position [0, 999]
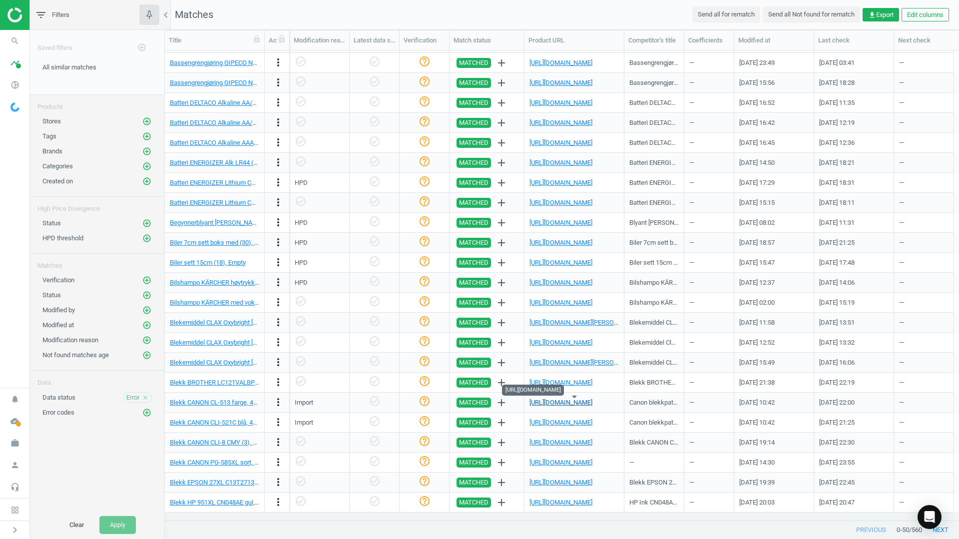
click at [565, 402] on link "https://elkjop.no/product/outlet/canon-blekkpatroner-cl-513-cyan-magenta-gul/61…" at bounding box center [561, 402] width 63 height 7
click at [573, 281] on link "https://www.kontorproffen.no/bilvask/351582-bilshampo-karcher-hoytrykk-25l-7090…" at bounding box center [561, 282] width 63 height 7
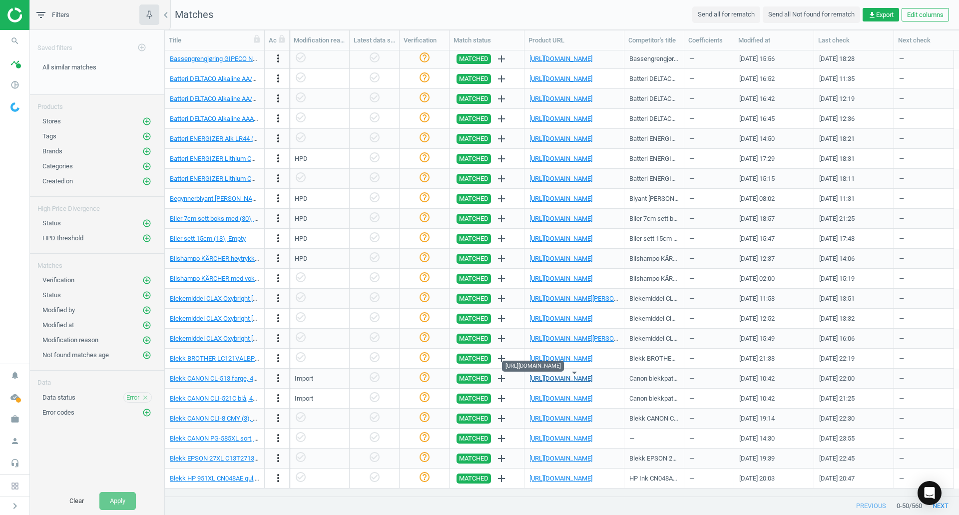
click at [569, 379] on link "https://elkjop.no/product/outlet/canon-blekkpatroner-cl-513-cyan-magenta-gul/61…" at bounding box center [561, 378] width 63 height 7
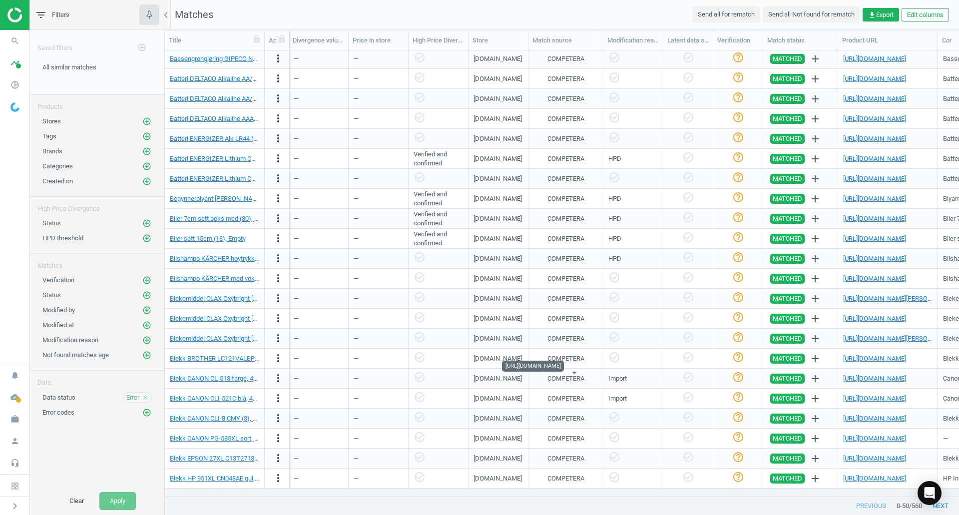
scroll to position [0, 706]
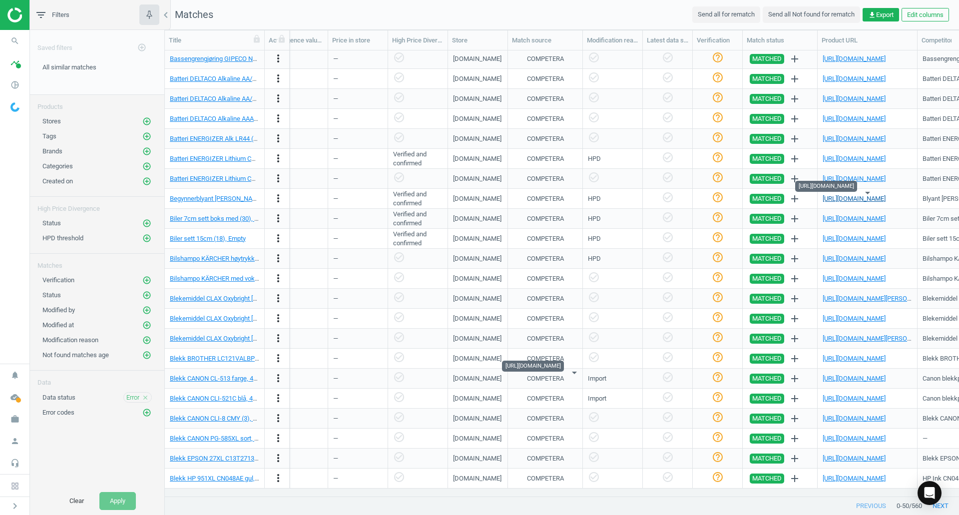
click at [837, 195] on link "https://www.tonerweb.no/pv.php?pid=158253&c=5285" at bounding box center [854, 198] width 63 height 7
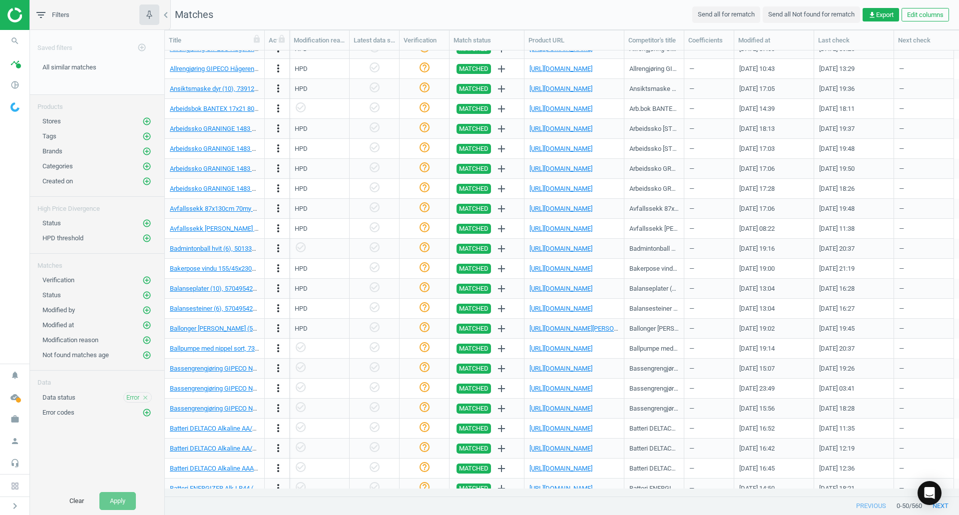
scroll to position [0, 0]
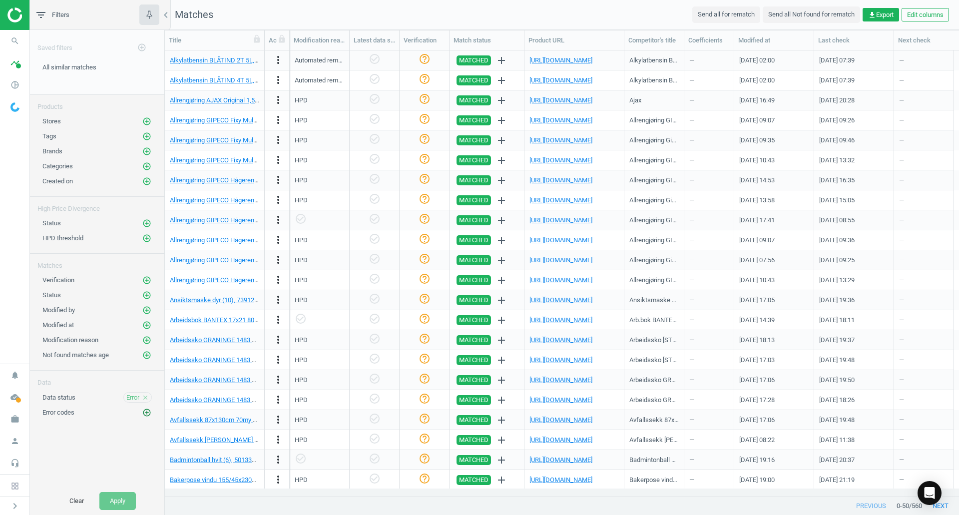
click at [144, 412] on icon "add_circle_outline" at bounding box center [146, 412] width 9 height 9
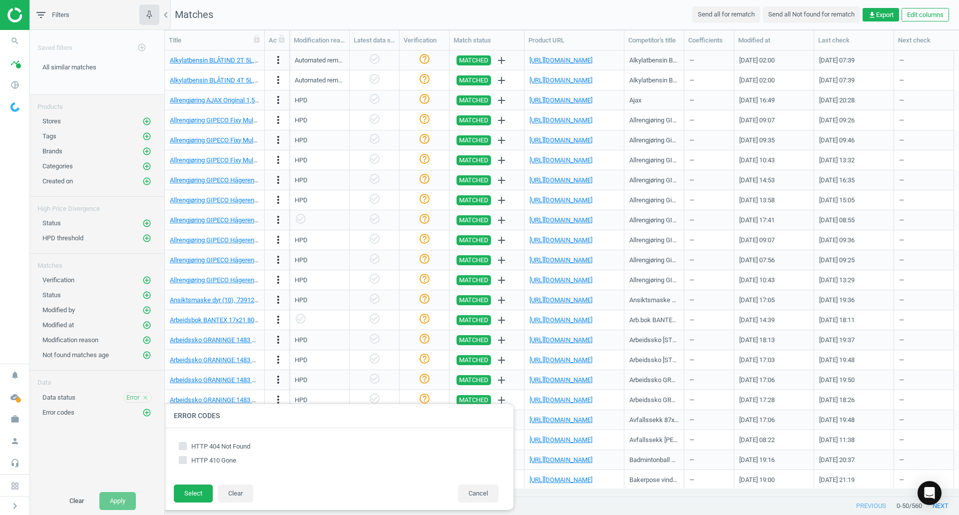
click at [227, 463] on span "HTTP 410 Gone" at bounding box center [213, 460] width 49 height 9
click at [186, 463] on input "HTTP 410 Gone" at bounding box center [183, 460] width 6 height 6
checkbox input "true"
click at [187, 494] on button "Select" at bounding box center [193, 494] width 39 height 18
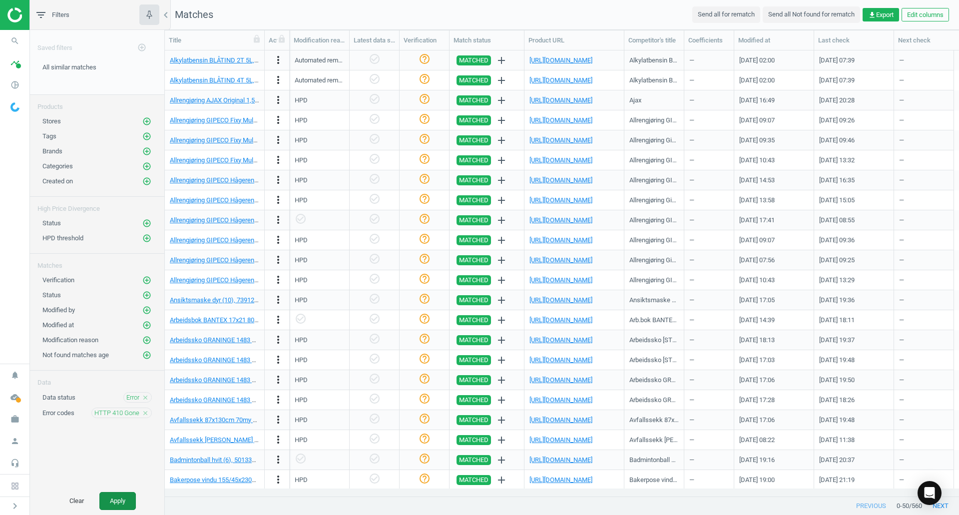
click at [114, 498] on button "Apply" at bounding box center [117, 501] width 36 height 18
click at [113, 465] on div "Saved filters add_circle_outline All similar matches edit delete Products Store…" at bounding box center [97, 258] width 134 height 457
click at [142, 412] on icon "close" at bounding box center [145, 413] width 7 height 7
click at [110, 498] on button "Apply" at bounding box center [117, 501] width 36 height 18
click at [148, 297] on icon "add_circle_outline" at bounding box center [146, 295] width 9 height 9
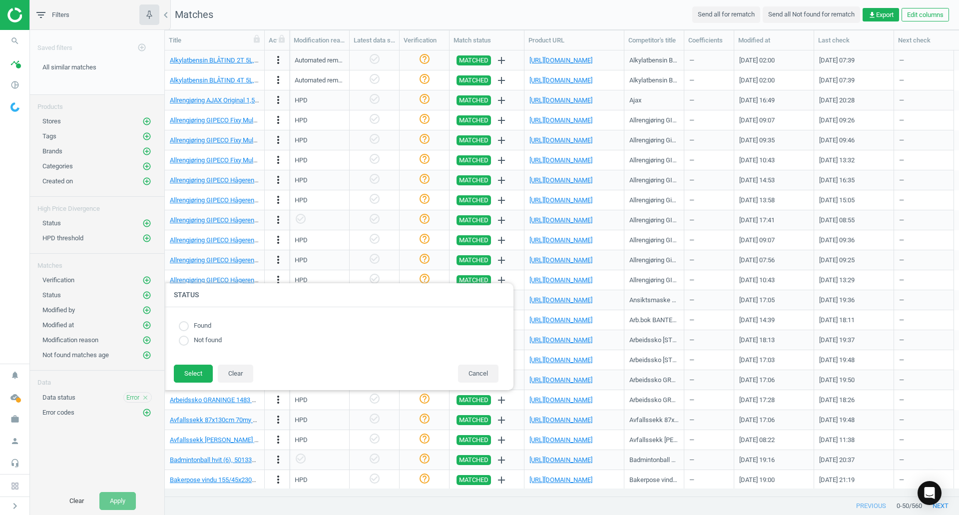
click at [203, 340] on label "Not found" at bounding box center [205, 340] width 33 height 9
click at [189, 375] on button "Select" at bounding box center [193, 374] width 39 height 18
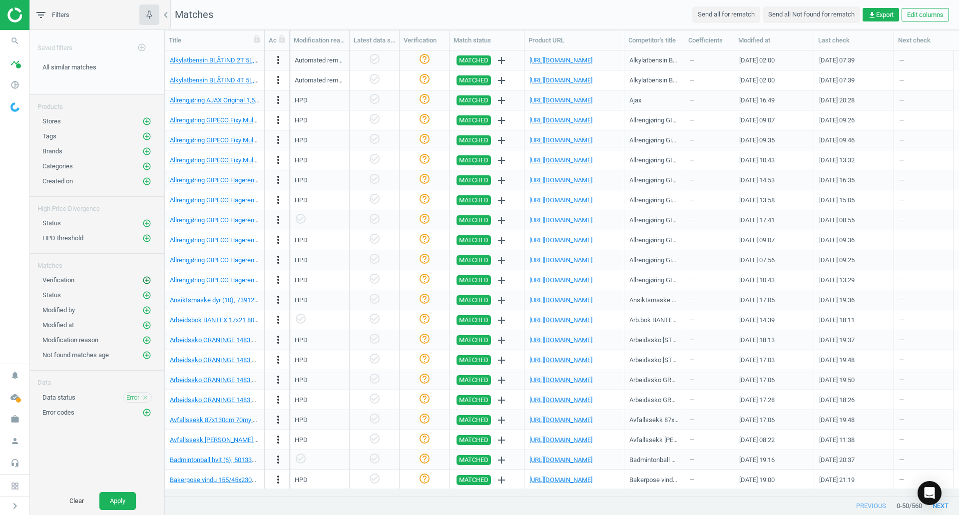
click at [146, 280] on icon "add_circle_outline" at bounding box center [146, 280] width 9 height 9
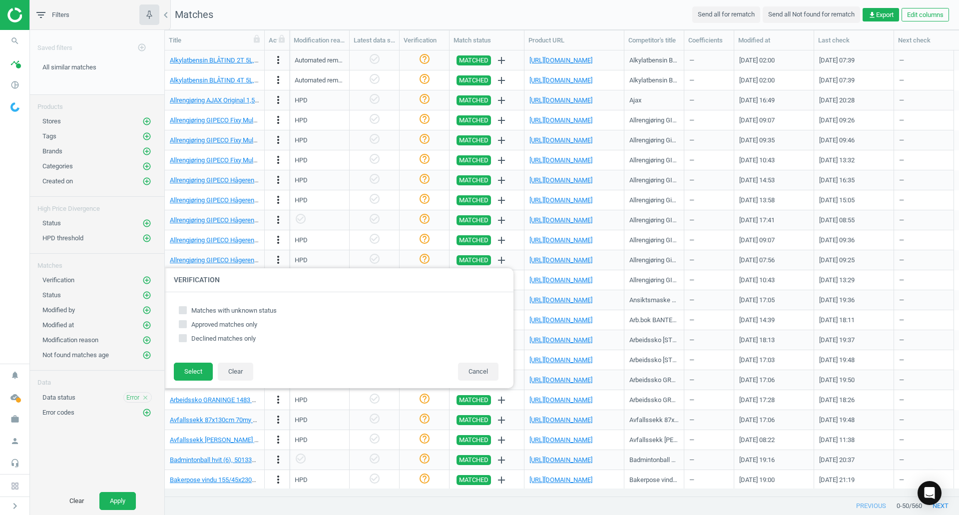
click at [126, 412] on div "Error codes add_circle_outline" at bounding box center [96, 413] width 109 height 10
click at [151, 352] on icon "add_circle_outline" at bounding box center [146, 355] width 9 height 9
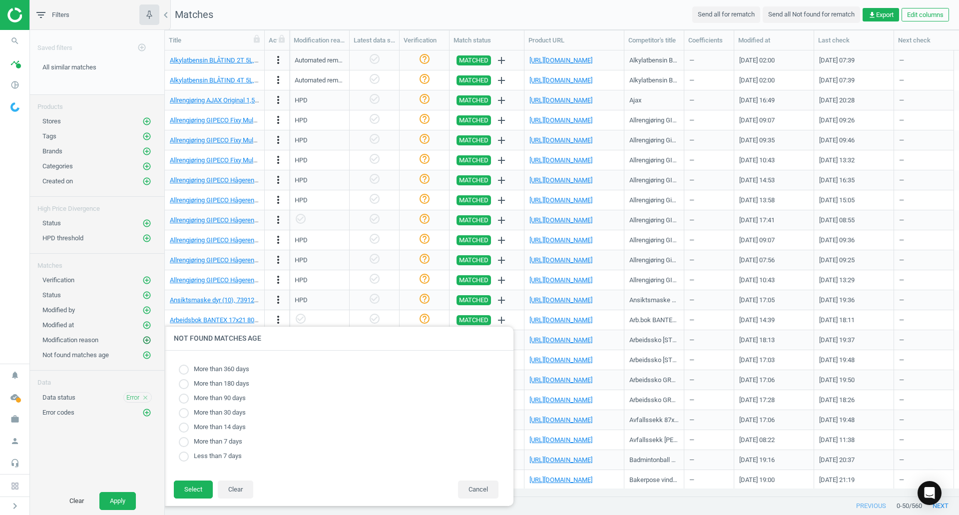
click at [144, 342] on icon "add_circle_outline" at bounding box center [146, 340] width 9 height 9
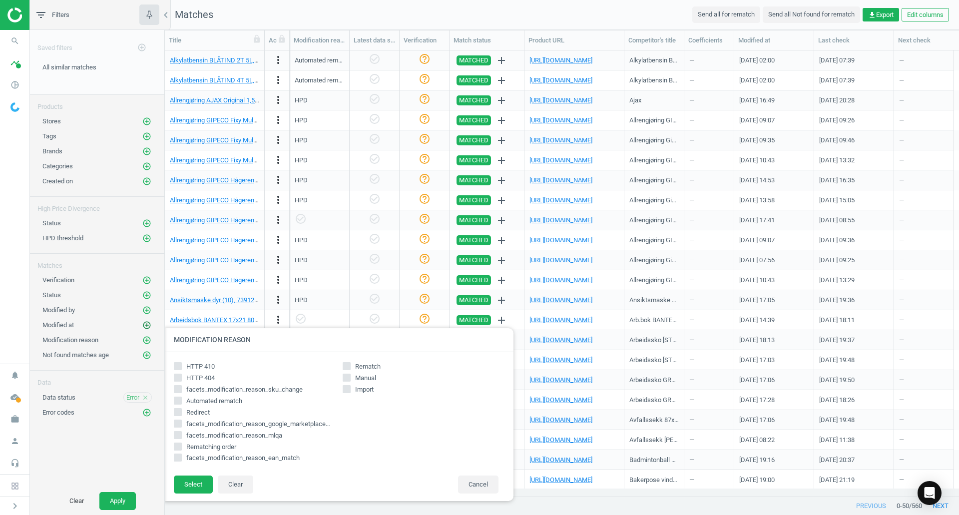
click at [146, 328] on icon "add_circle_outline" at bounding box center [146, 325] width 9 height 9
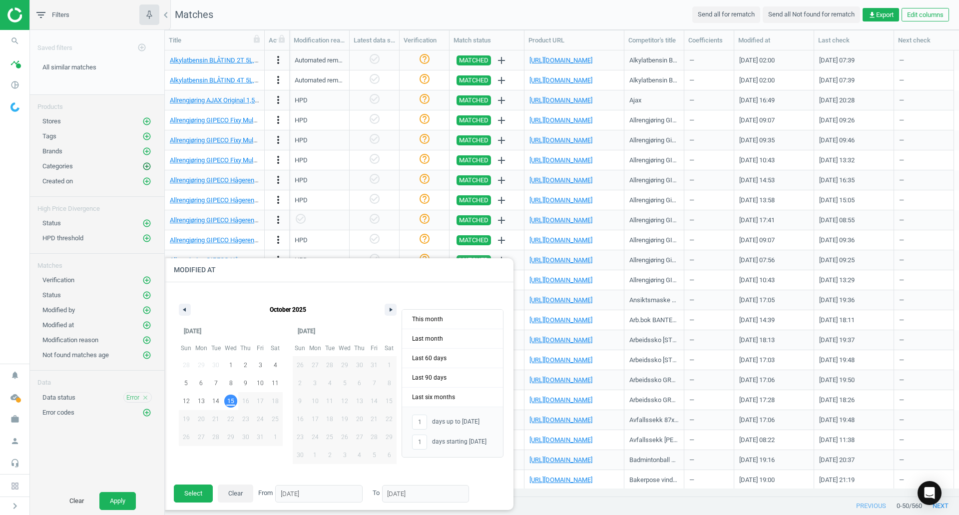
click at [145, 163] on icon "add_circle_outline" at bounding box center [146, 166] width 9 height 9
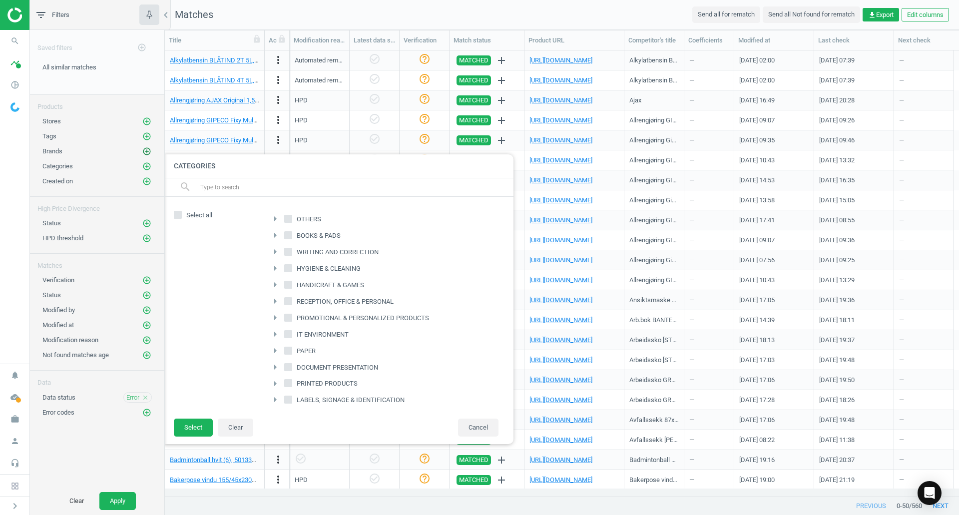
click at [143, 149] on icon "add_circle_outline" at bounding box center [146, 151] width 9 height 9
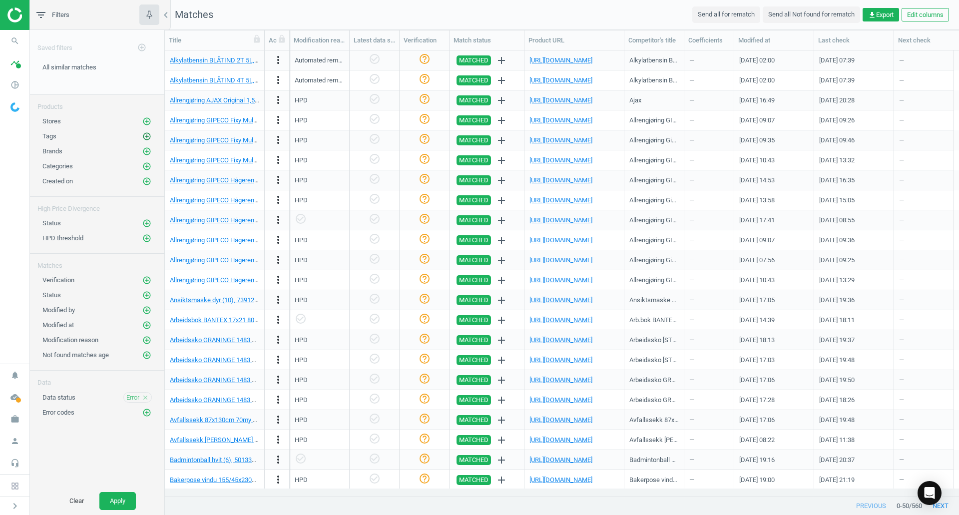
click at [145, 136] on icon "add_circle_outline" at bounding box center [146, 136] width 9 height 9
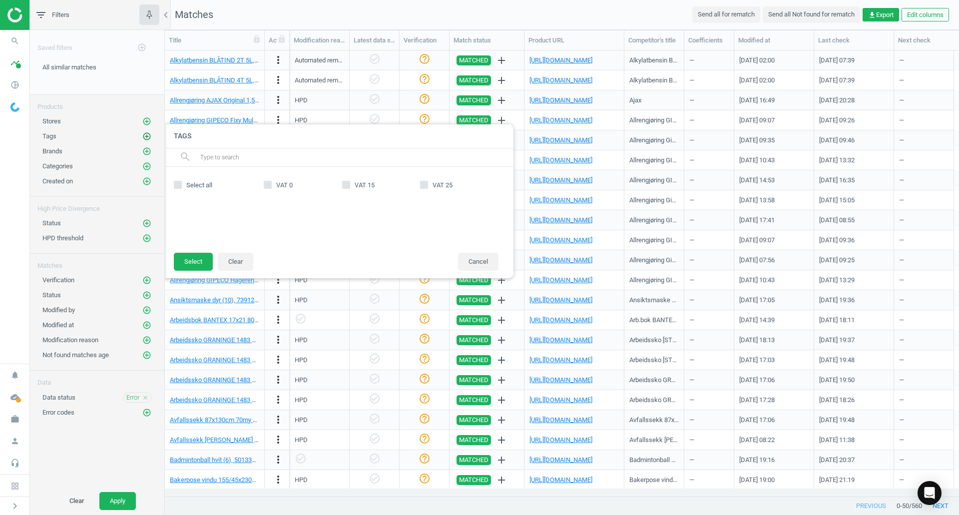
click at [149, 135] on icon "add_circle_outline" at bounding box center [146, 136] width 9 height 9
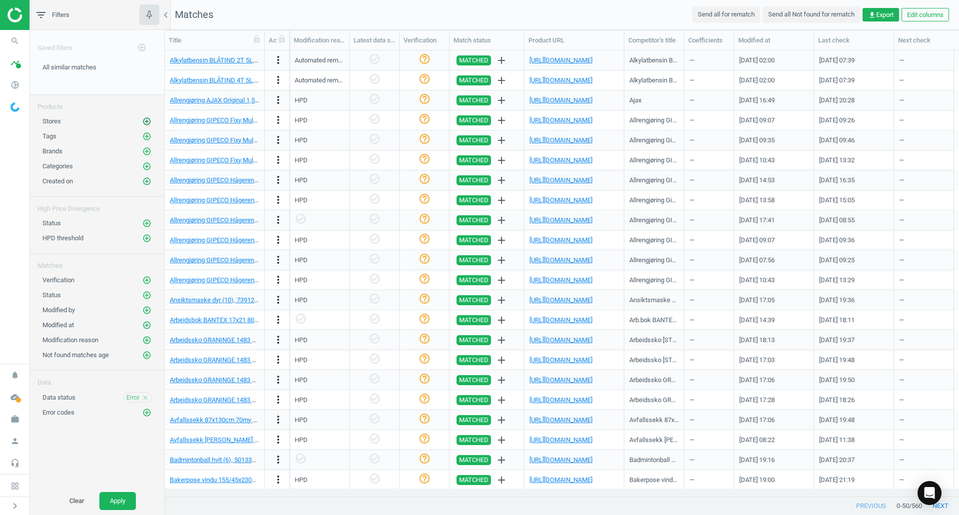
click at [145, 121] on icon "add_circle_outline" at bounding box center [146, 121] width 9 height 9
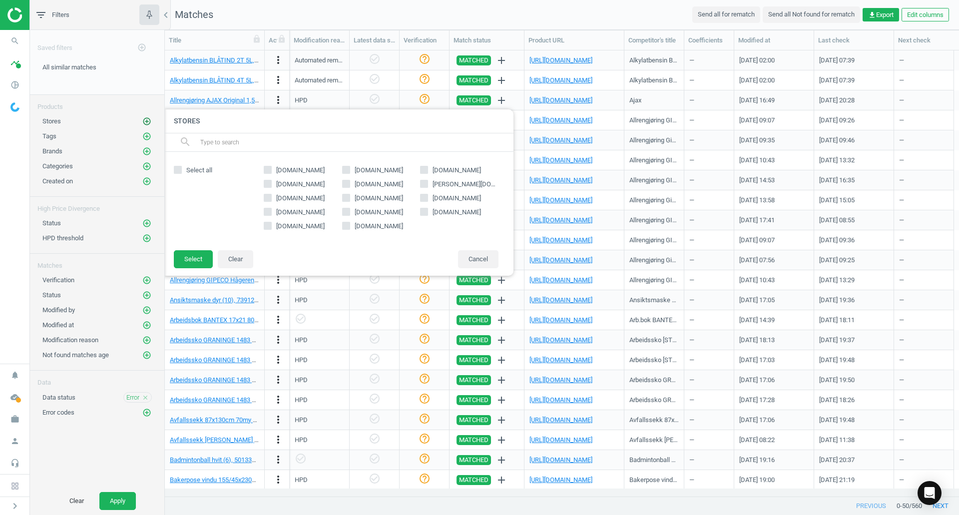
click at [145, 121] on icon "add_circle_outline" at bounding box center [146, 121] width 9 height 9
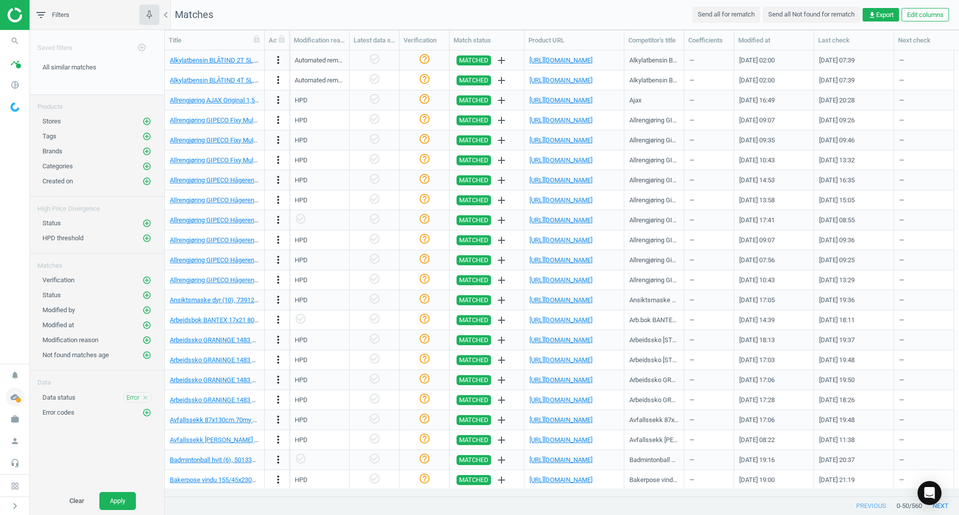
click at [19, 399] on span at bounding box center [18, 400] width 5 height 5
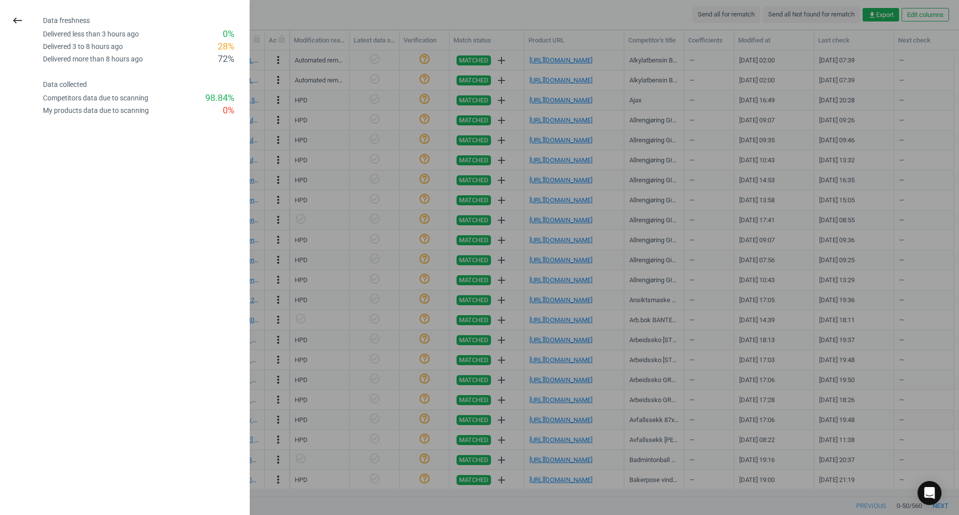
click at [406, 56] on div at bounding box center [479, 257] width 959 height 515
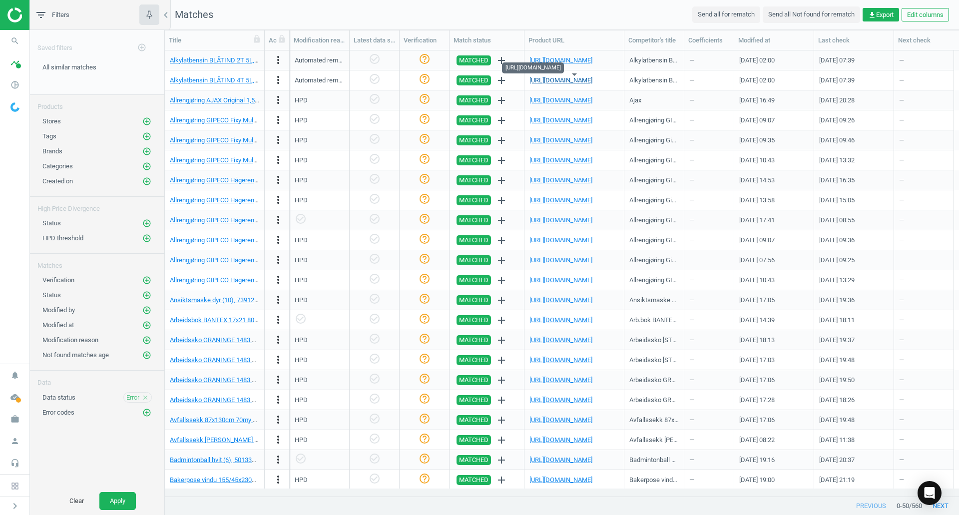
click at [564, 77] on link "https://www.kontorproffen.no/bensin/378181-alkylatbensin-blatind-4t-5l-70211101…" at bounding box center [561, 79] width 63 height 7
click at [543, 124] on link "https://www.kontorgiganten.no/allrengjoring-gipeco-fixy-multicl-0-5l-p-17" at bounding box center [561, 119] width 63 height 7
click at [11, 83] on icon "pie_chart_outlined" at bounding box center [14, 84] width 19 height 19
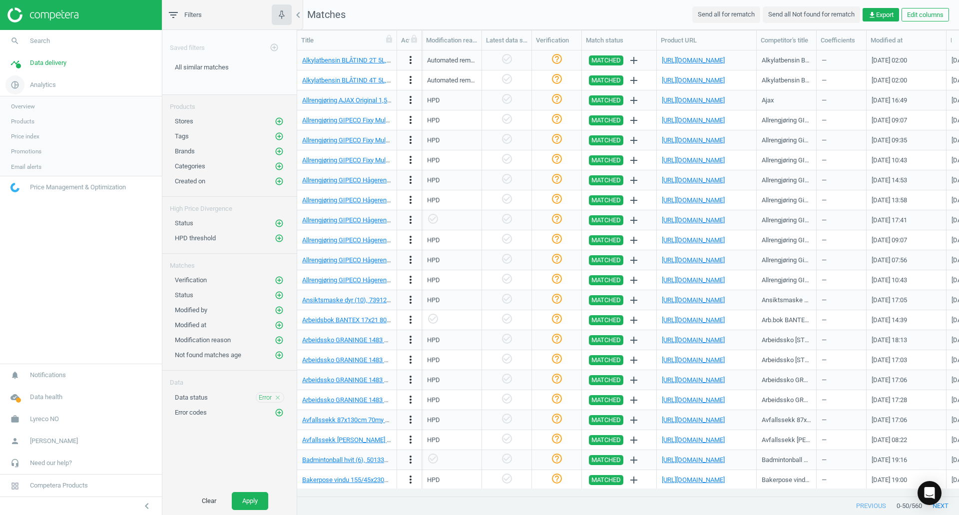
scroll to position [431, 655]
click at [17, 84] on icon "pie_chart_outlined" at bounding box center [14, 84] width 19 height 19
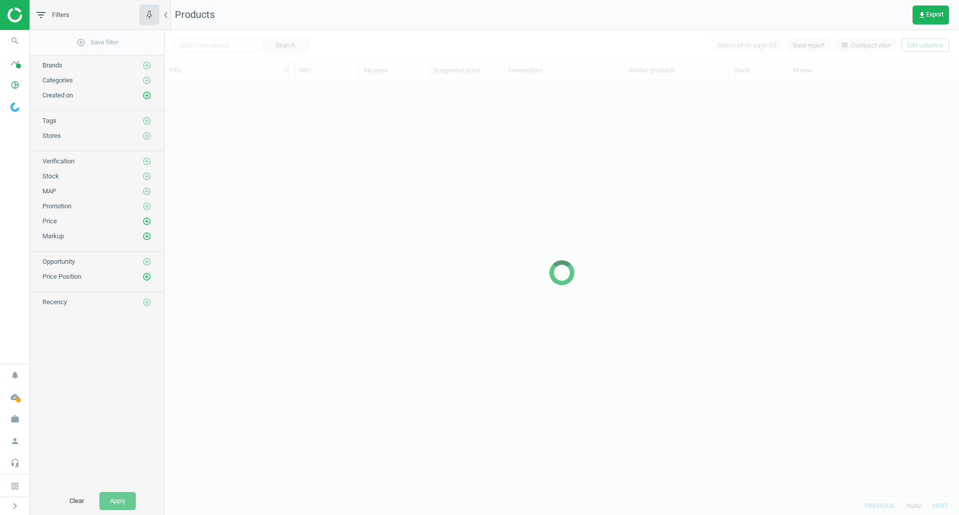
scroll to position [401, 787]
drag, startPoint x: 23, startPoint y: 126, endPoint x: 8, endPoint y: 181, distance: 57.3
click at [8, 181] on nav "search Search timeline Data delivery Overview Matches dashboard Matches Rematch…" at bounding box center [14, 197] width 29 height 334
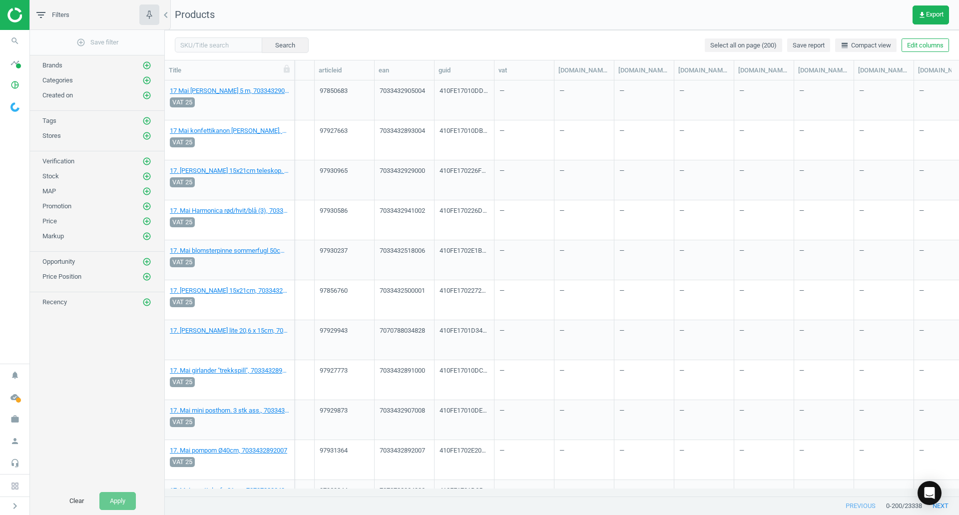
scroll to position [0, 650]
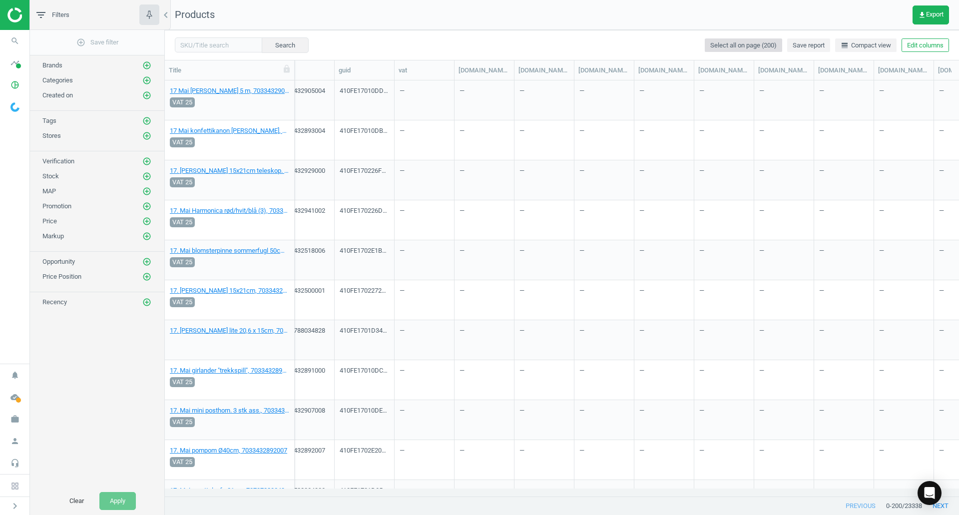
click at [745, 49] on span "Select all on page (200)" at bounding box center [744, 45] width 66 height 9
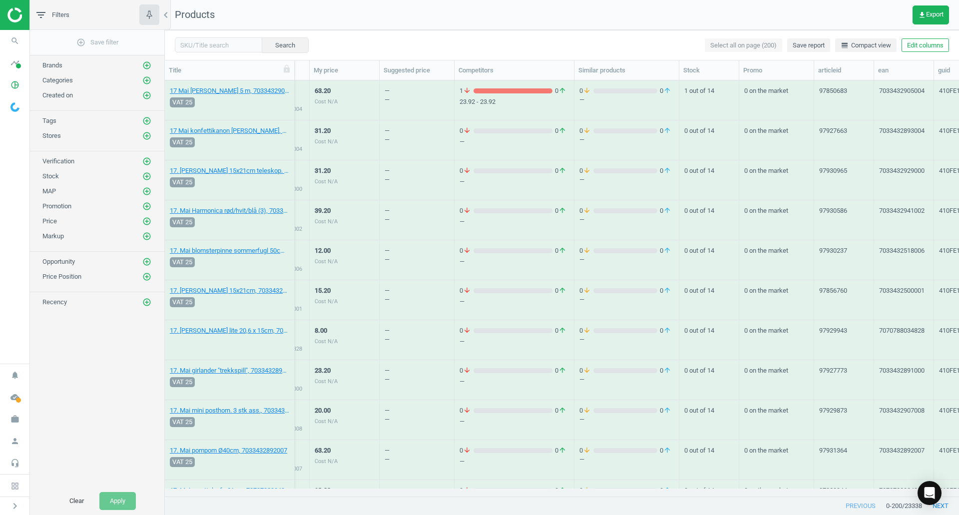
scroll to position [0, 0]
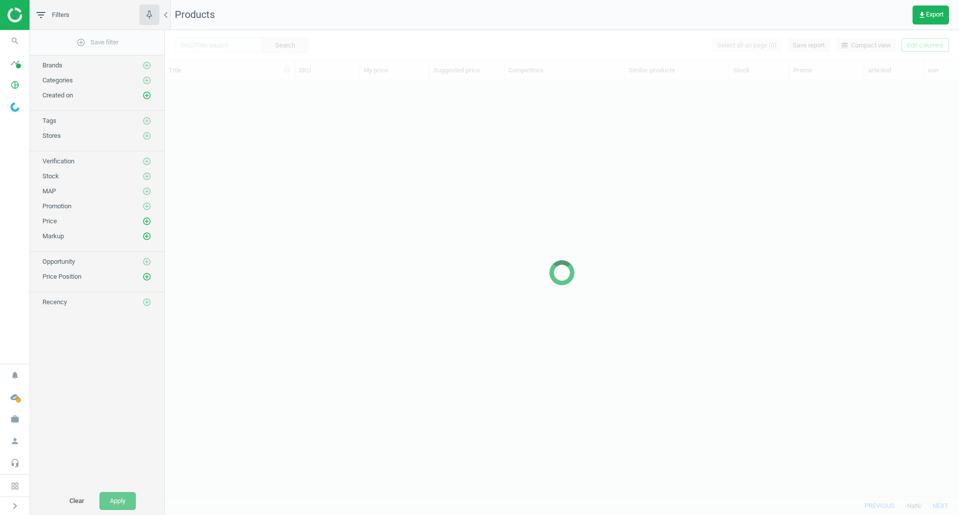
scroll to position [8, 8]
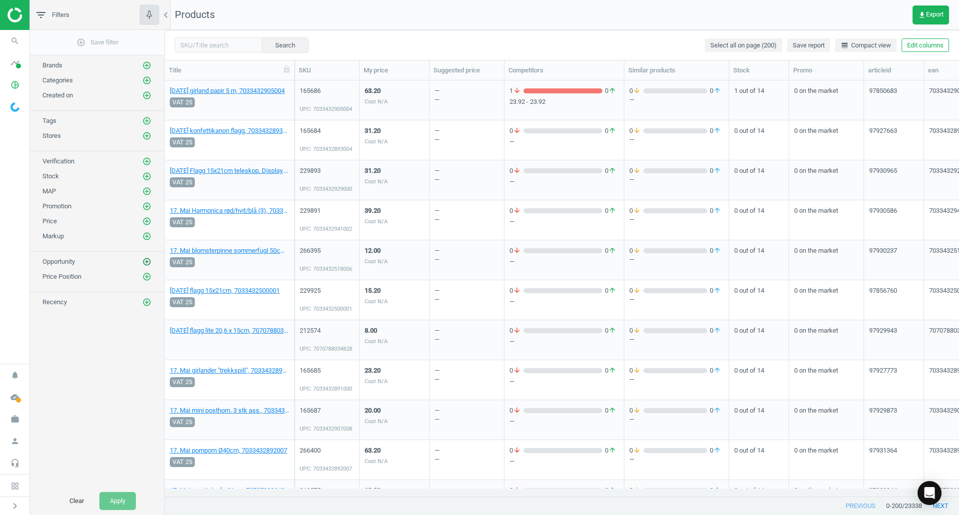
click at [147, 262] on icon "add_circle_outline" at bounding box center [146, 261] width 9 height 9
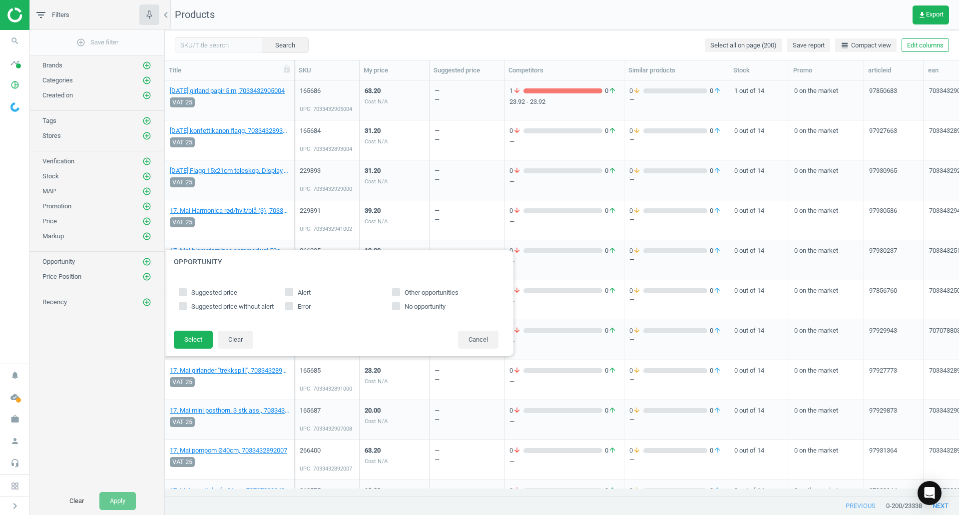
click at [206, 293] on span "Suggested price" at bounding box center [214, 292] width 50 height 9
click at [186, 293] on input "Suggested price" at bounding box center [183, 292] width 6 height 6
checkbox input "true"
click at [197, 339] on button "Select" at bounding box center [193, 340] width 39 height 18
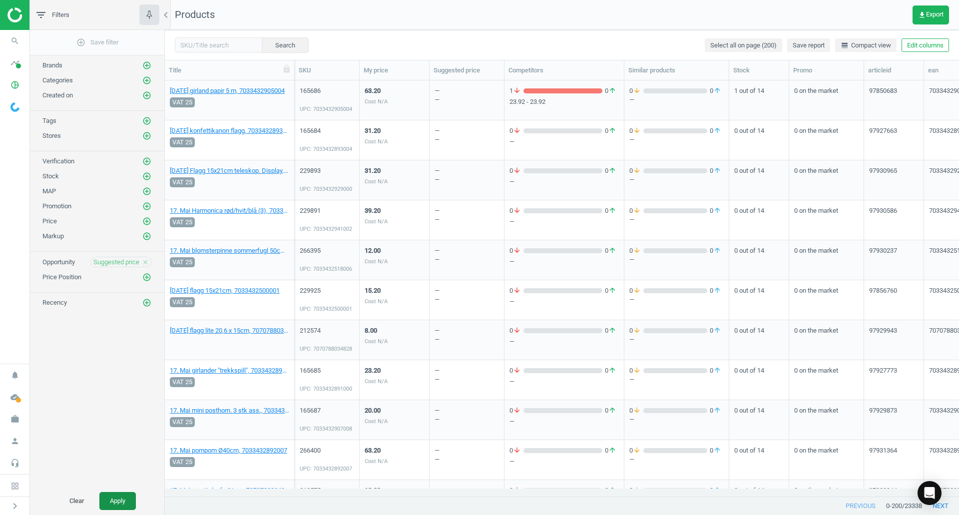
click at [113, 498] on button "Apply" at bounding box center [117, 501] width 36 height 18
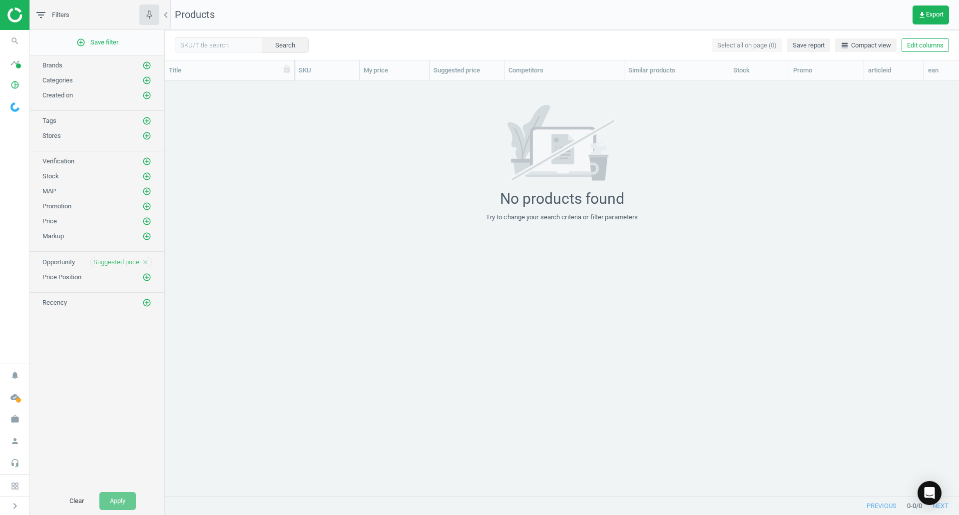
click at [148, 262] on icon "close" at bounding box center [145, 262] width 7 height 7
click at [111, 498] on button "Apply" at bounding box center [117, 501] width 36 height 18
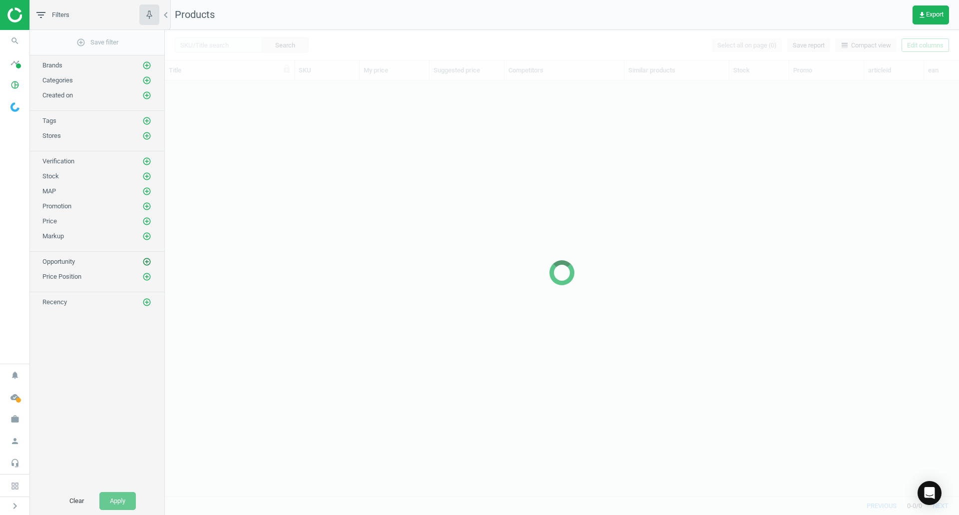
click at [145, 262] on icon "add_circle_outline" at bounding box center [146, 261] width 9 height 9
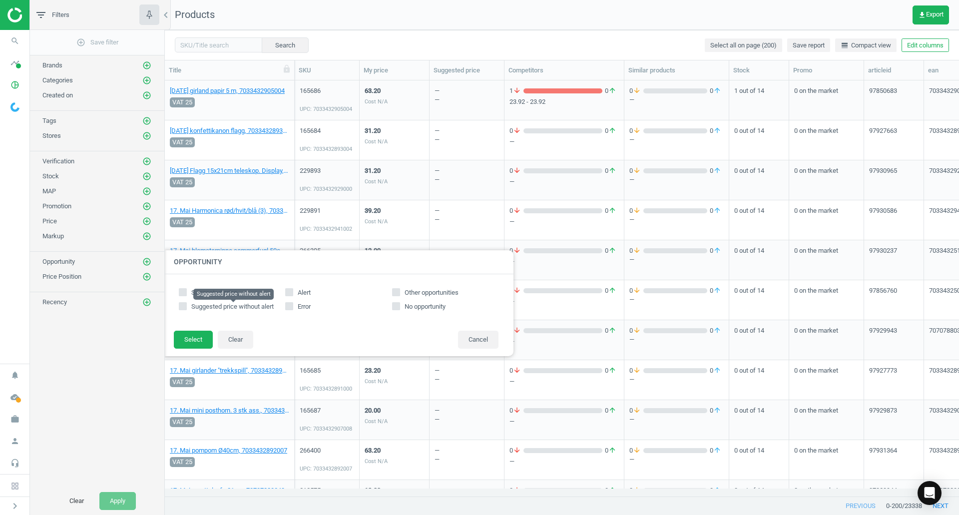
click at [232, 307] on span "Suggested price without alert" at bounding box center [232, 306] width 82 height 7
click at [186, 307] on input "Suggested price without alert" at bounding box center [183, 306] width 6 height 6
checkbox input "true"
click at [206, 345] on button "Select" at bounding box center [193, 340] width 39 height 18
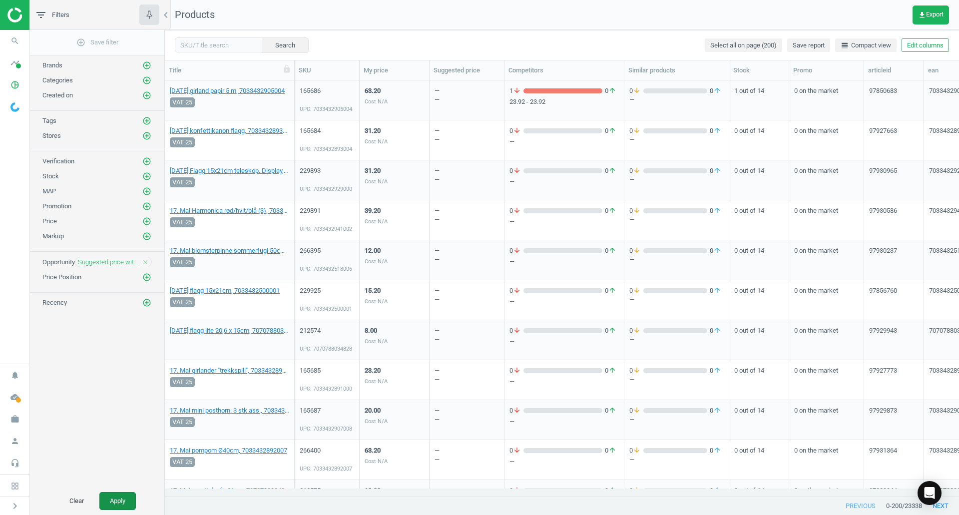
click at [122, 496] on button "Apply" at bounding box center [117, 501] width 36 height 18
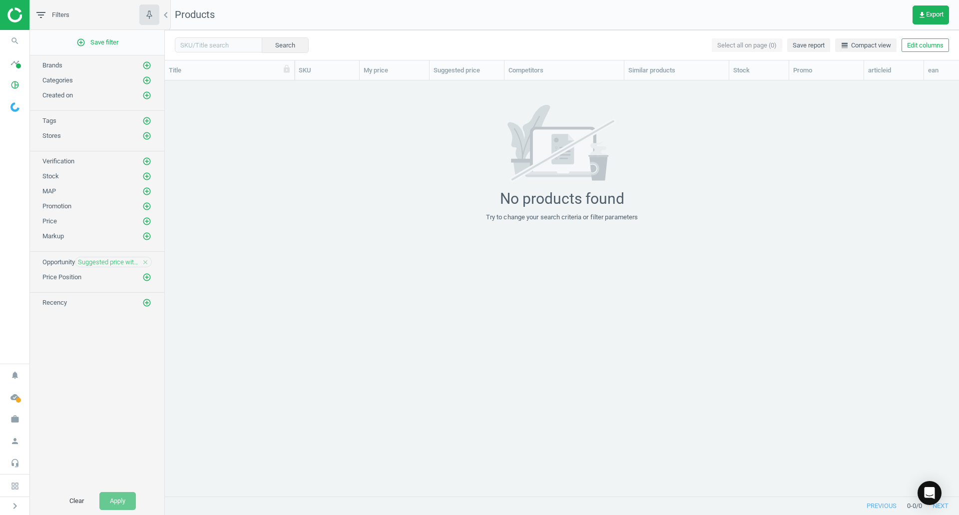
click at [147, 262] on icon "close" at bounding box center [145, 262] width 7 height 7
click at [144, 276] on icon "add_circle_outline" at bounding box center [146, 276] width 9 height 9
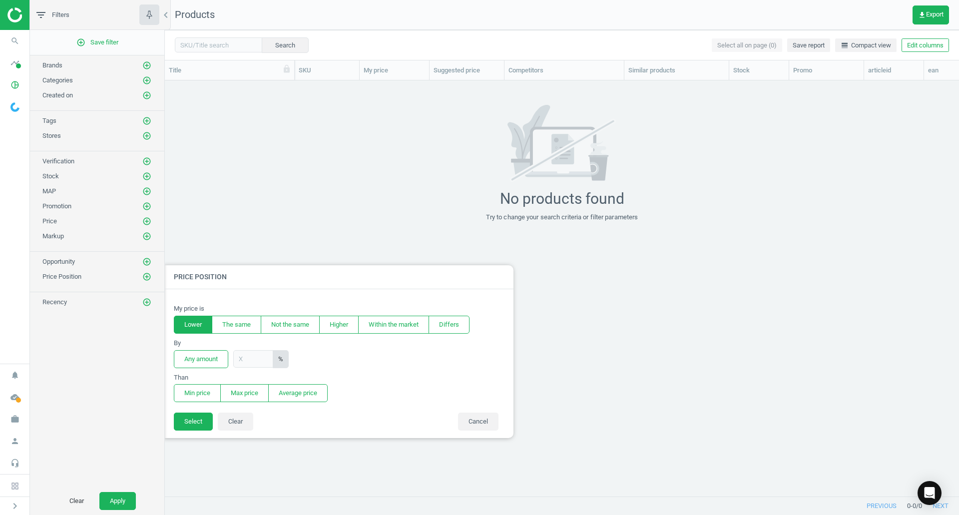
click at [205, 325] on button "Lower" at bounding box center [193, 325] width 38 height 18
click at [303, 395] on button "Average price" at bounding box center [297, 393] width 59 height 18
click at [316, 399] on button "Average price" at bounding box center [297, 393] width 59 height 18
click at [193, 420] on button "Select" at bounding box center [193, 422] width 39 height 18
click at [246, 359] on input "text" at bounding box center [253, 358] width 40 height 17
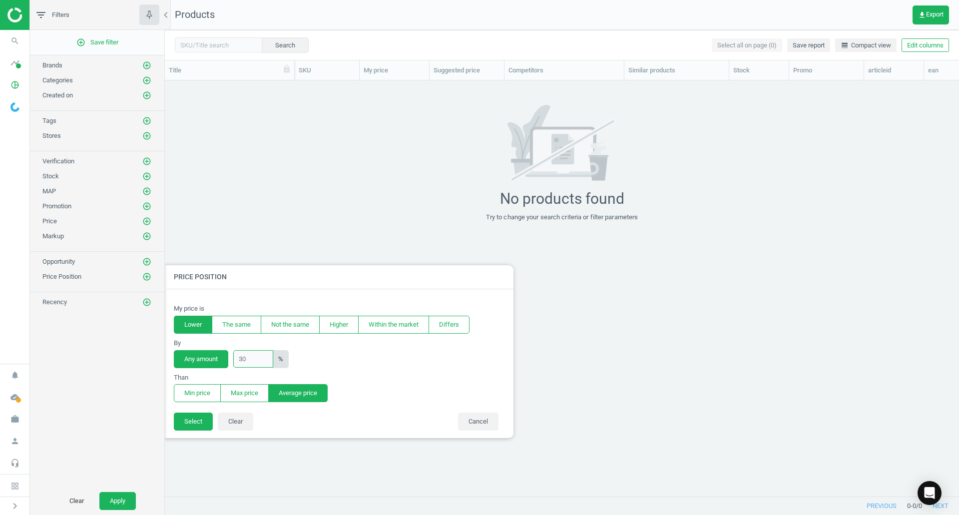
type input "30"
click at [214, 361] on button "Any amount" at bounding box center [201, 359] width 54 height 18
click at [255, 360] on input "text" at bounding box center [253, 358] width 40 height 17
type input "30"
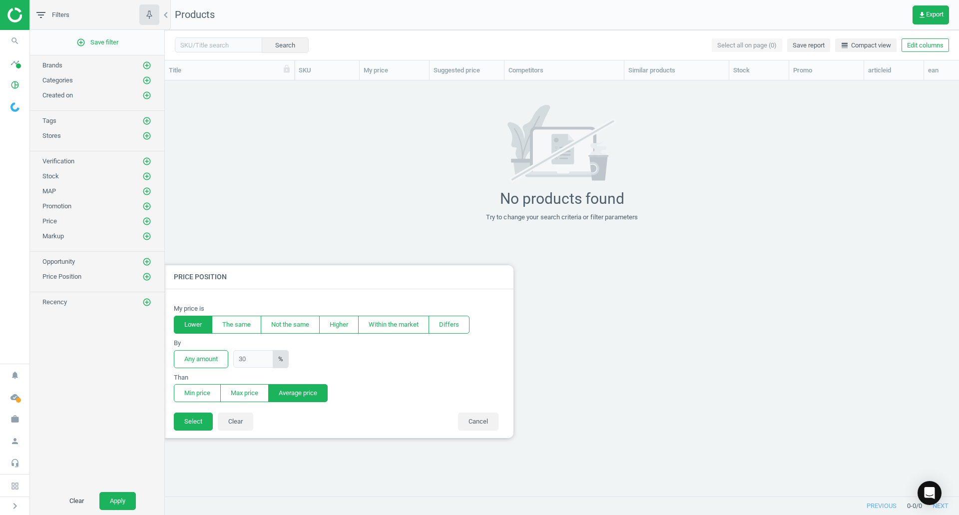
click at [369, 365] on section "By Any amount 30 %" at bounding box center [339, 353] width 330 height 29
click at [187, 412] on div "My price is Lower The same Not the same Higher Within the market Differs By Any…" at bounding box center [339, 350] width 350 height 123
click at [188, 423] on button "Select" at bounding box center [193, 422] width 39 height 18
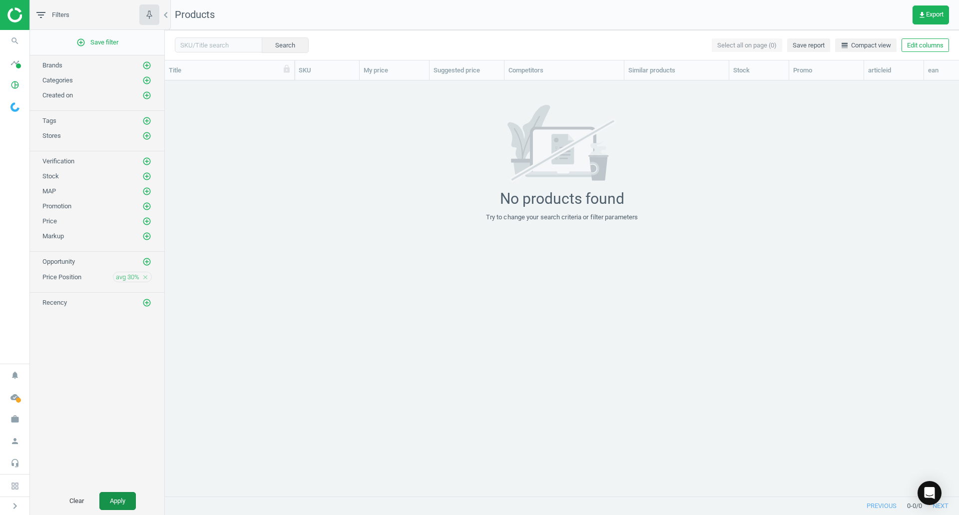
click at [111, 502] on button "Apply" at bounding box center [117, 501] width 36 height 18
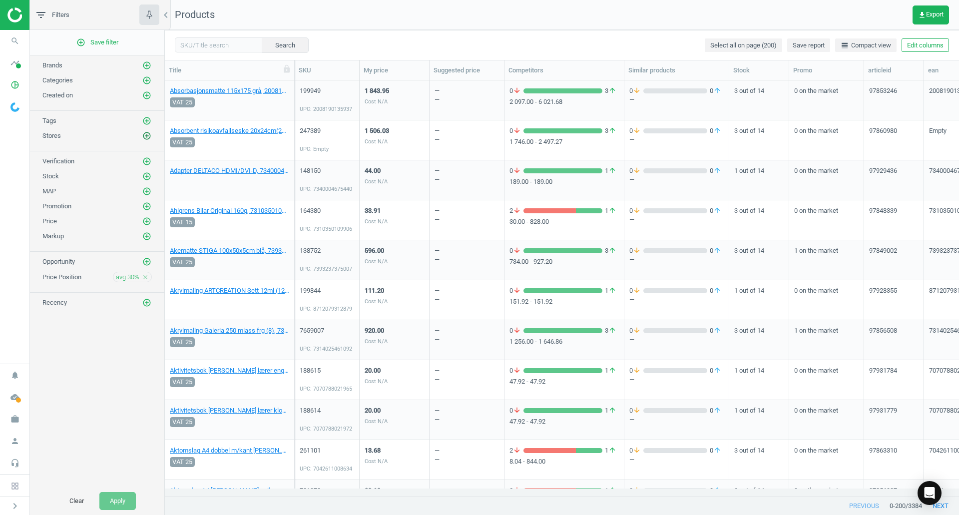
click at [146, 134] on icon "add_circle_outline" at bounding box center [146, 135] width 9 height 9
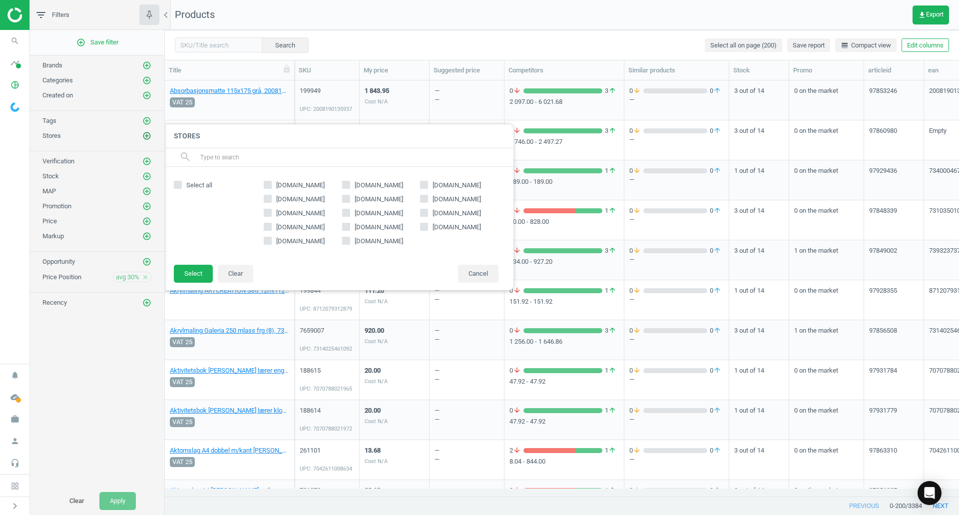
click at [146, 134] on icon "add_circle_outline" at bounding box center [146, 135] width 9 height 9
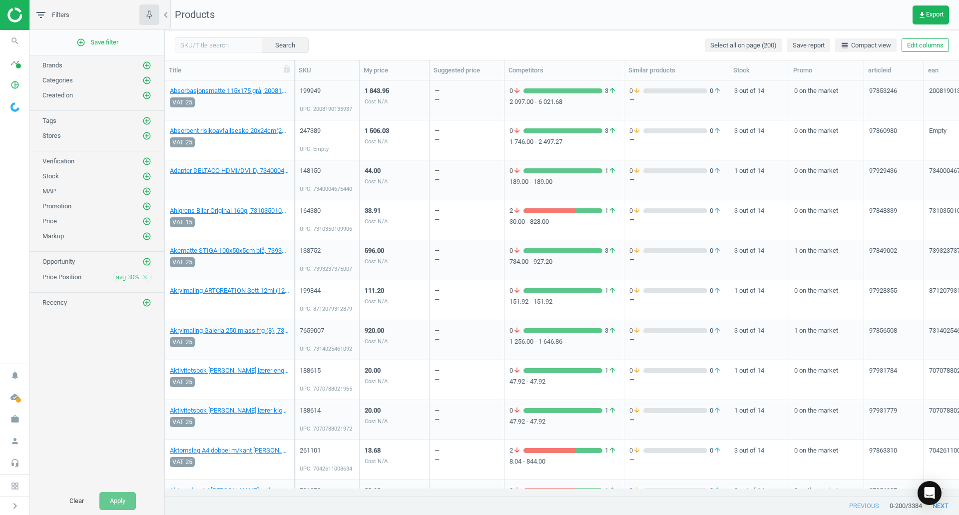
click at [147, 167] on div "Stock add_circle_outline" at bounding box center [97, 173] width 134 height 15
click at [148, 176] on icon "add_circle_outline" at bounding box center [146, 176] width 9 height 9
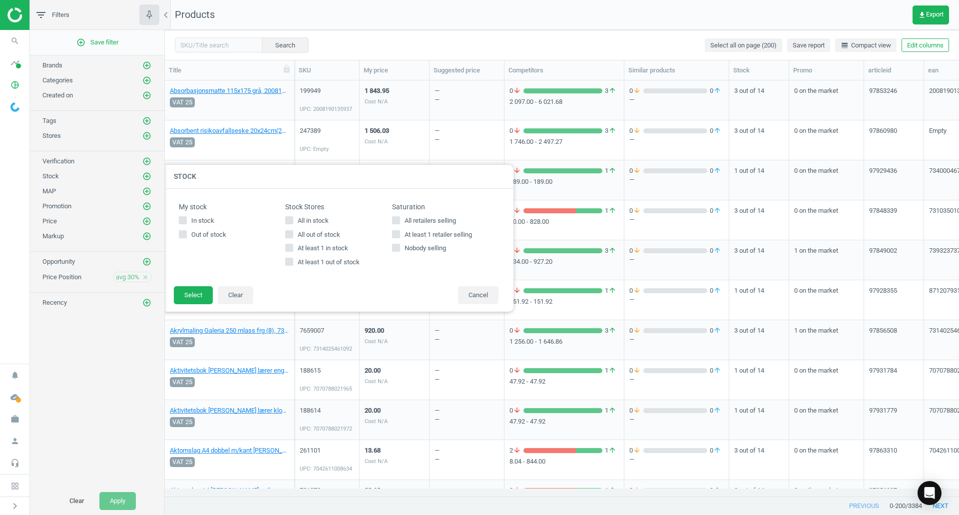
click at [90, 350] on div "add_circle_outline Save filter Brands add_circle_outline Categories add_circle_…" at bounding box center [97, 258] width 134 height 457
click at [142, 235] on icon "add_circle_outline" at bounding box center [146, 236] width 9 height 9
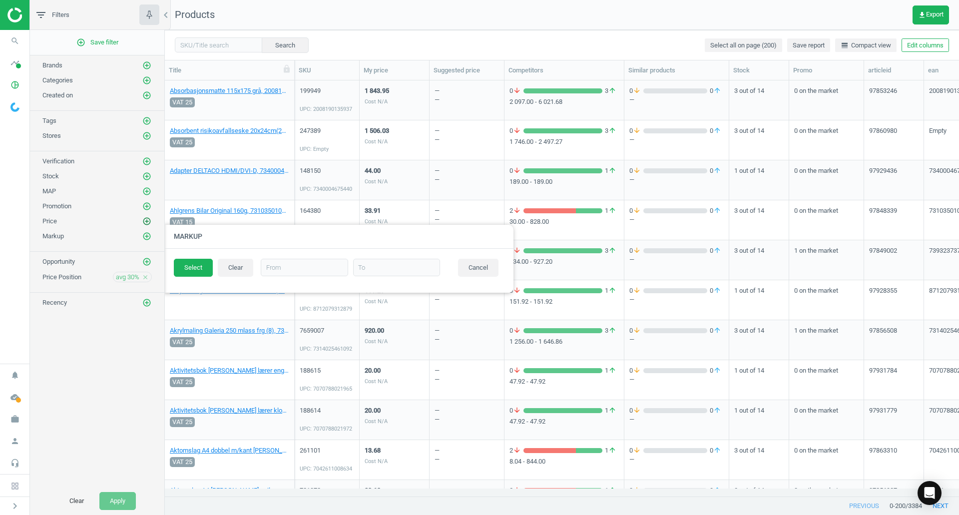
click at [144, 220] on icon "add_circle_outline" at bounding box center [146, 221] width 9 height 9
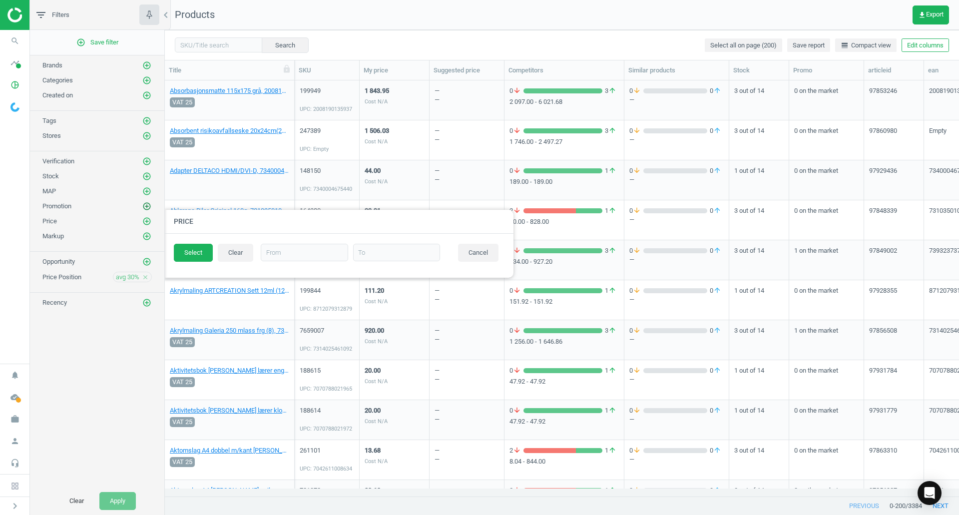
click at [149, 206] on icon "add_circle_outline" at bounding box center [146, 206] width 9 height 9
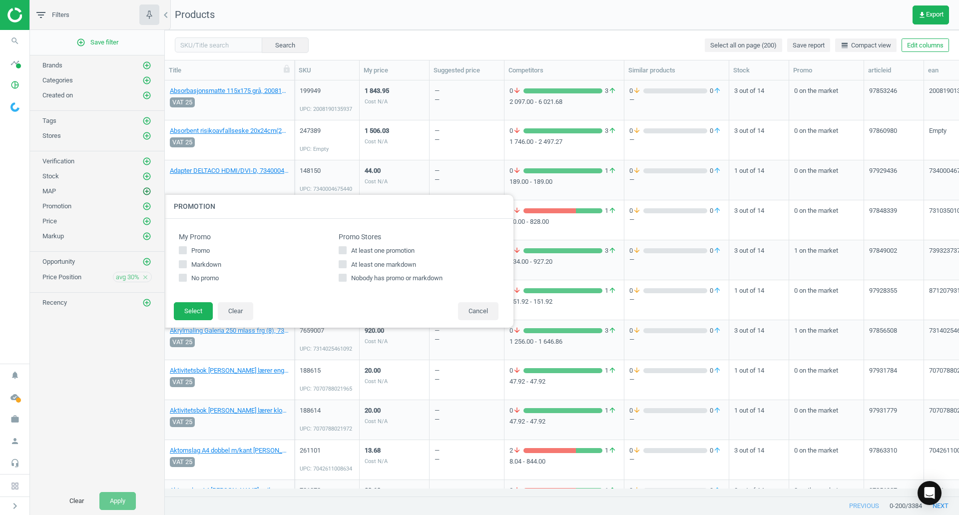
click at [149, 189] on icon "add_circle_outline" at bounding box center [146, 191] width 9 height 9
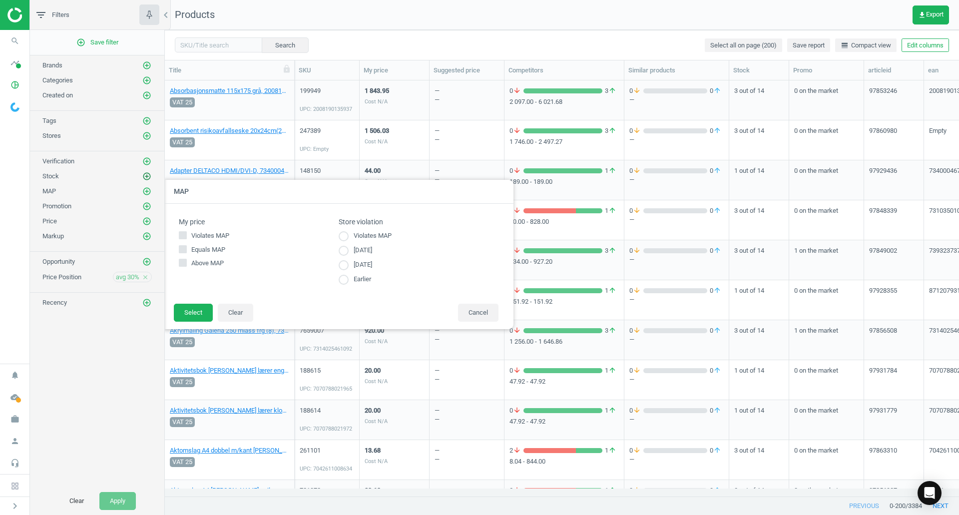
click at [149, 180] on icon "add_circle_outline" at bounding box center [146, 176] width 9 height 9
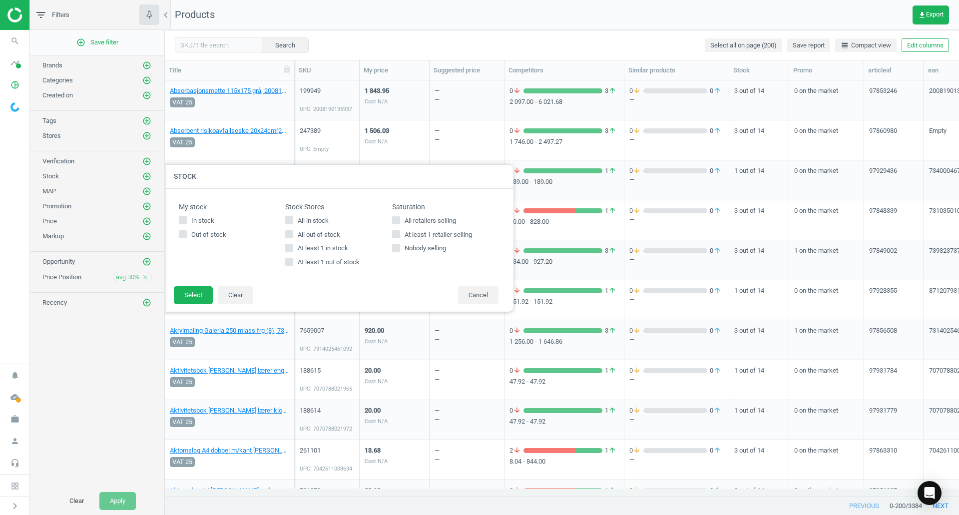
click at [148, 169] on div "Stock add_circle_outline Stock My stock In stock Out of stock Stock Stores All …" at bounding box center [97, 173] width 134 height 15
click at [148, 163] on icon "add_circle_outline" at bounding box center [146, 161] width 9 height 9
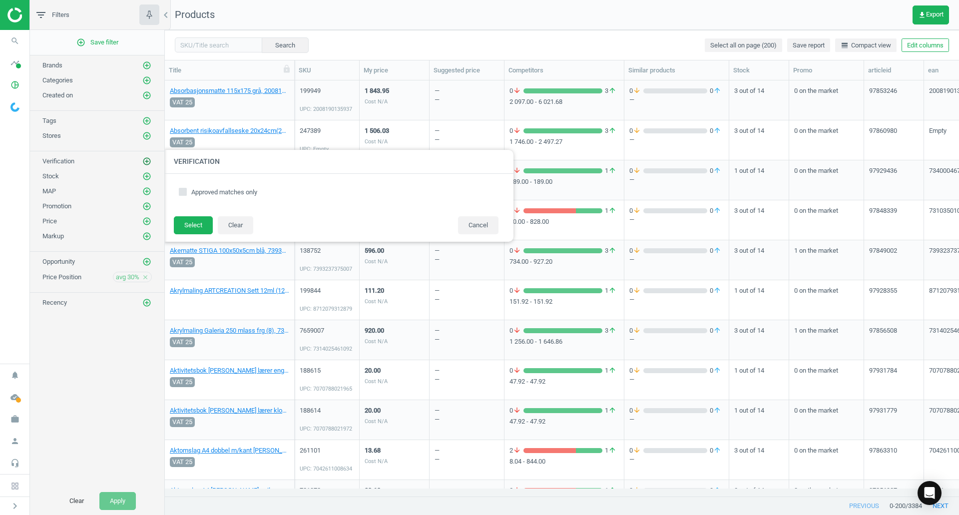
click at [148, 163] on icon "add_circle_outline" at bounding box center [146, 161] width 9 height 9
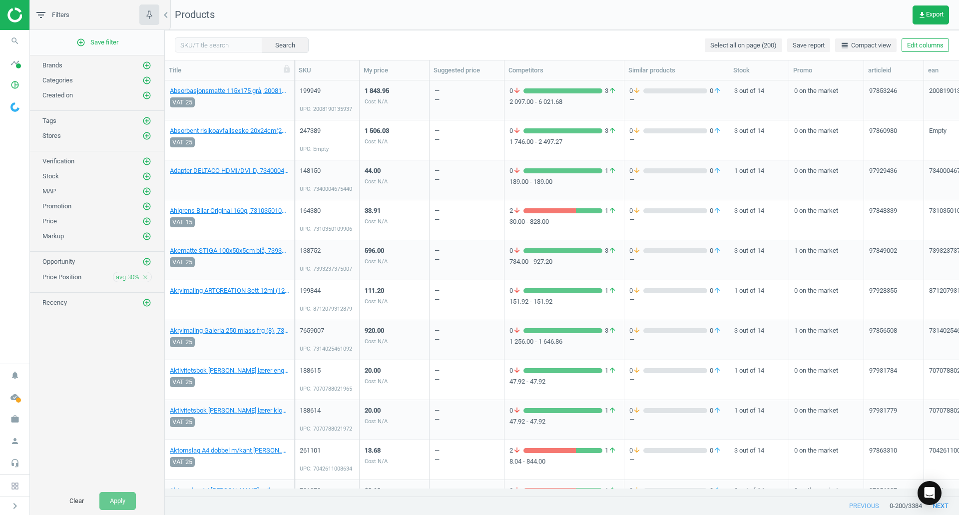
click at [114, 372] on div "add_circle_outline Save filter Brands add_circle_outline Categories add_circle_…" at bounding box center [97, 258] width 134 height 457
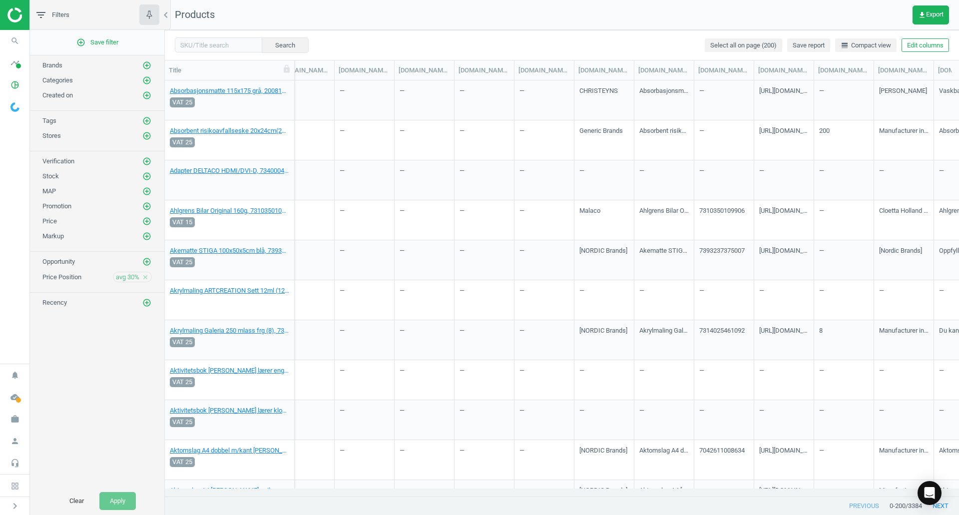
scroll to position [0, 1249]
click at [197, 90] on link "Absorbasjonsmatte 115x175 grå, 2008190135937" at bounding box center [229, 90] width 119 height 9
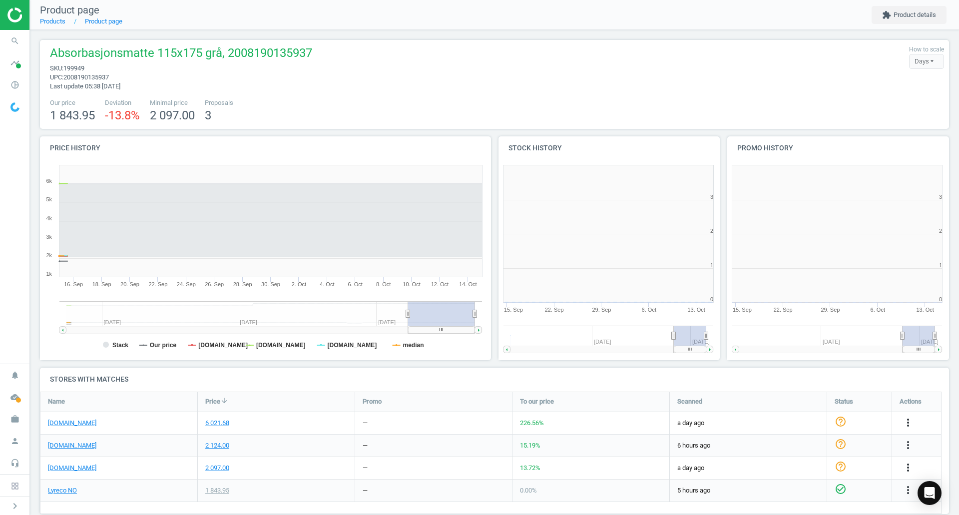
scroll to position [215, 235]
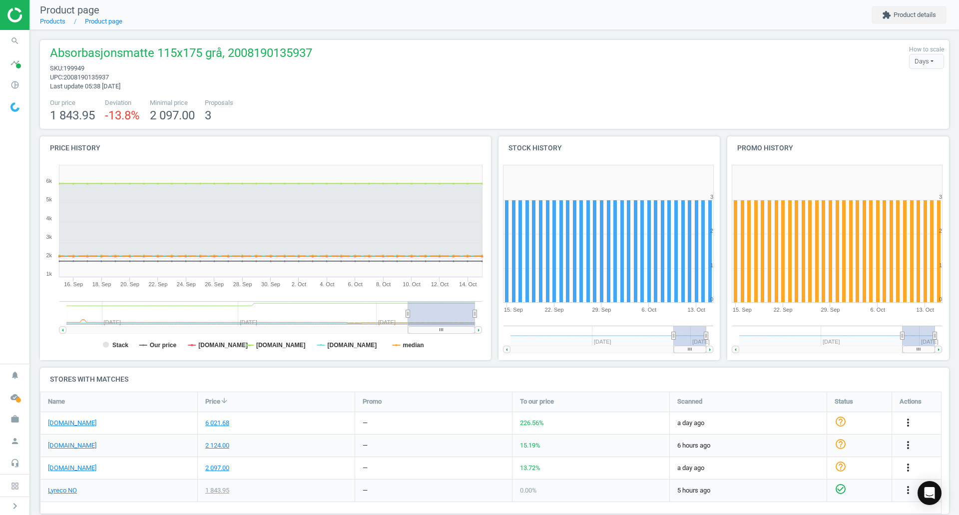
click at [78, 68] on span "199949" at bounding box center [73, 67] width 21 height 7
copy span "199949"
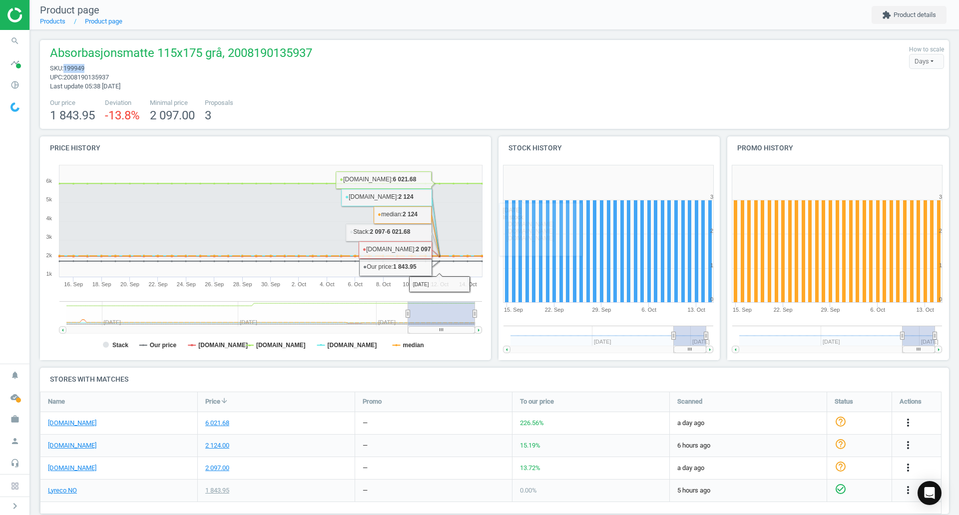
click at [340, 95] on div "Absorbasjonsmatte 115x175 grå, 2008190135937 sku : 199949 upc : 2008190135937 L…" at bounding box center [494, 84] width 909 height 89
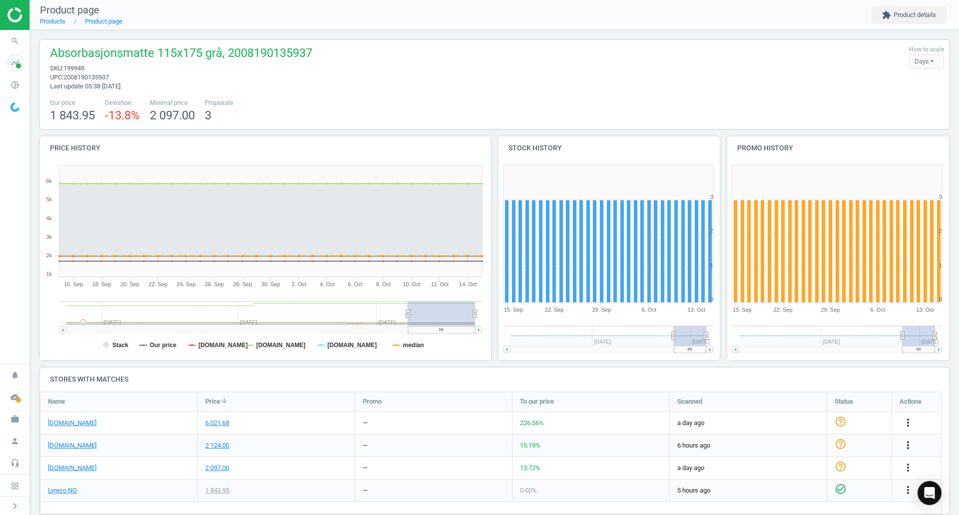
click at [14, 57] on icon "timeline" at bounding box center [14, 62] width 19 height 19
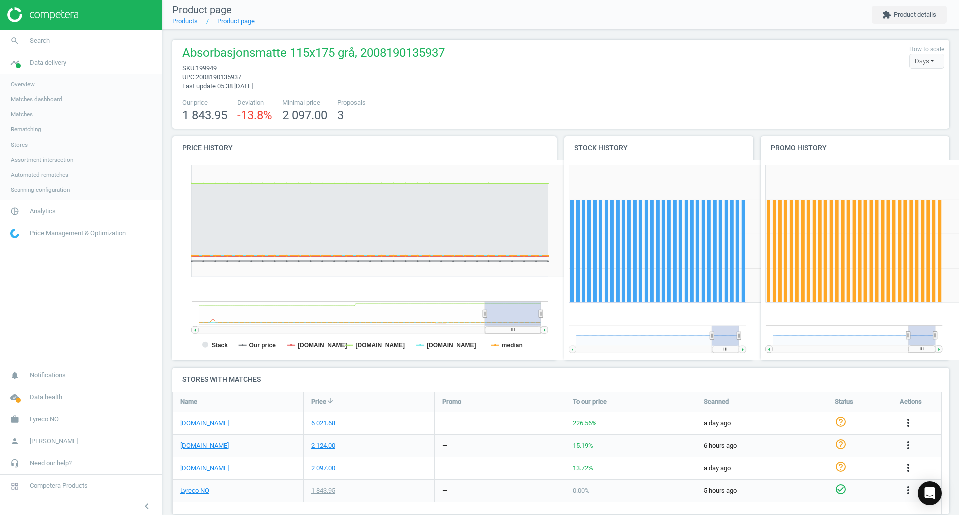
scroll to position [268, 785]
click at [22, 114] on span "Matches" at bounding box center [22, 114] width 22 height 8
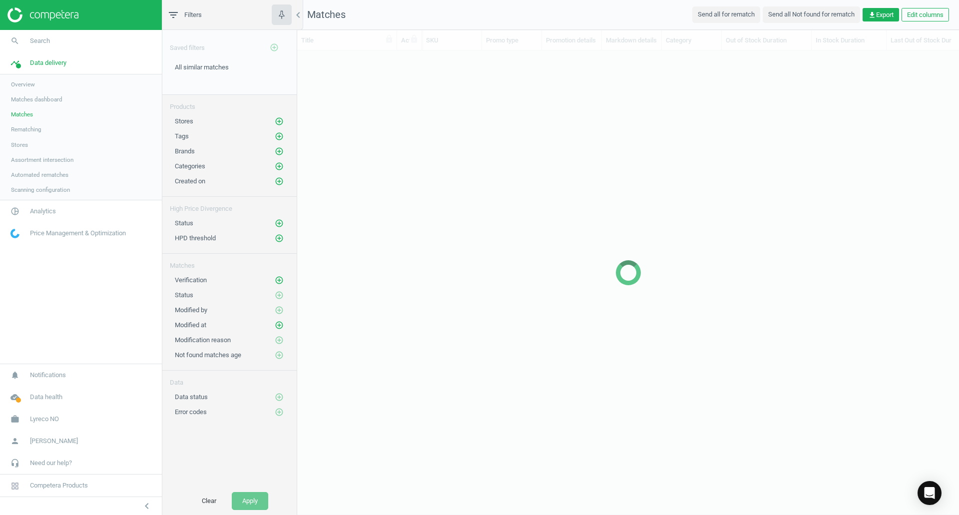
scroll to position [431, 655]
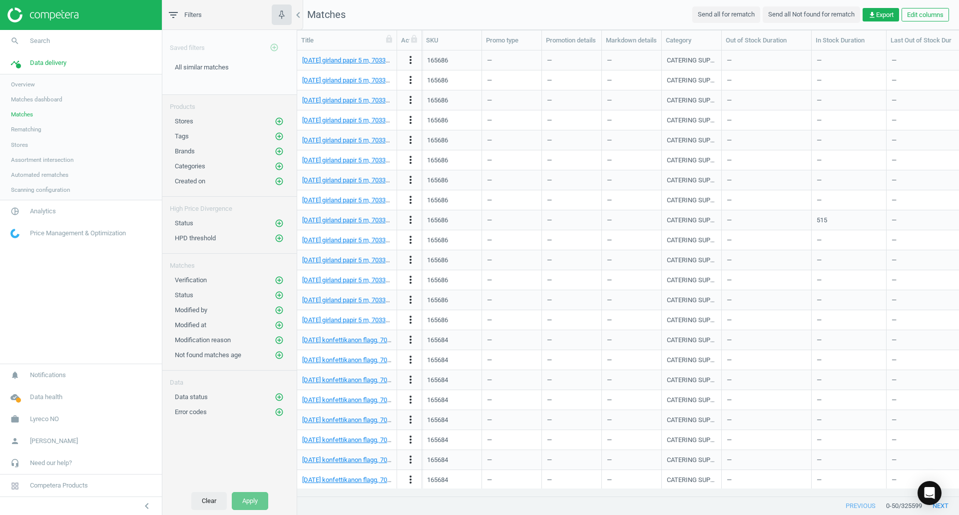
click at [209, 498] on button "Clear" at bounding box center [208, 501] width 35 height 18
click at [885, 14] on span "get_app Export" at bounding box center [880, 14] width 25 height 9
click at [760, 48] on button "insert_drive_file Report (CSV)" at bounding box center [812, 53] width 174 height 19
